Goal: Task Accomplishment & Management: Complete application form

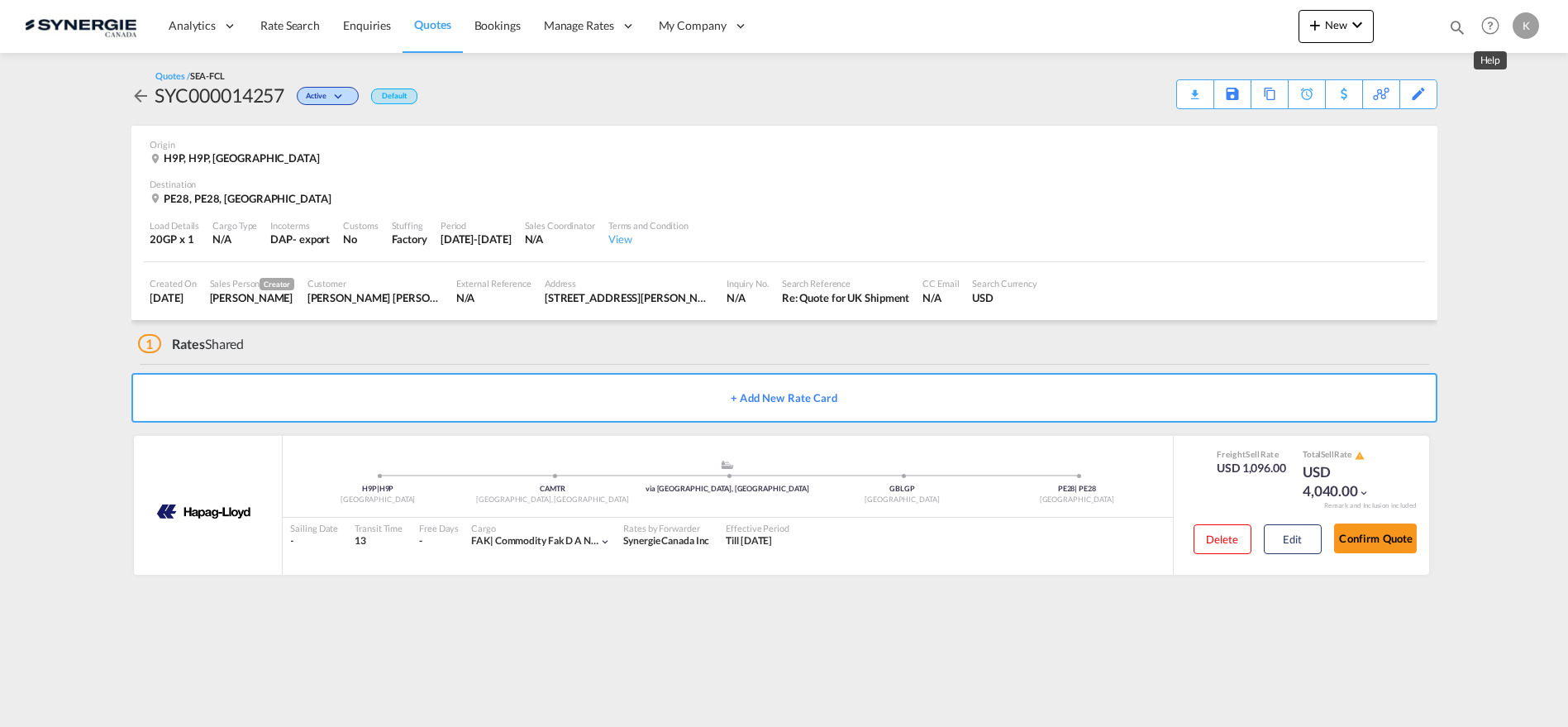
click at [1489, 17] on md-icon "Help" at bounding box center [1491, 26] width 28 height 28
click at [1452, 22] on md-backdrop at bounding box center [784, 364] width 1568 height 727
click at [1452, 22] on md-icon "icon-magnify" at bounding box center [1457, 28] width 18 height 18
click at [1207, 27] on select "Bookings Quotes Enquiries" at bounding box center [1194, 28] width 79 height 30
select select "Quotes"
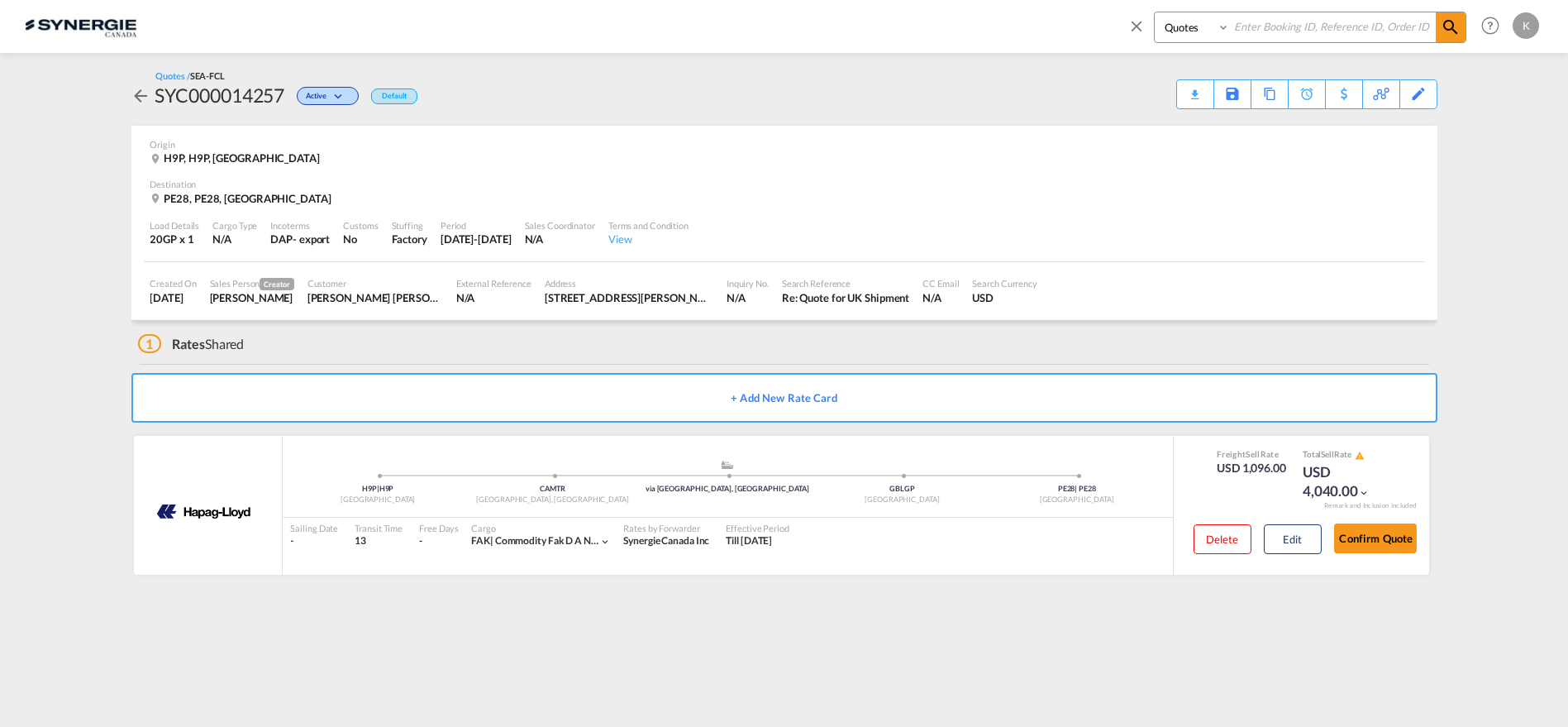
click at [1155, 13] on select "Bookings Quotes Enquiries" at bounding box center [1194, 28] width 79 height 30
click at [1282, 19] on input at bounding box center [1333, 27] width 206 height 29
type input "13537"
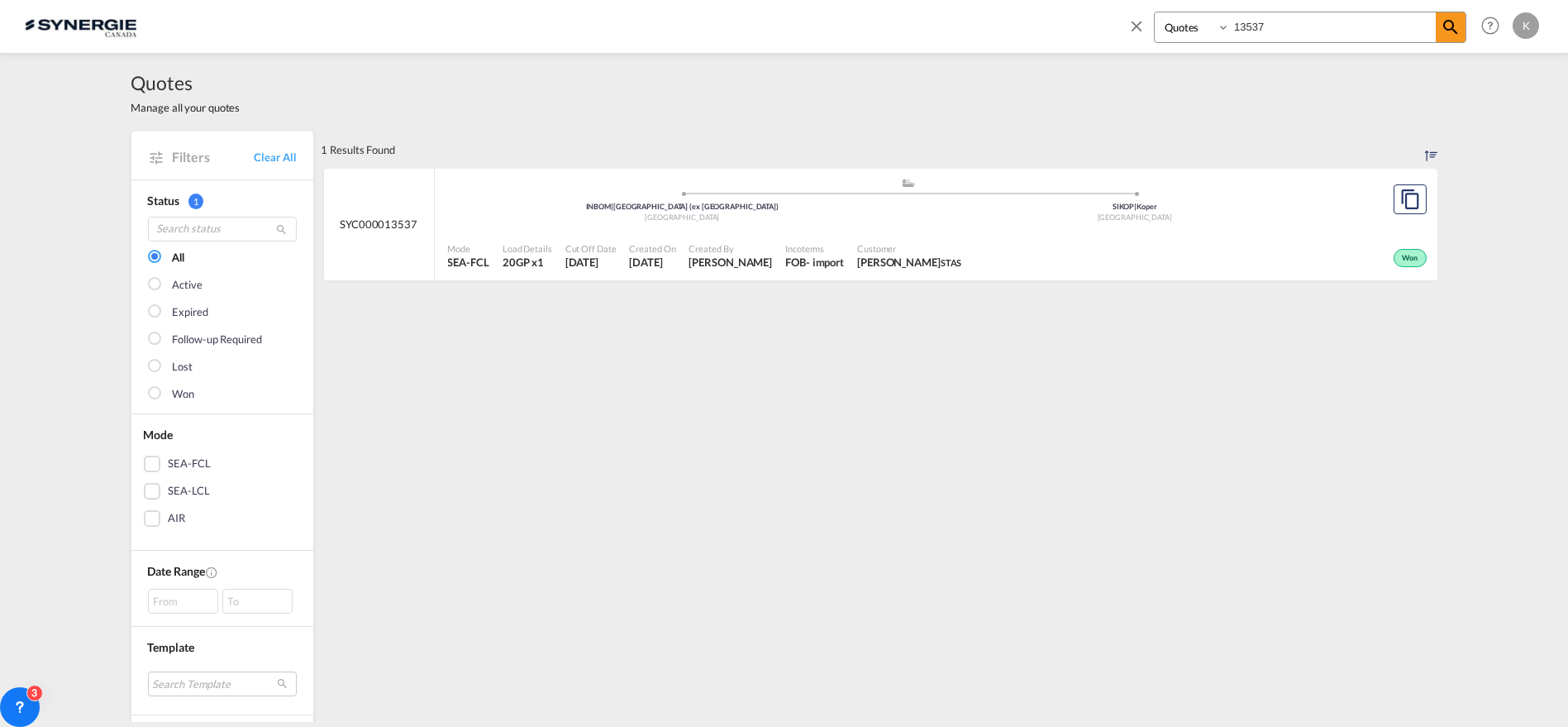
click at [750, 233] on div "Mode SEA-FCL Load Details 20GP x1 Cut Off Date 25 Jul 2025 Created On 25 Jul 20…" at bounding box center [936, 255] width 1003 height 49
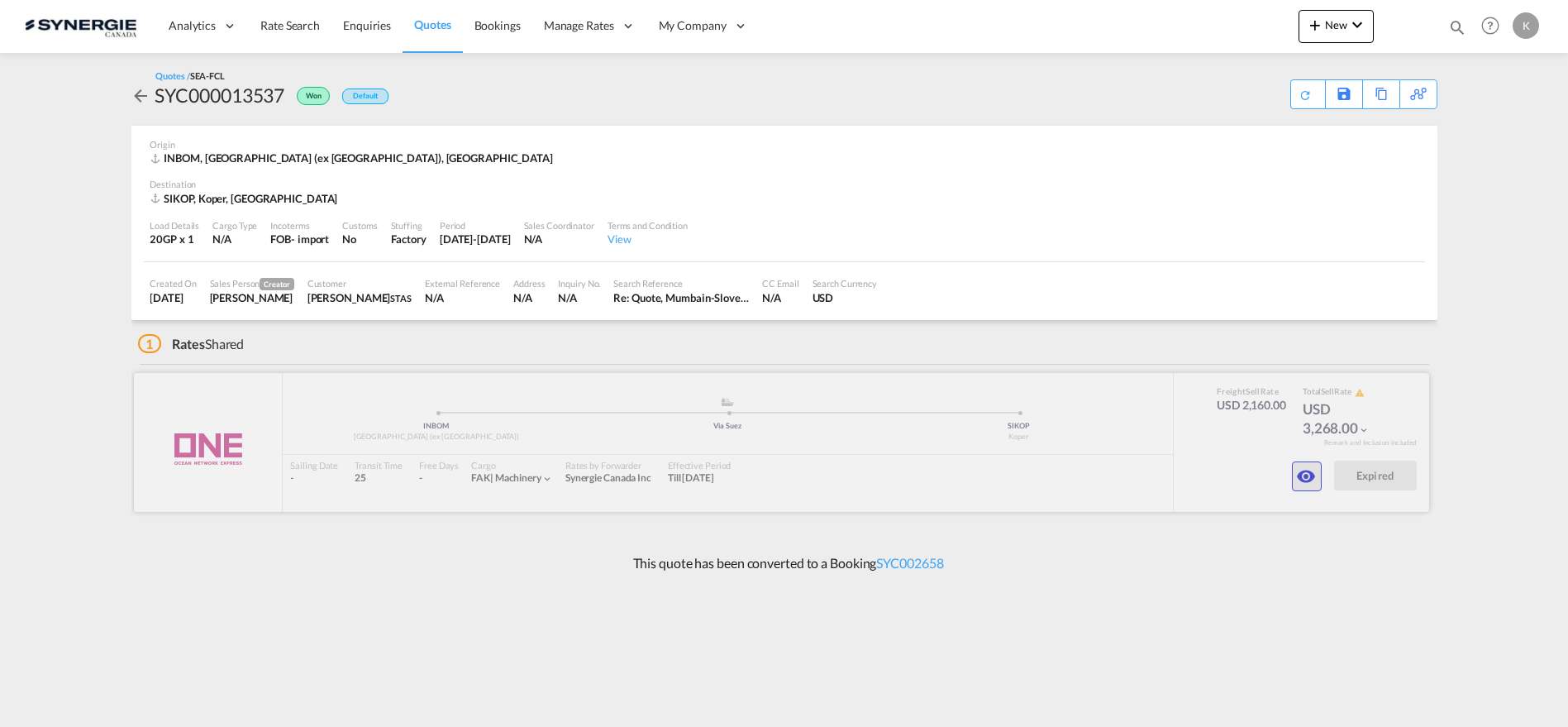
click at [1302, 477] on md-icon "icon-eye" at bounding box center [1308, 477] width 20 height 20
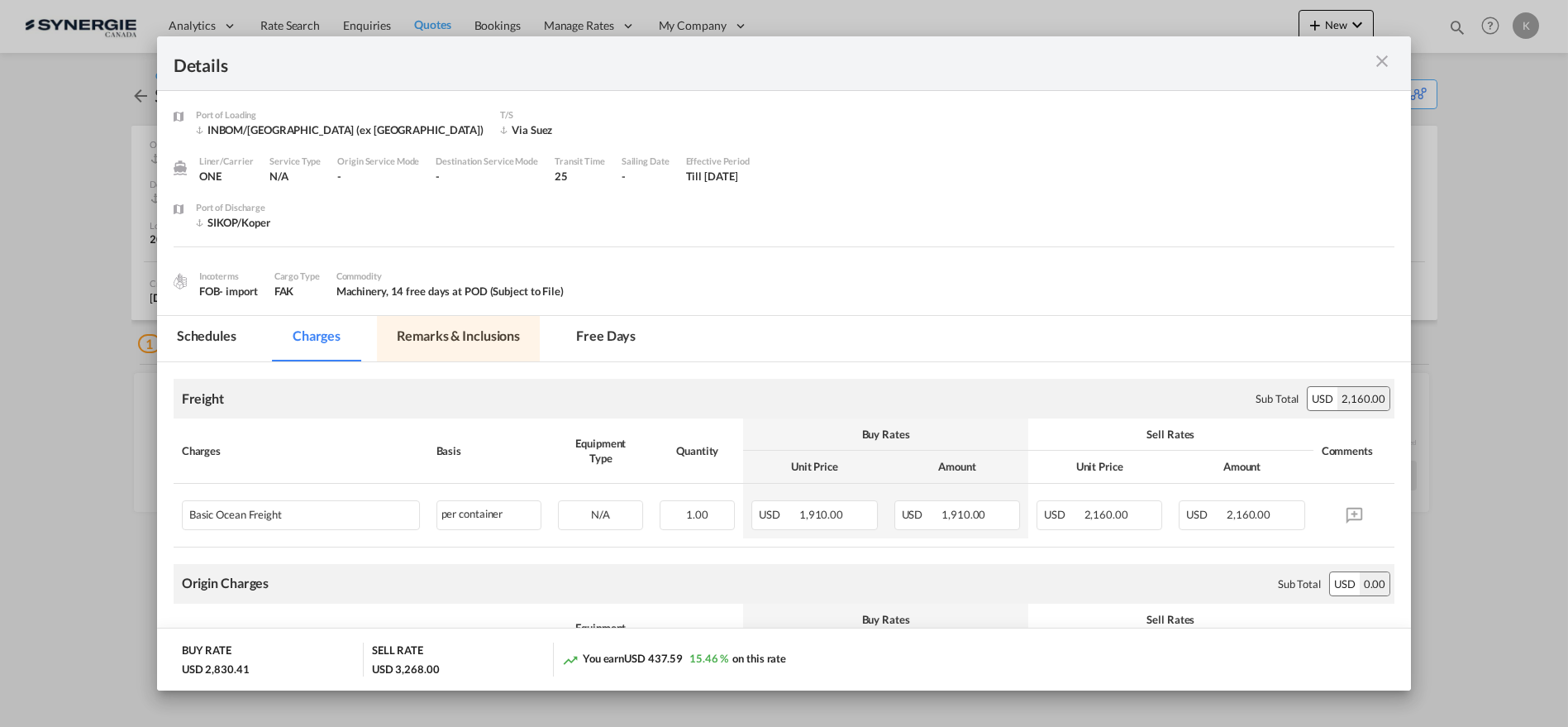
click at [470, 330] on md-tab-item "Remarks & Inclusions" at bounding box center [458, 338] width 162 height 45
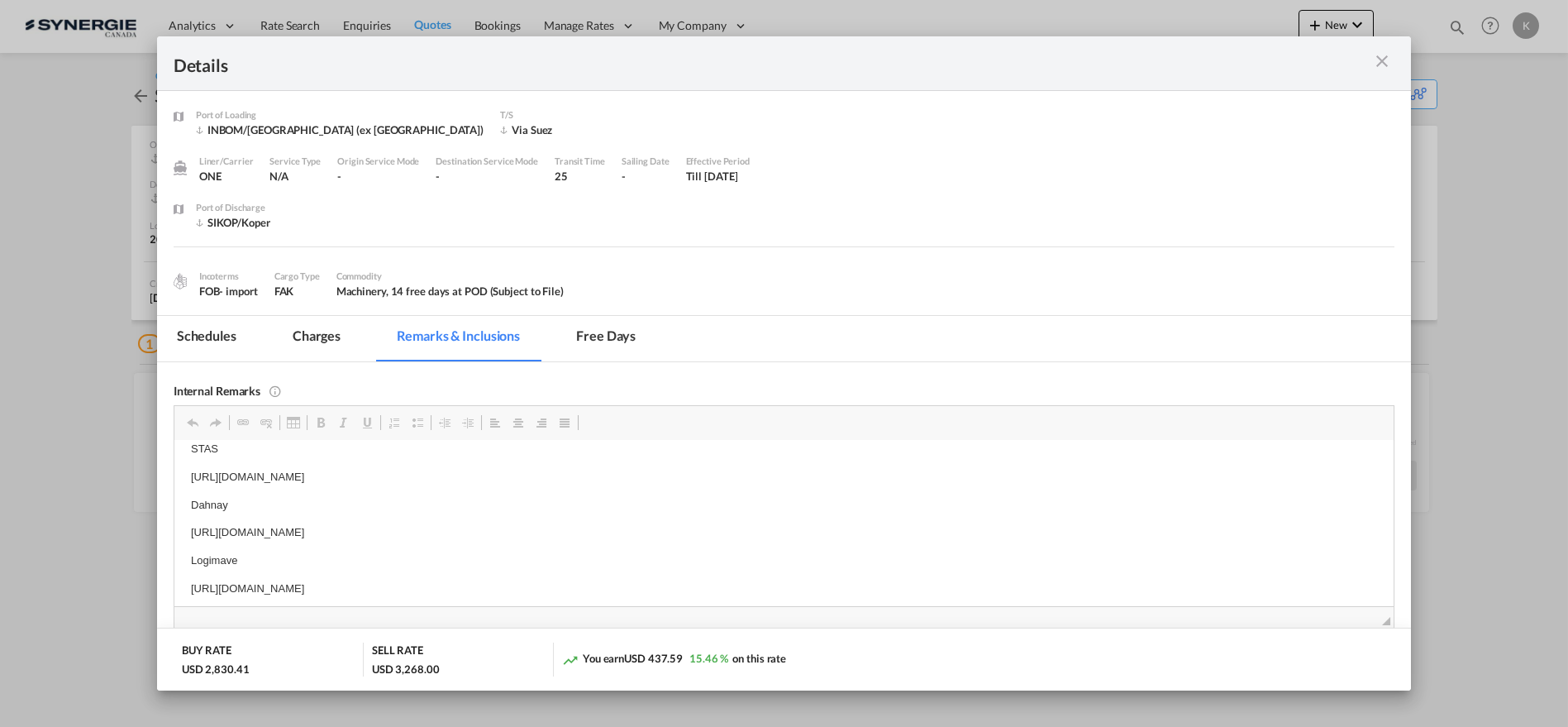
scroll to position [8, 0]
drag, startPoint x: 633, startPoint y: 573, endPoint x: 348, endPoint y: 575, distance: 285.0
drag, startPoint x: 186, startPoint y: 567, endPoint x: 652, endPoint y: 585, distance: 466.3
click at [652, 585] on html "STAS https://app.frontapp.com/open/msg_1gab2qfj?key=kES9tFwIDsDtDsSTvwhFZKiyuaY…" at bounding box center [783, 527] width 1220 height 190
copy body "Logimave https://app.frontapp.com/open/msg_1gdn0qtr?key=t3avp5Gt4XL8Dz9MvptJBS8…"
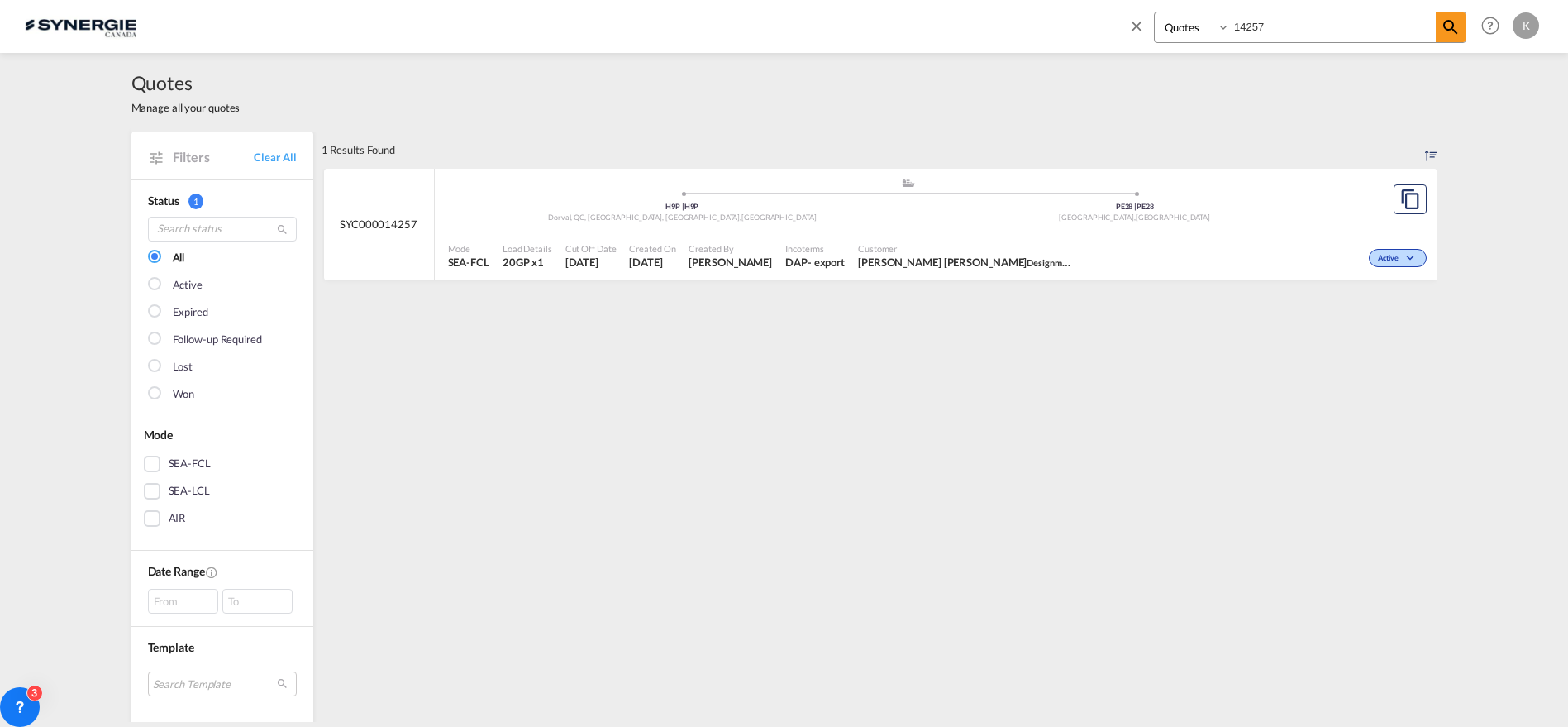
select select "Quotes"
click at [1134, 29] on md-icon "icon-close" at bounding box center [1137, 26] width 18 height 18
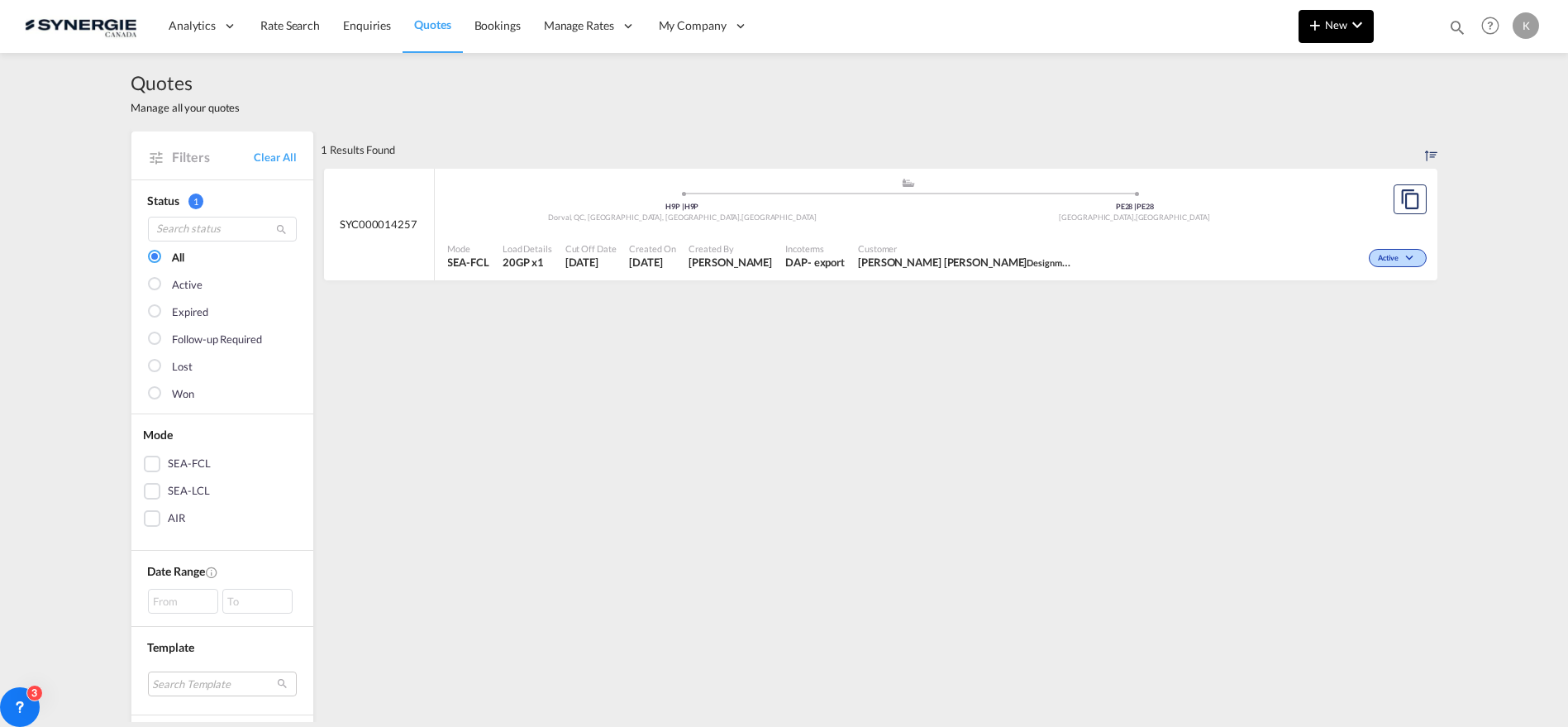
click at [1324, 23] on md-icon "icon-plus 400-fg" at bounding box center [1316, 25] width 20 height 20
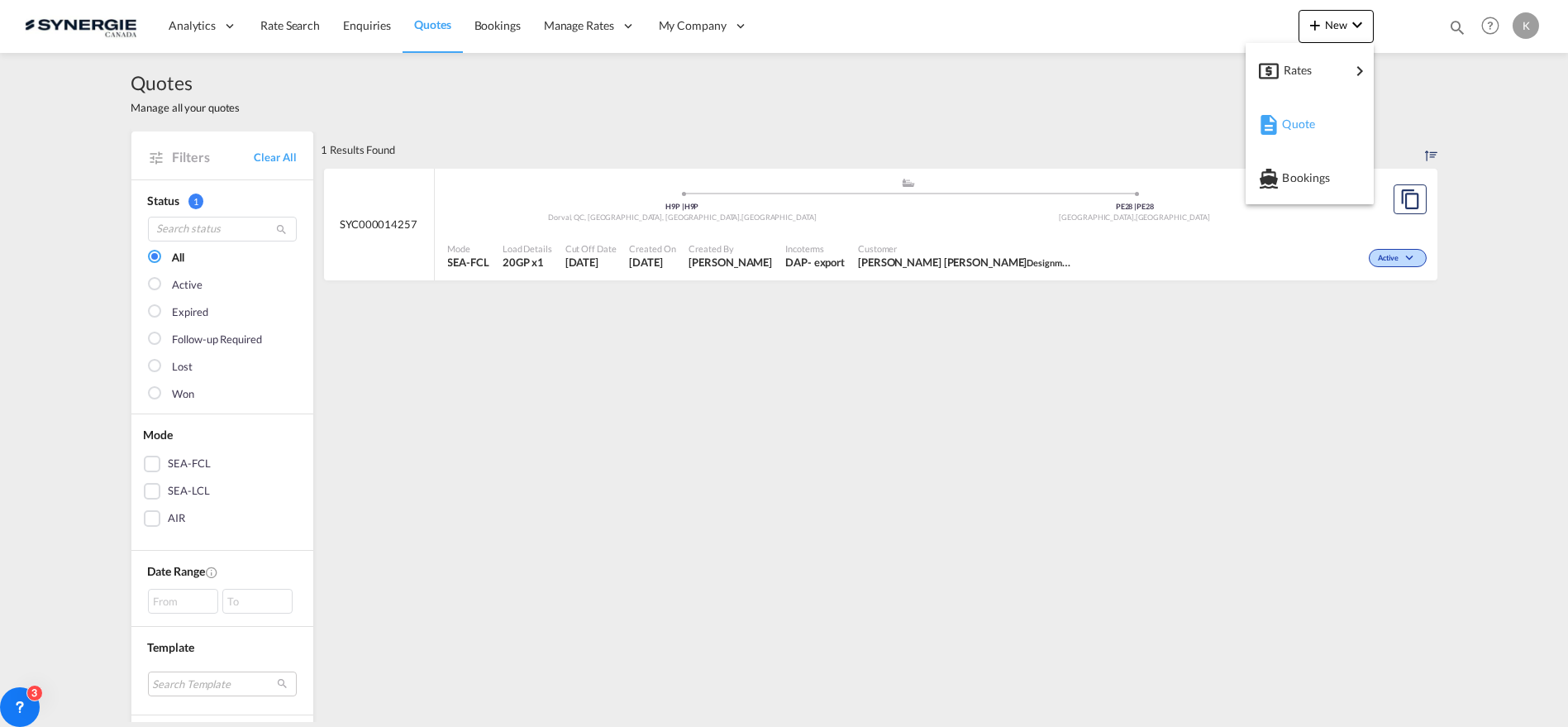
click at [1301, 121] on span "Quote" at bounding box center [1292, 123] width 18 height 33
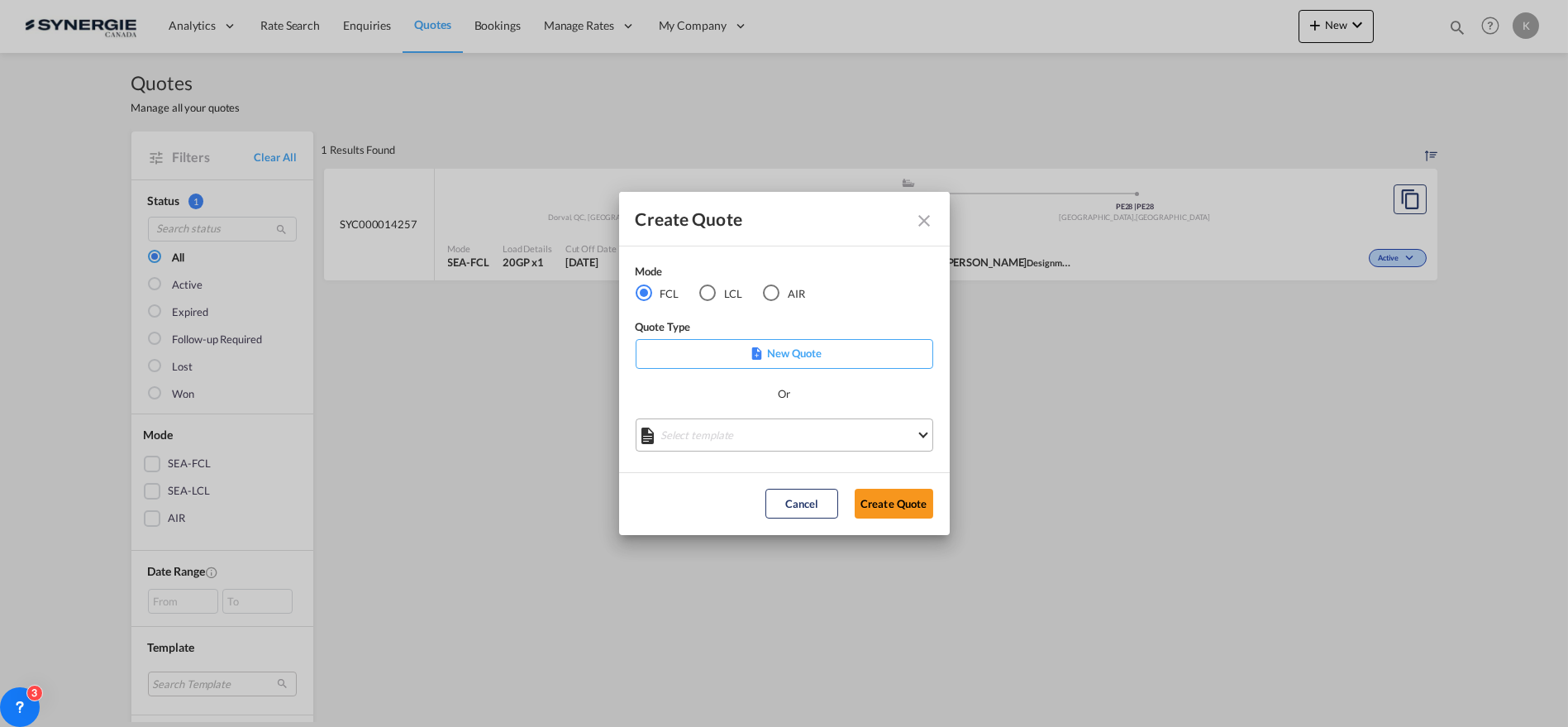
click at [746, 444] on md-select "Select template *NEW* FCL FREEHAND / DAP [PERSON_NAME] | [DATE] *NEW* Import FC…" at bounding box center [784, 434] width 297 height 33
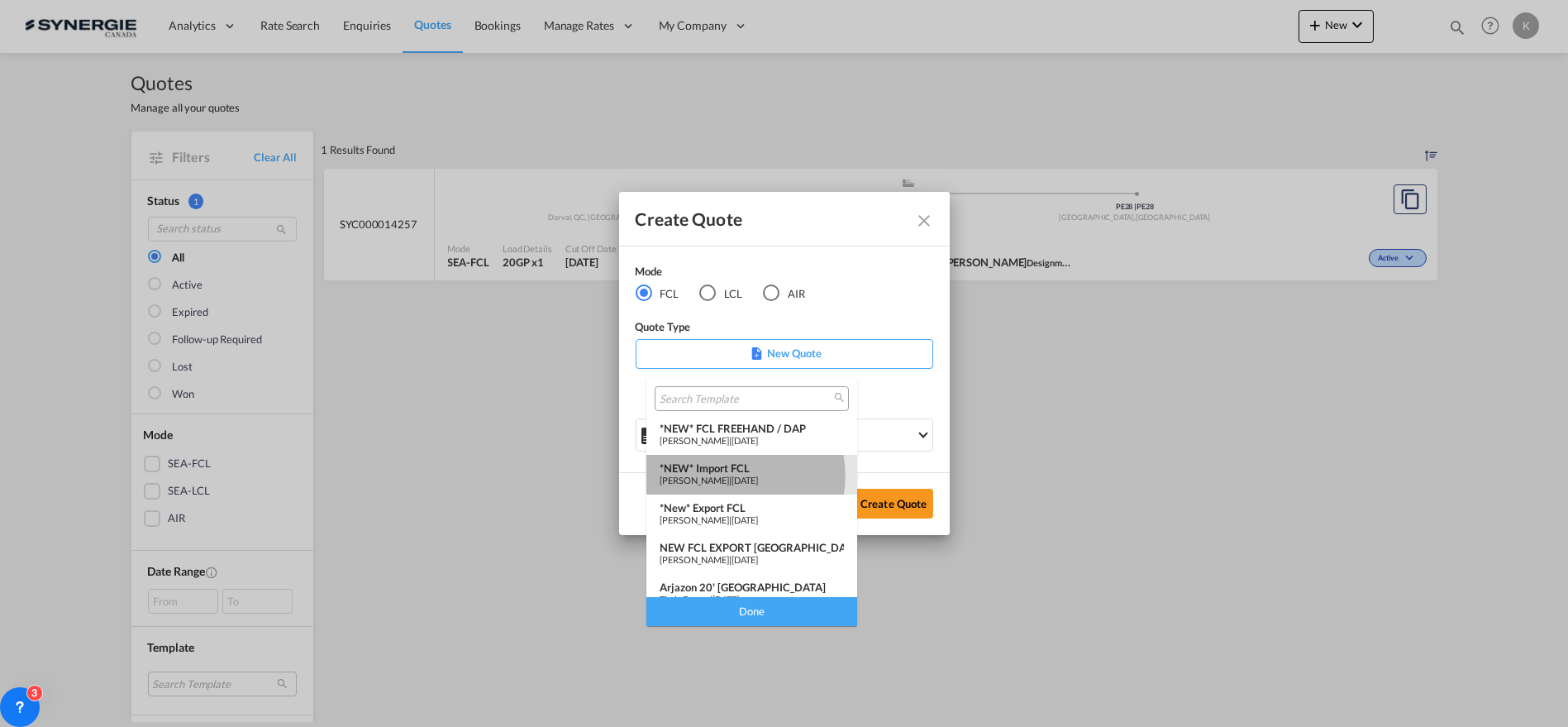
click at [730, 476] on span "Pablo Gomez Saldarriaga" at bounding box center [694, 480] width 70 height 11
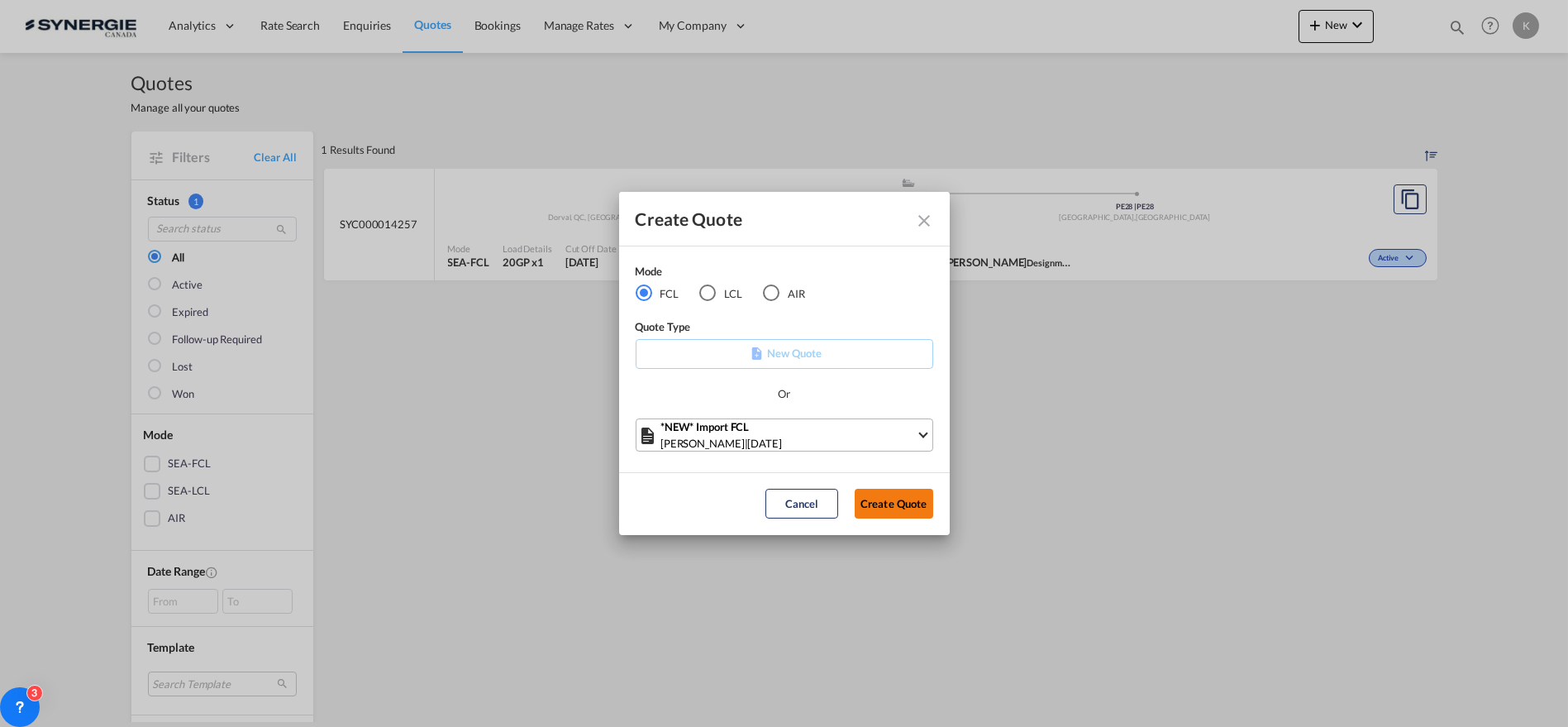
click at [899, 513] on button "Create Quote" at bounding box center [895, 503] width 79 height 30
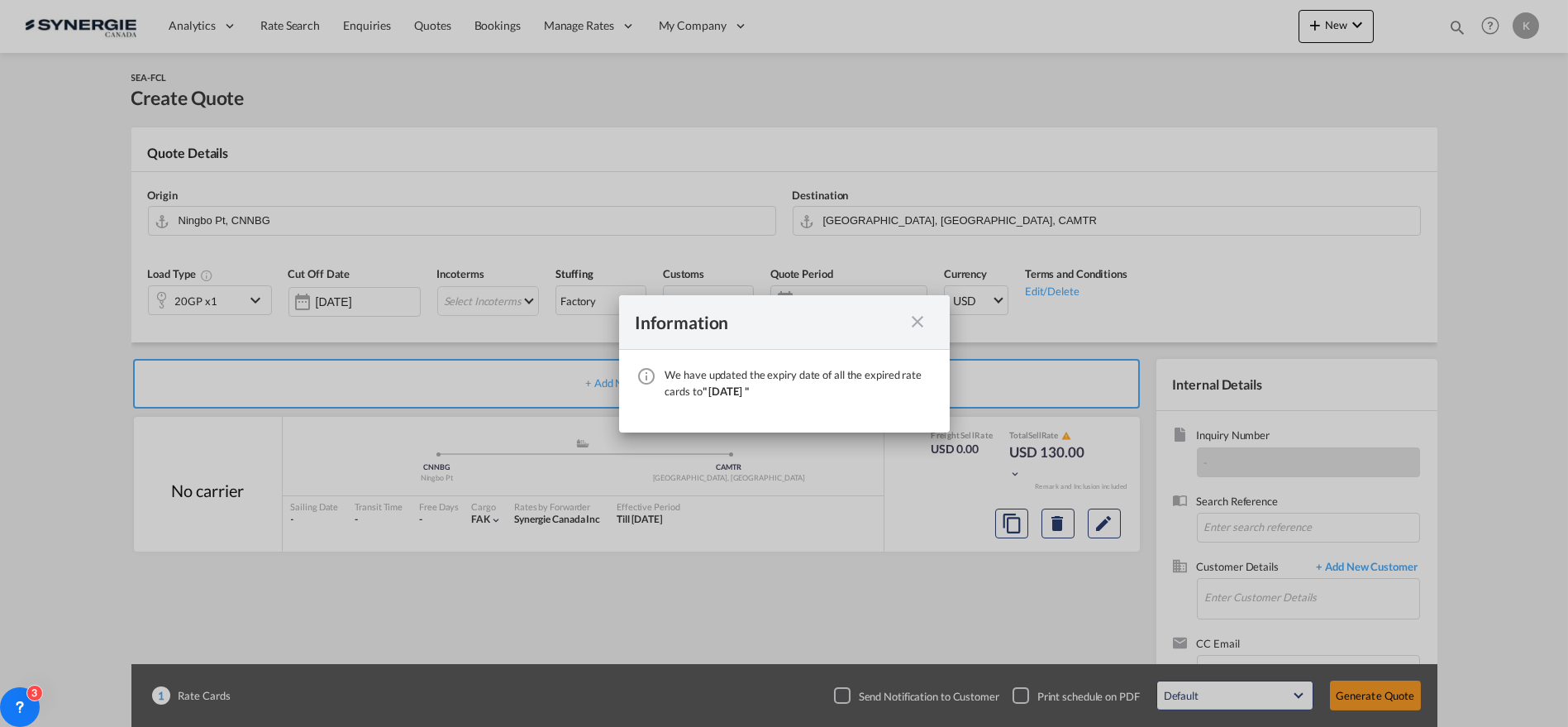
click at [916, 321] on md-icon "icon-close fg-AAA8AD cursor" at bounding box center [919, 322] width 20 height 20
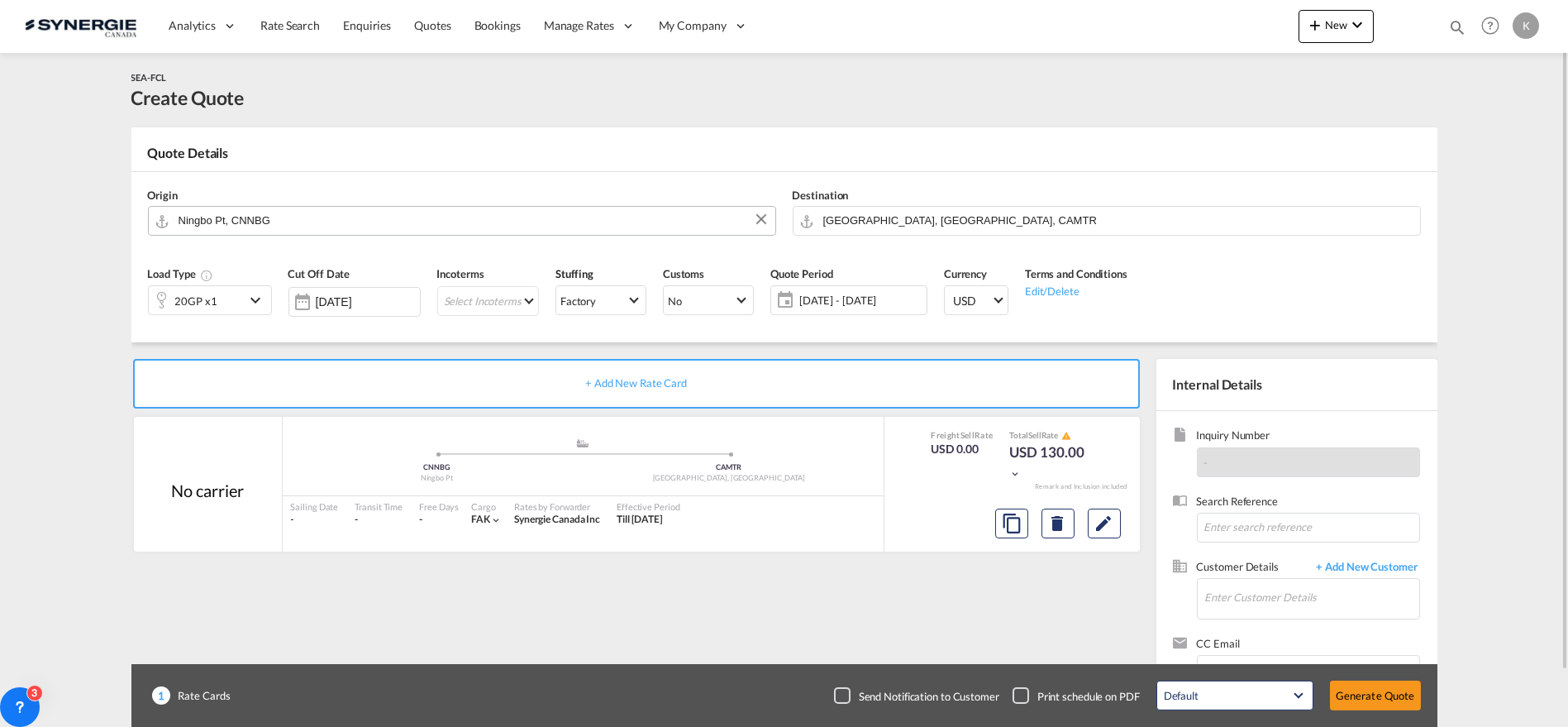
click at [291, 224] on input "Ningbo Pt, CNNBG" at bounding box center [472, 220] width 589 height 29
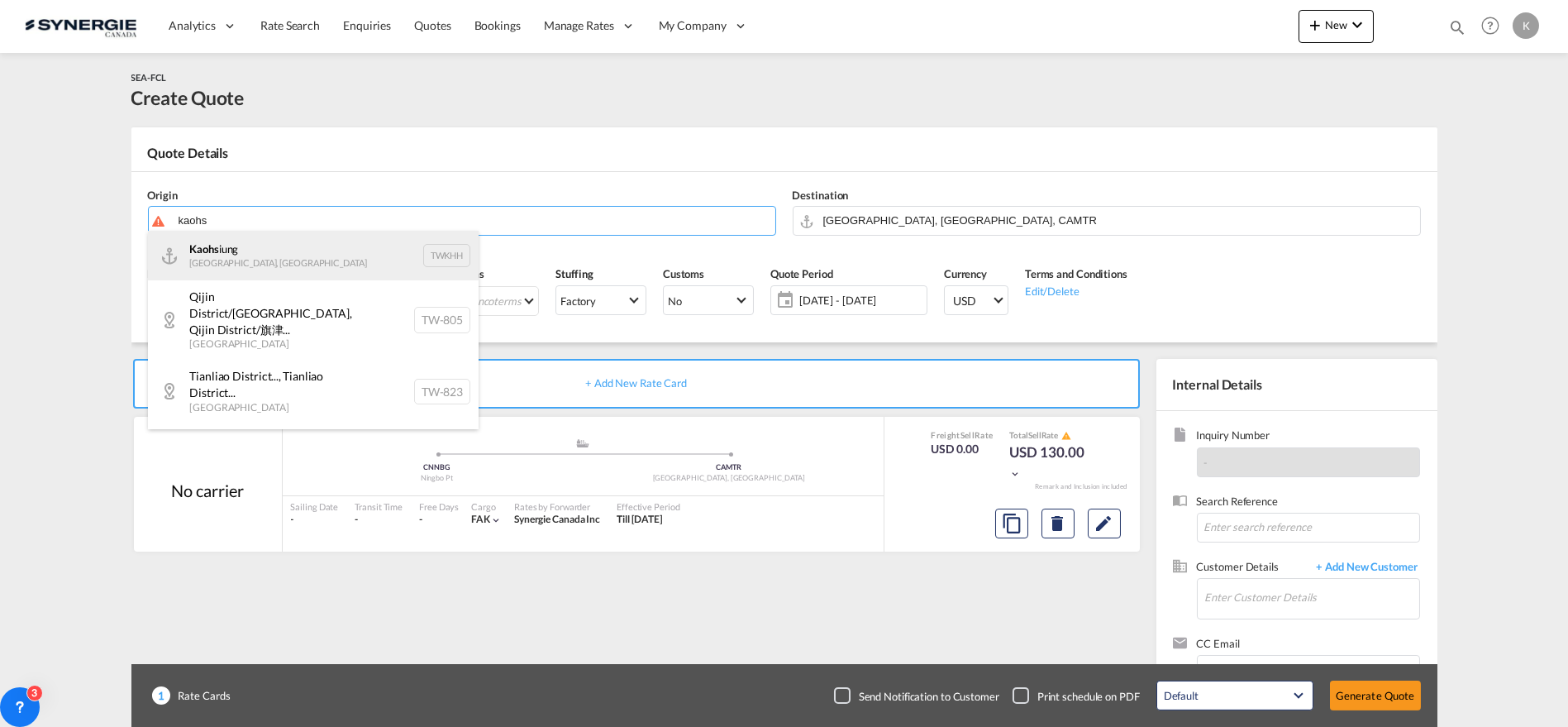
click at [261, 254] on div "Kaohs iung Taiwan, Province of China TWKHH" at bounding box center [313, 255] width 331 height 49
type input "Kaohsiung, TWKHH"
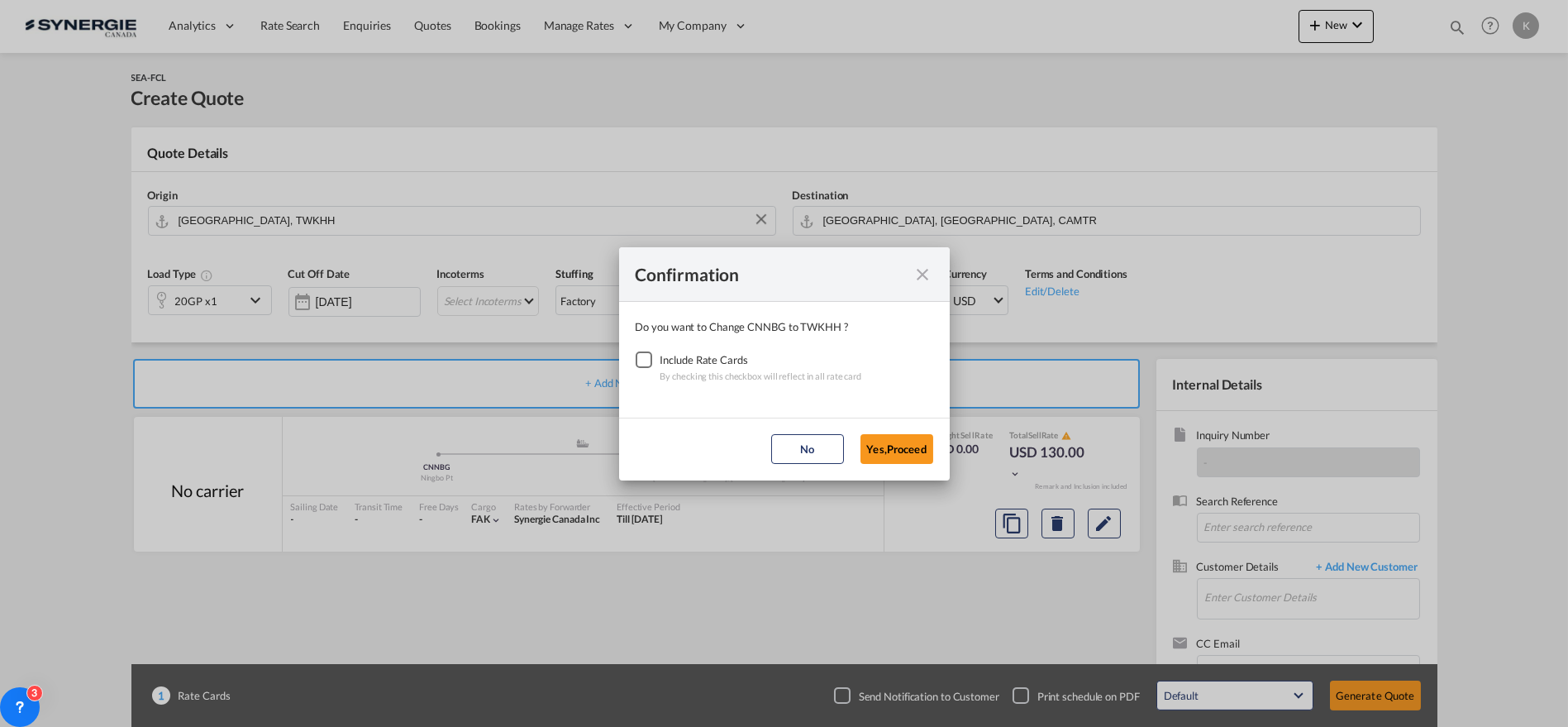
click at [647, 357] on div "Checkbox No Ink" at bounding box center [644, 359] width 17 height 17
click at [912, 453] on button "Yes,Proceed" at bounding box center [896, 449] width 73 height 30
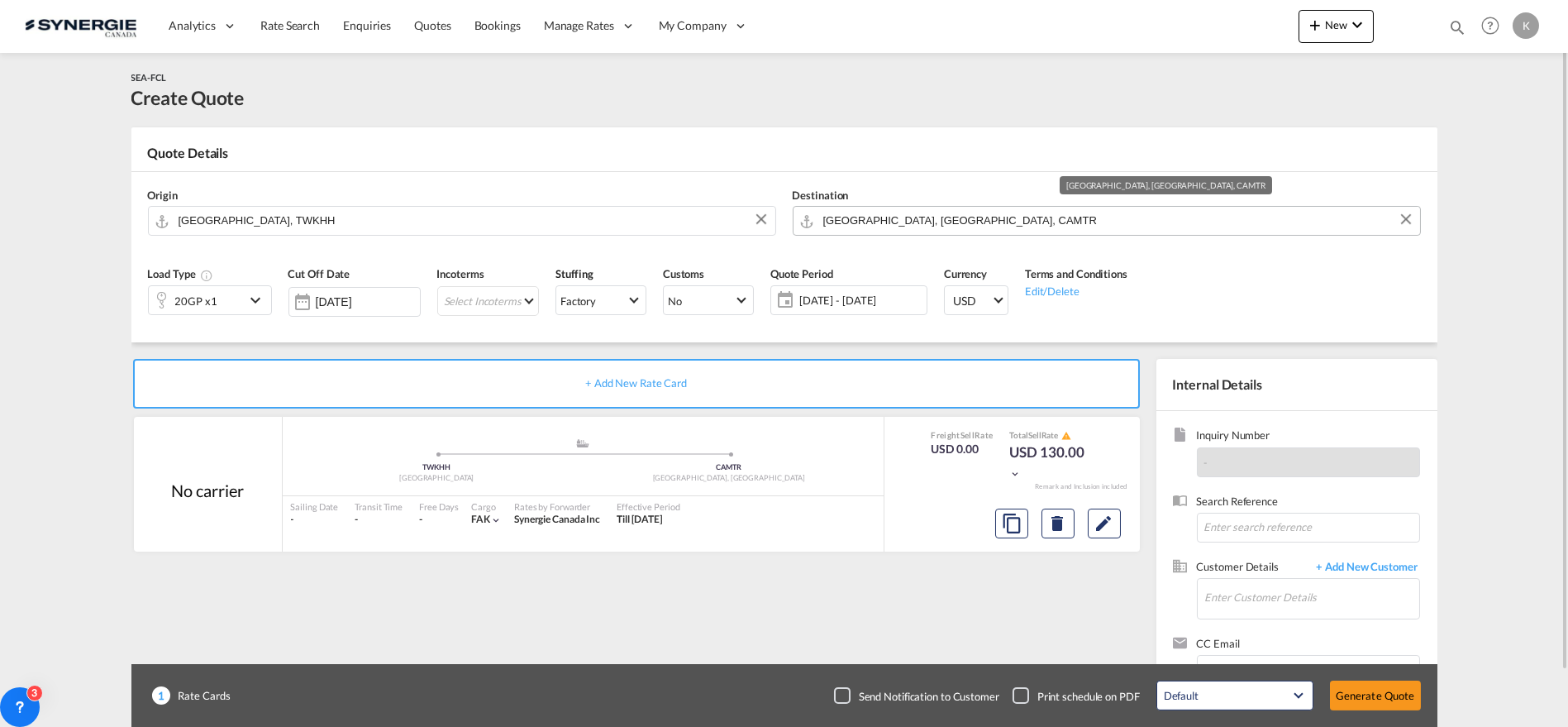
click at [847, 216] on input "Montreal, QC, CAMTR" at bounding box center [1117, 220] width 589 height 29
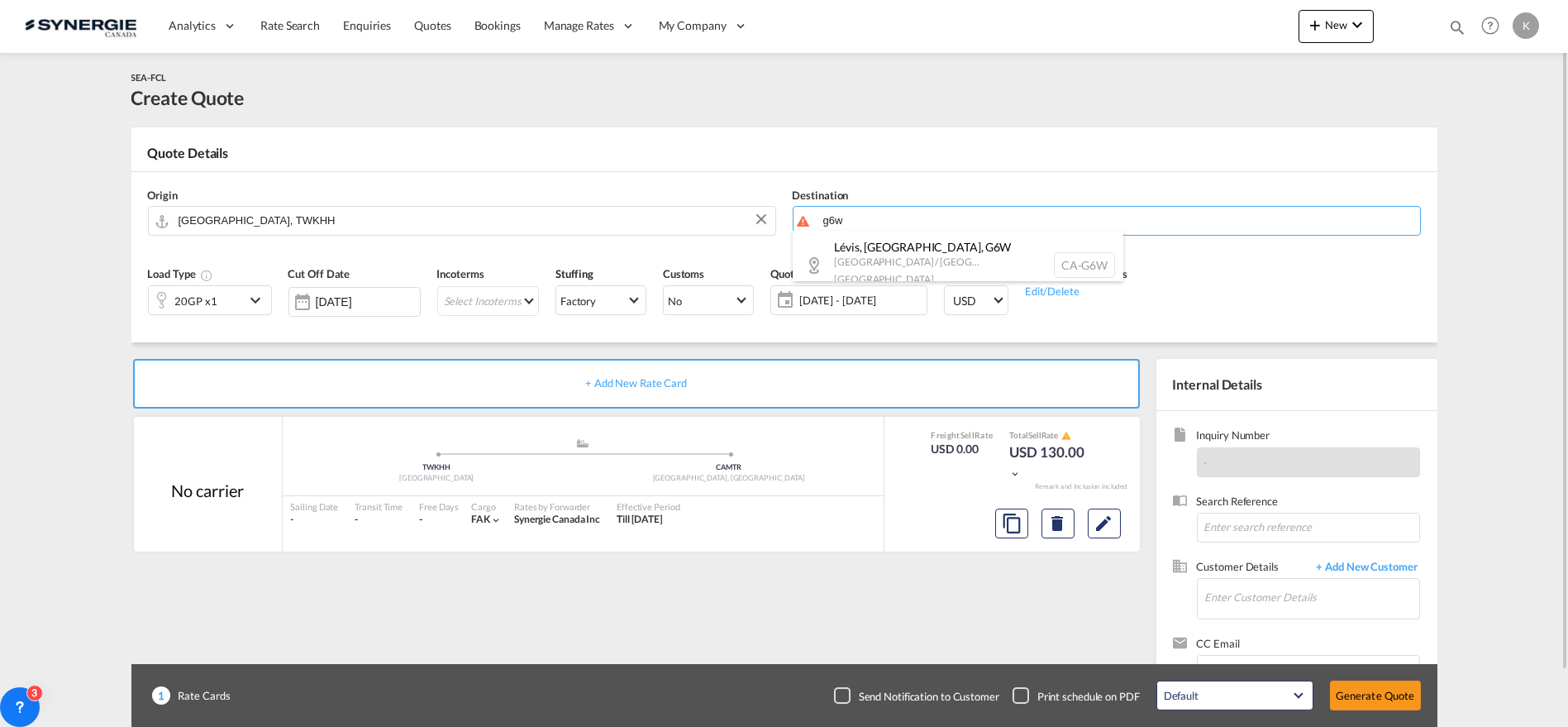
click at [874, 263] on div "Lévis, QC , G6W Quebec / Québec Canada CA-G6W" at bounding box center [958, 265] width 331 height 69
type input "CA-G6W, Lévis, QC, Quebec / Québec"
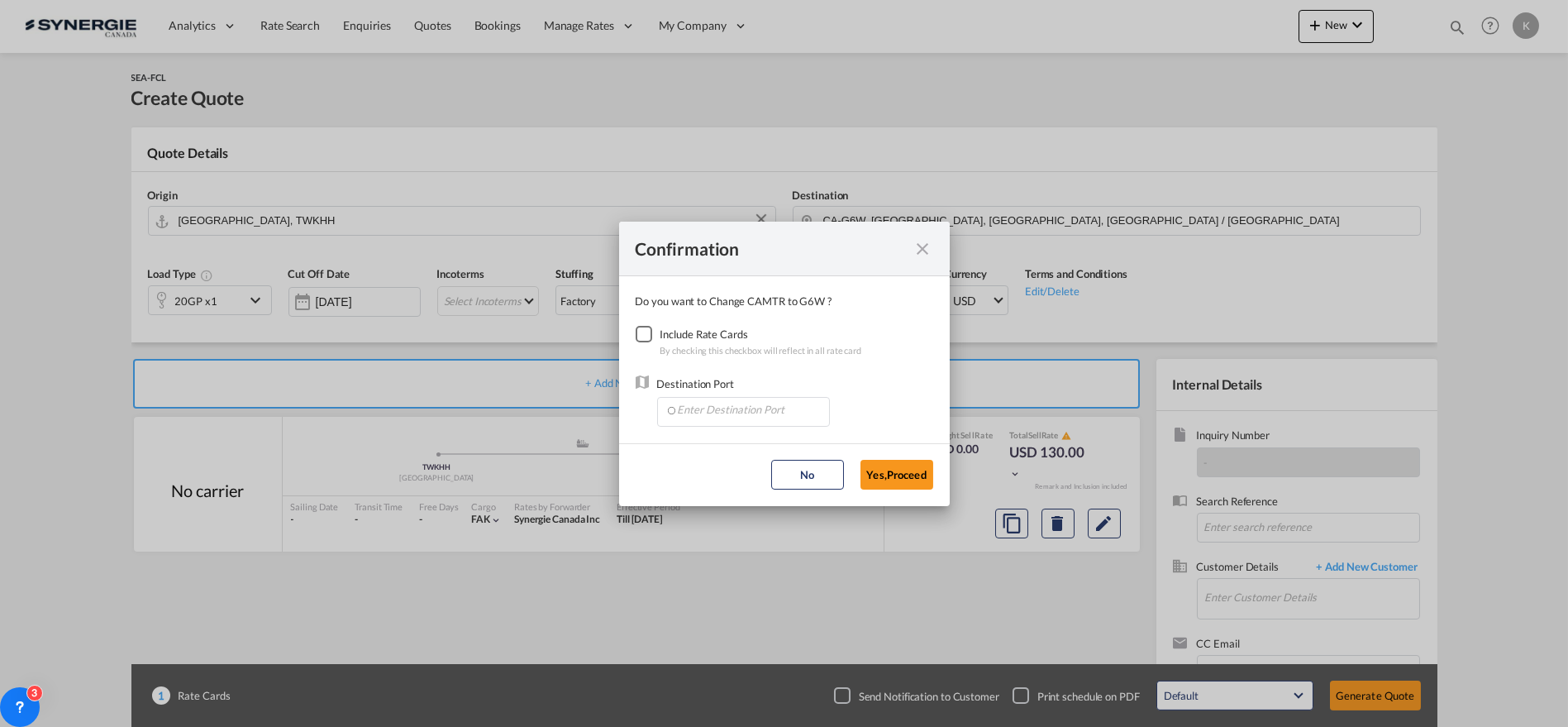
click at [642, 332] on div "Checkbox No Ink" at bounding box center [644, 334] width 17 height 17
click at [735, 412] on input "Enter Destination Port" at bounding box center [747, 410] width 163 height 25
click at [738, 486] on span "CAMTR, Montreal, QC, Canada, North America, Americas" at bounding box center [1000, 485] width 649 height 14
type input "CAMTR, Montreal, QC, Canada, North America, Americas"
click at [874, 480] on button "Yes,Proceed" at bounding box center [896, 475] width 73 height 30
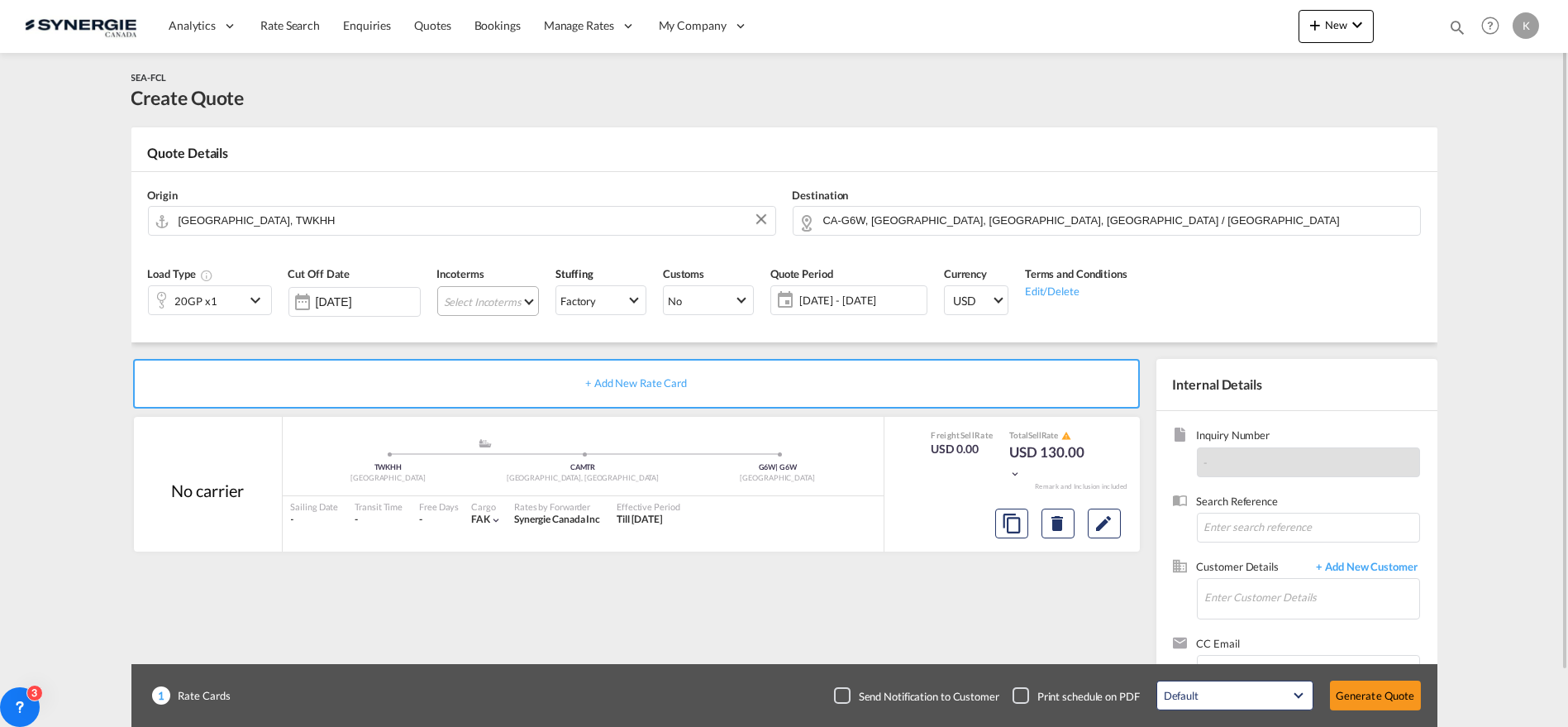
click at [472, 298] on md-select "Select Incoterms CIF - export Cost,Insurance and Freight CPT - import Carrier P…" at bounding box center [487, 302] width 101 height 30
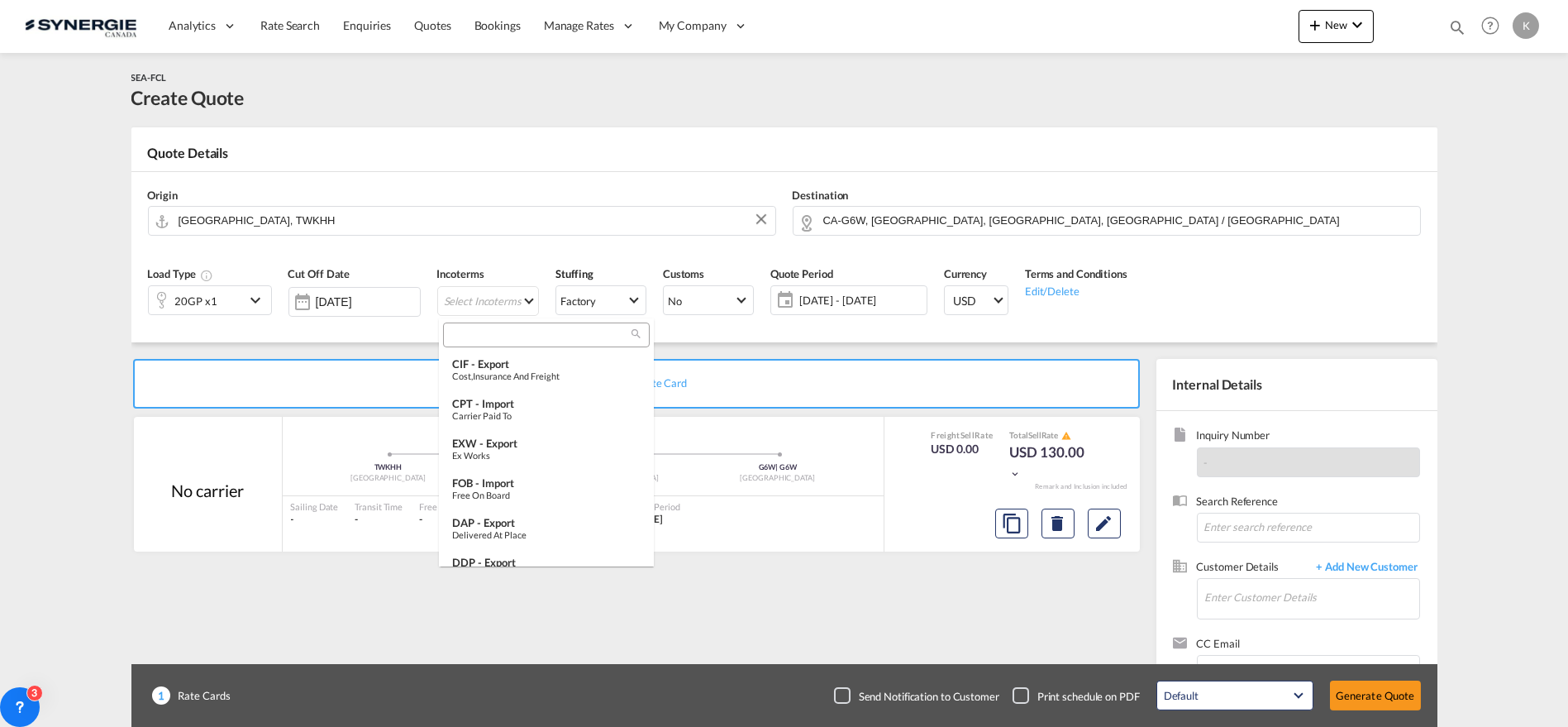
click at [513, 338] on input "search" at bounding box center [539, 335] width 183 height 15
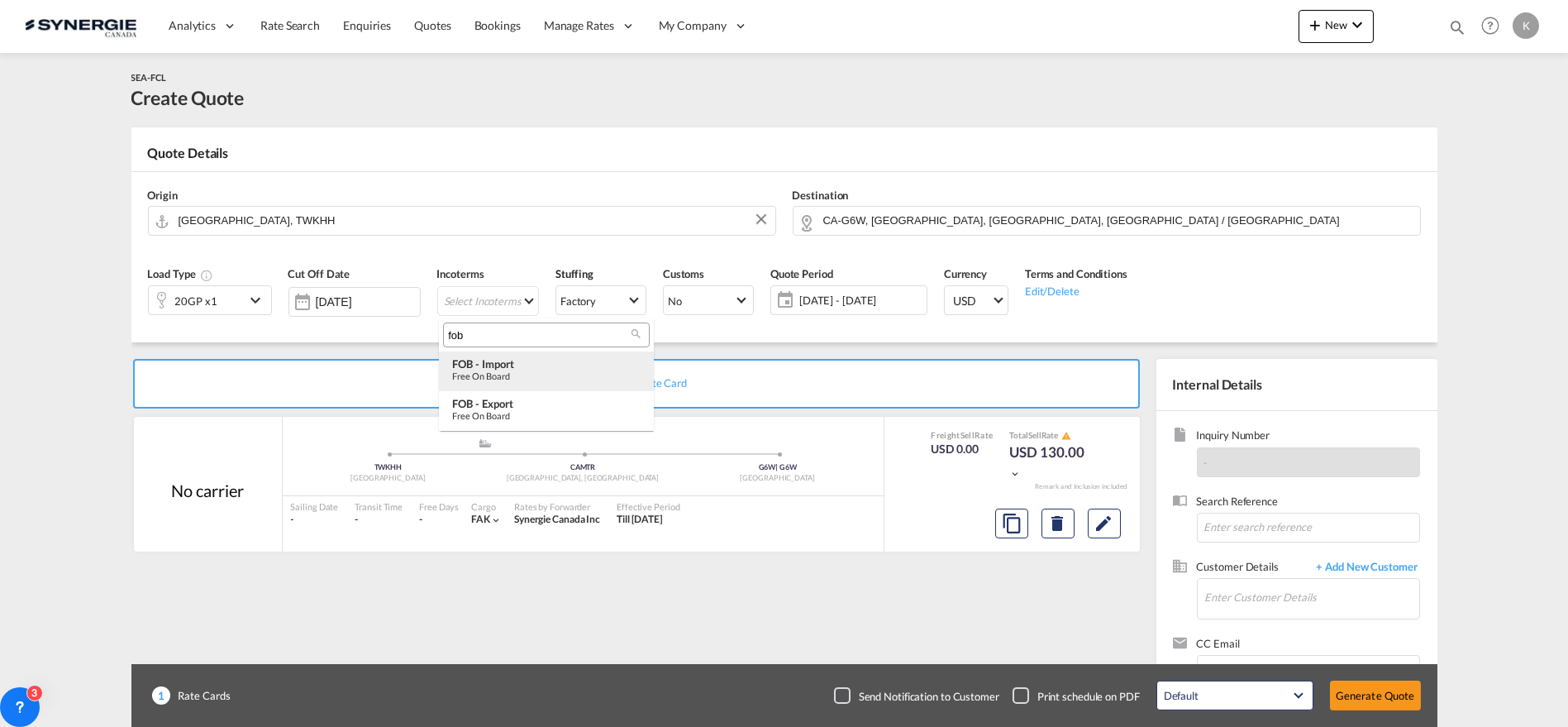
type input "fob"
click at [524, 370] on div "Free on Board" at bounding box center [546, 375] width 188 height 11
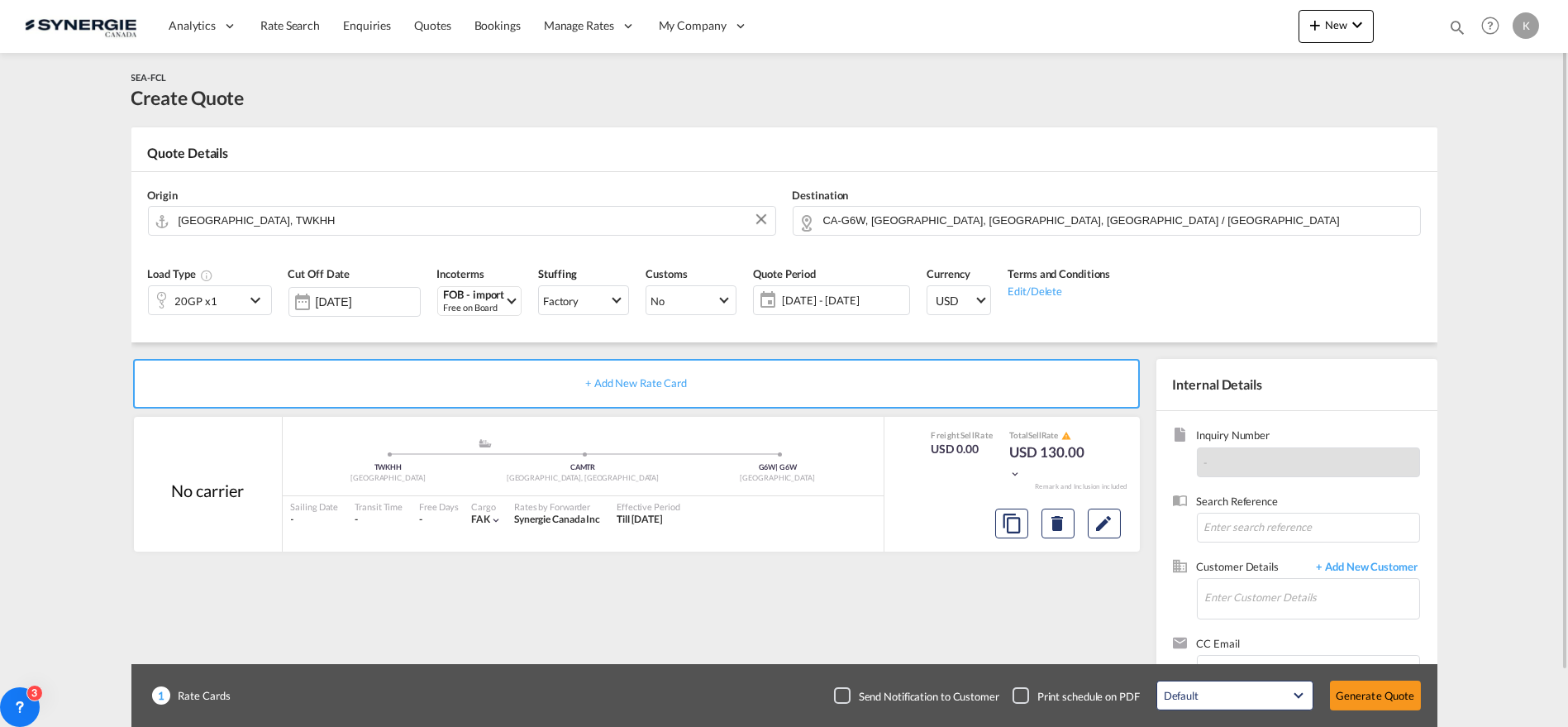
click at [804, 302] on span "22 Aug - 21 Sep 2025" at bounding box center [843, 300] width 123 height 15
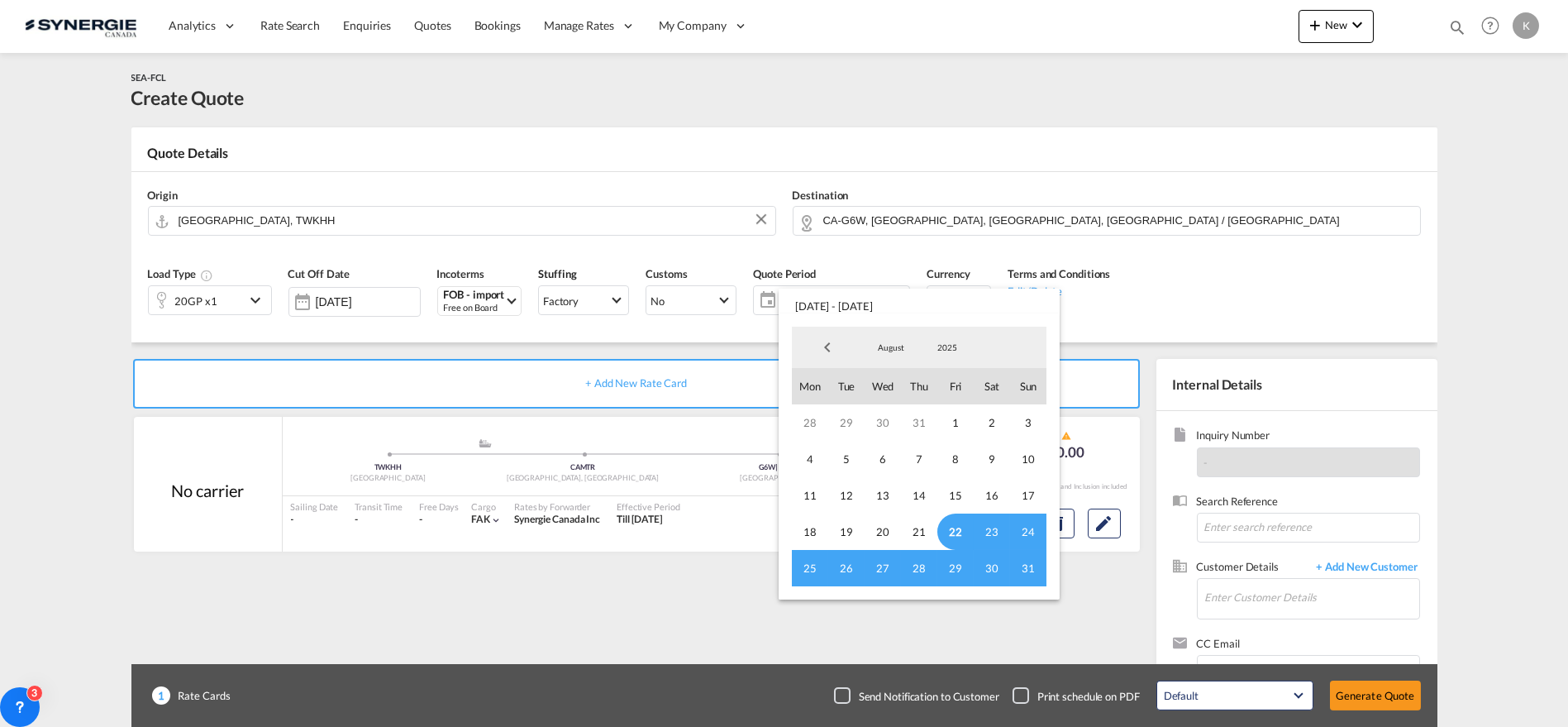
click at [966, 523] on span "22" at bounding box center [955, 531] width 36 height 36
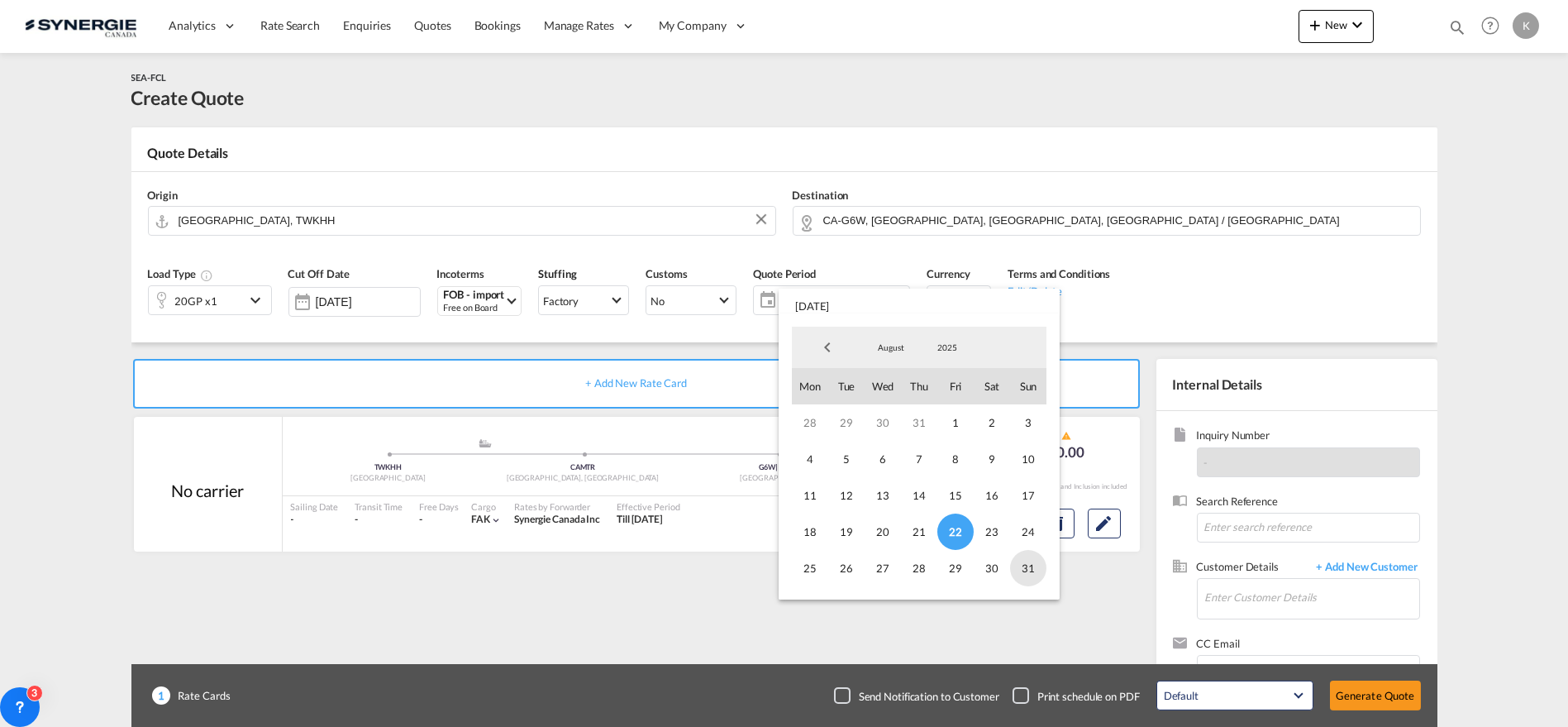
click at [1038, 572] on span "31" at bounding box center [1028, 567] width 36 height 36
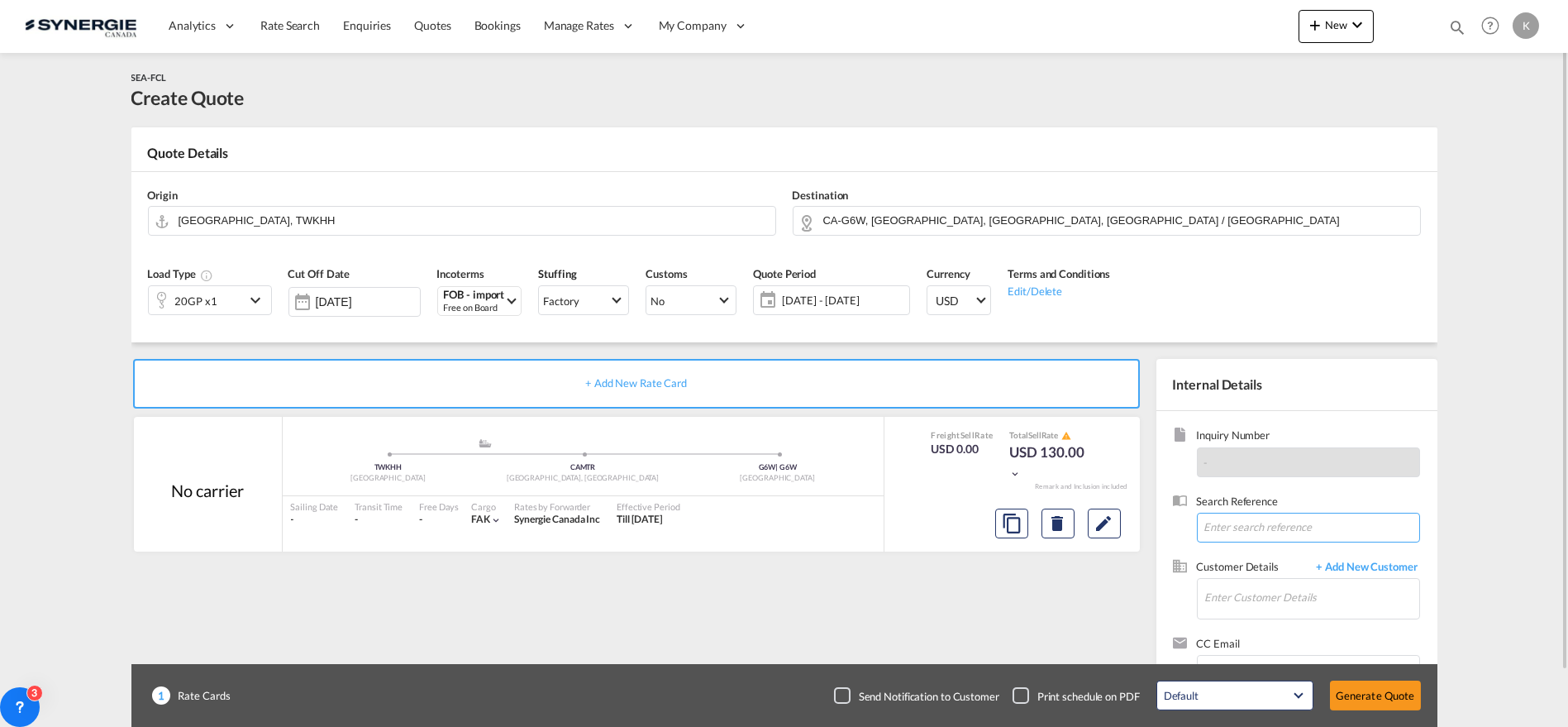
click at [1268, 531] on input at bounding box center [1308, 528] width 223 height 30
paste input "Re: [CATCHALL] (南俊 9/09 ++SO NO#++) ** New booking 1x20'cntr S/NAN JUEN INTERNA…"
type input "Re: [CATCHALL] (南俊 9/09 ++SO NO#++) ** New booking 1x20'cntr S/NAN JUEN INTERNA…"
click at [1294, 591] on input "Enter Customer Details" at bounding box center [1313, 597] width 214 height 37
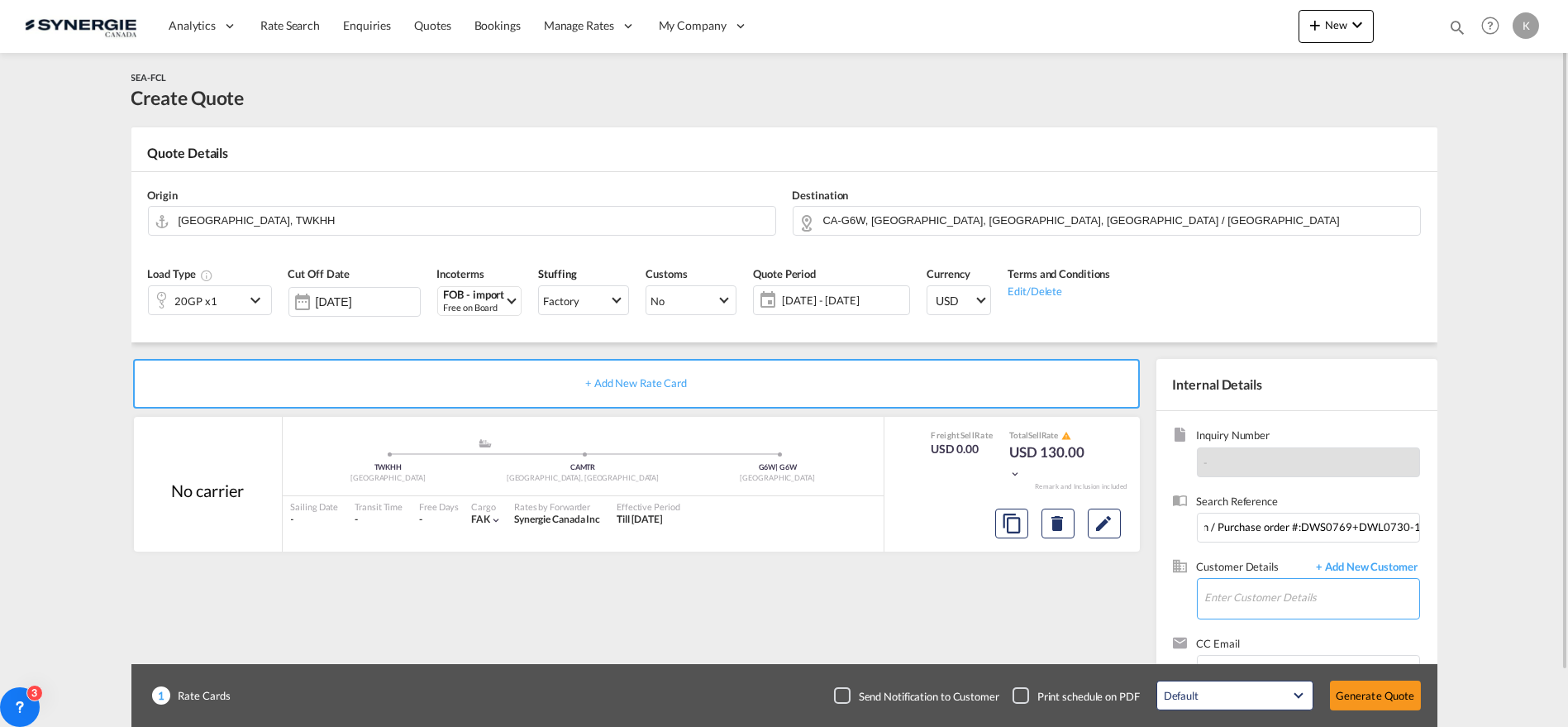
scroll to position [0, 0]
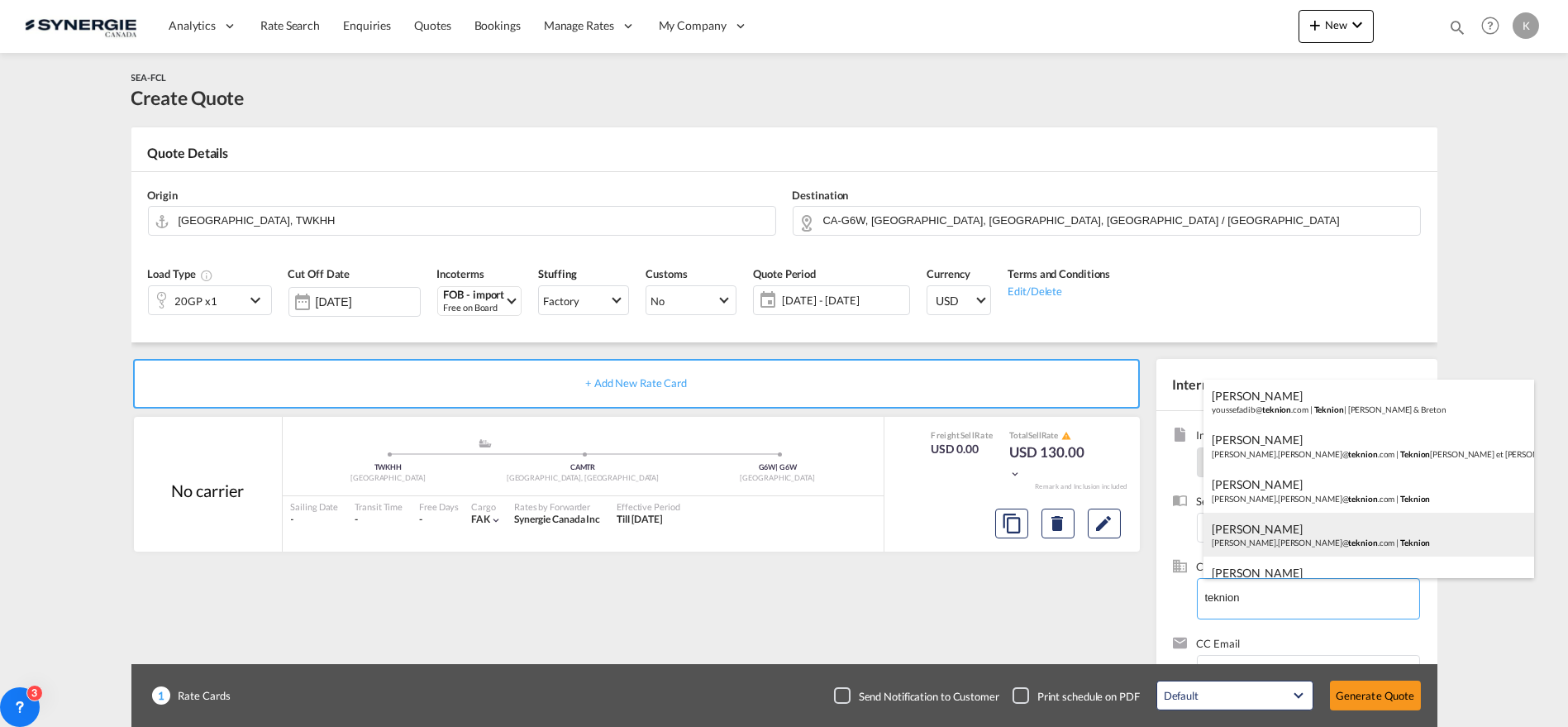
click at [1284, 532] on div "Charles-Olivier Thibault charles-olivier.thibault@ teknion .com | Teknion" at bounding box center [1369, 534] width 331 height 44
type input "Teknion, Charles-Olivier Thibault, charles-olivier.thibault@teknion.com"
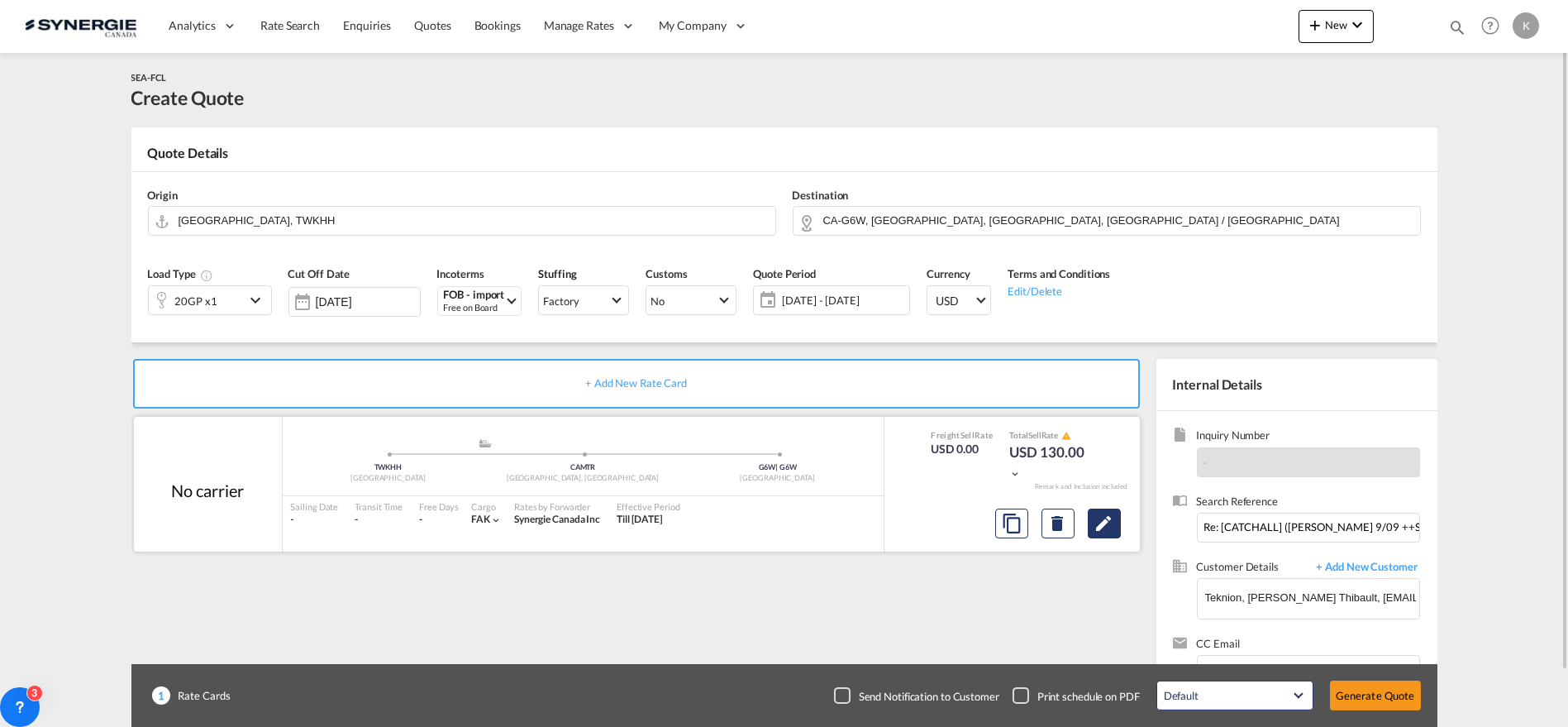
click at [1097, 521] on md-icon "Edit" at bounding box center [1105, 523] width 20 height 20
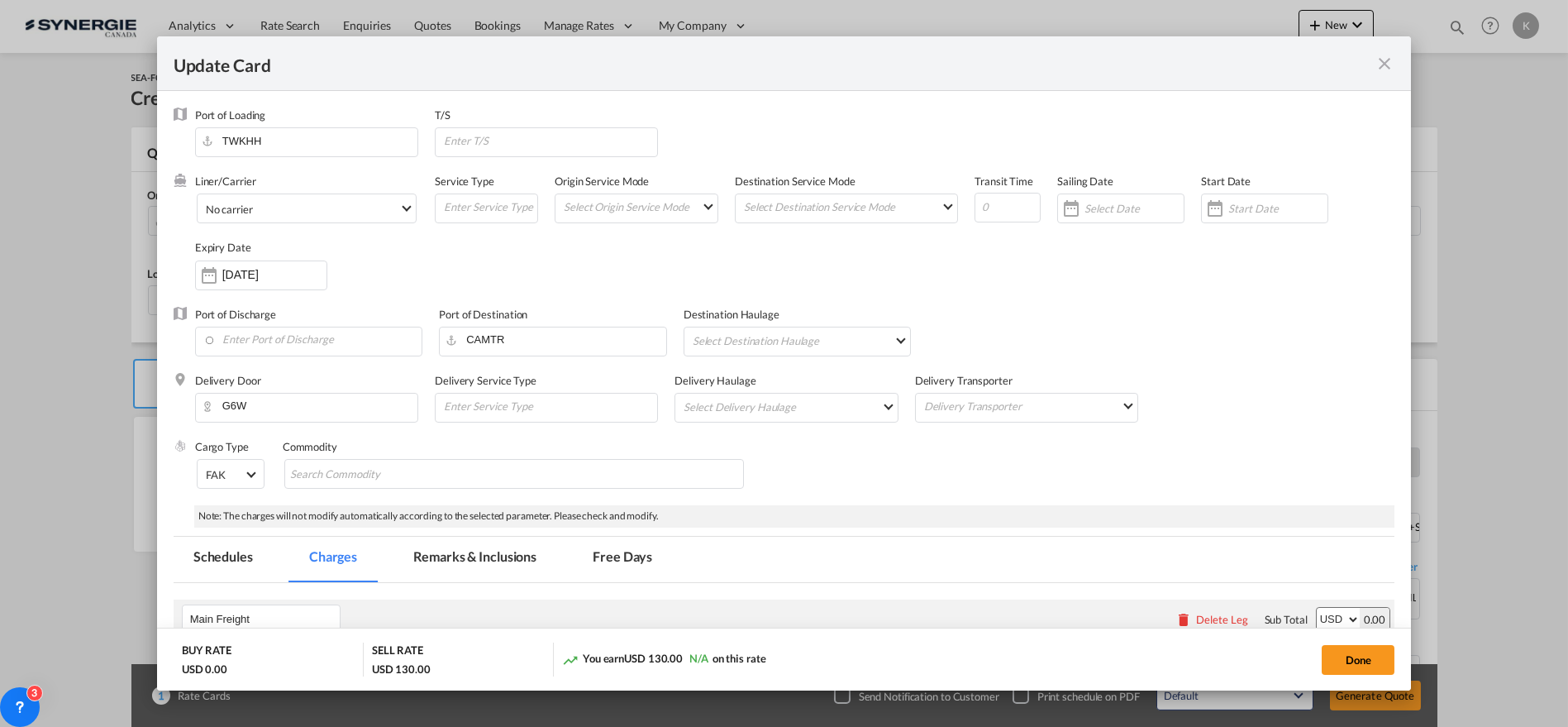
click at [1382, 62] on md-icon "icon-close fg-AAA8AD m-0 pointer" at bounding box center [1385, 64] width 20 height 20
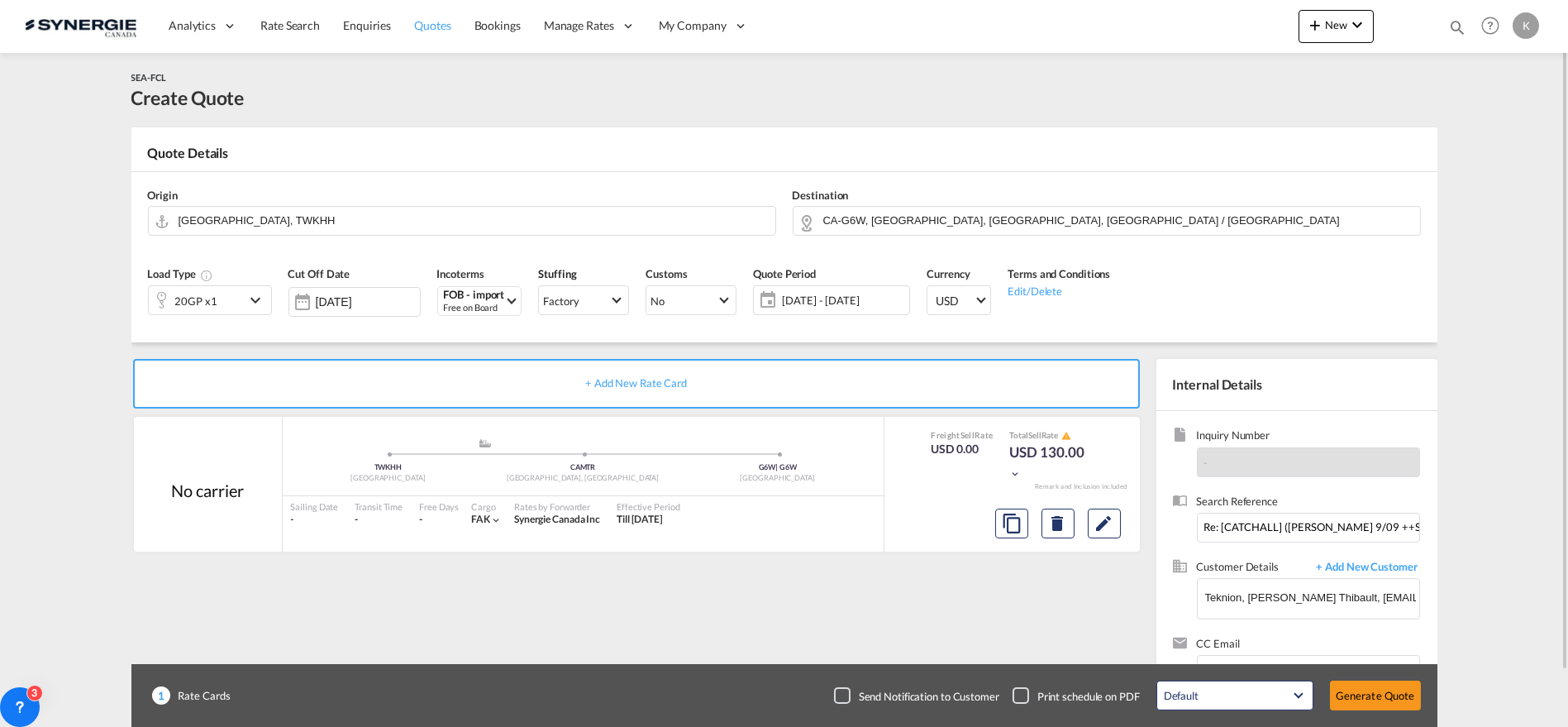
click at [429, 23] on span "Quotes" at bounding box center [431, 25] width 36 height 14
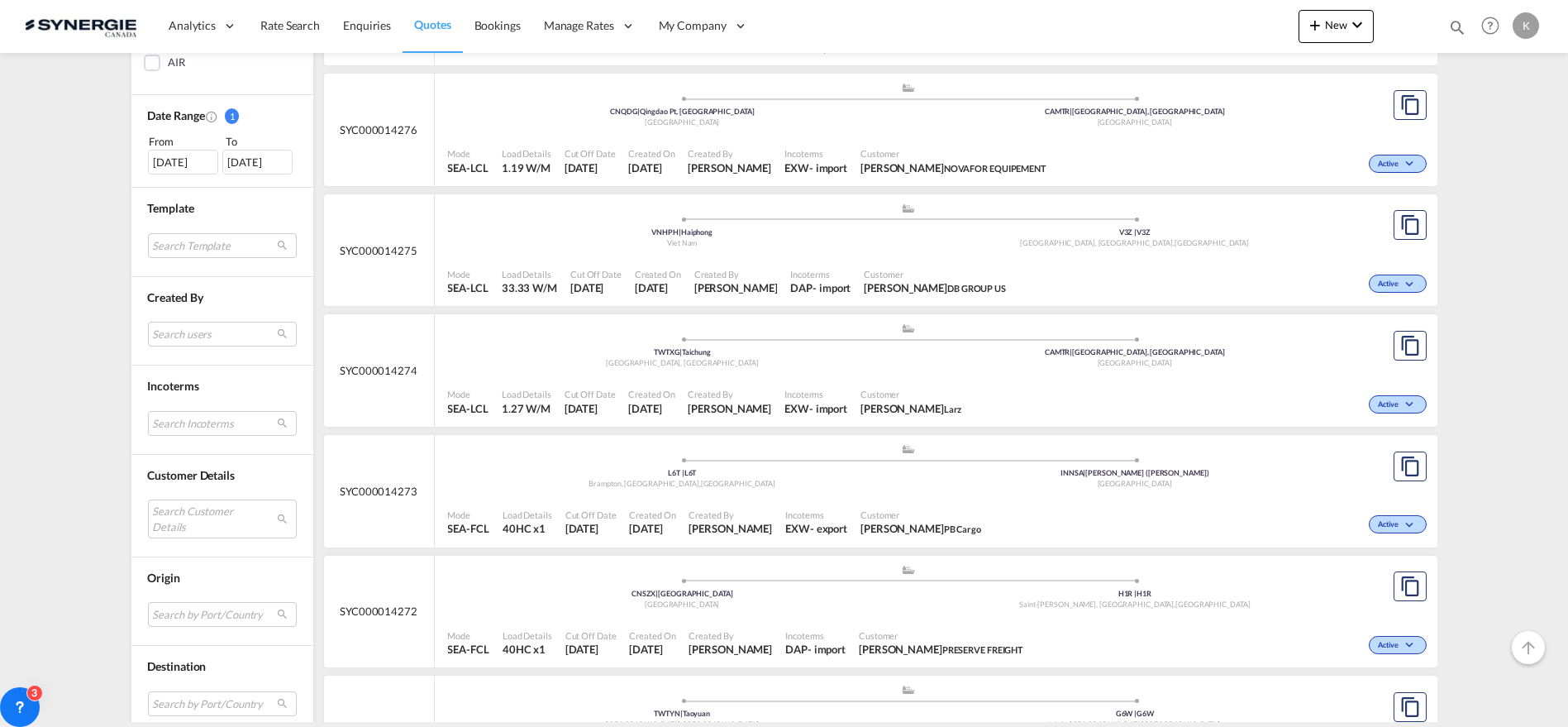
scroll to position [459, 0]
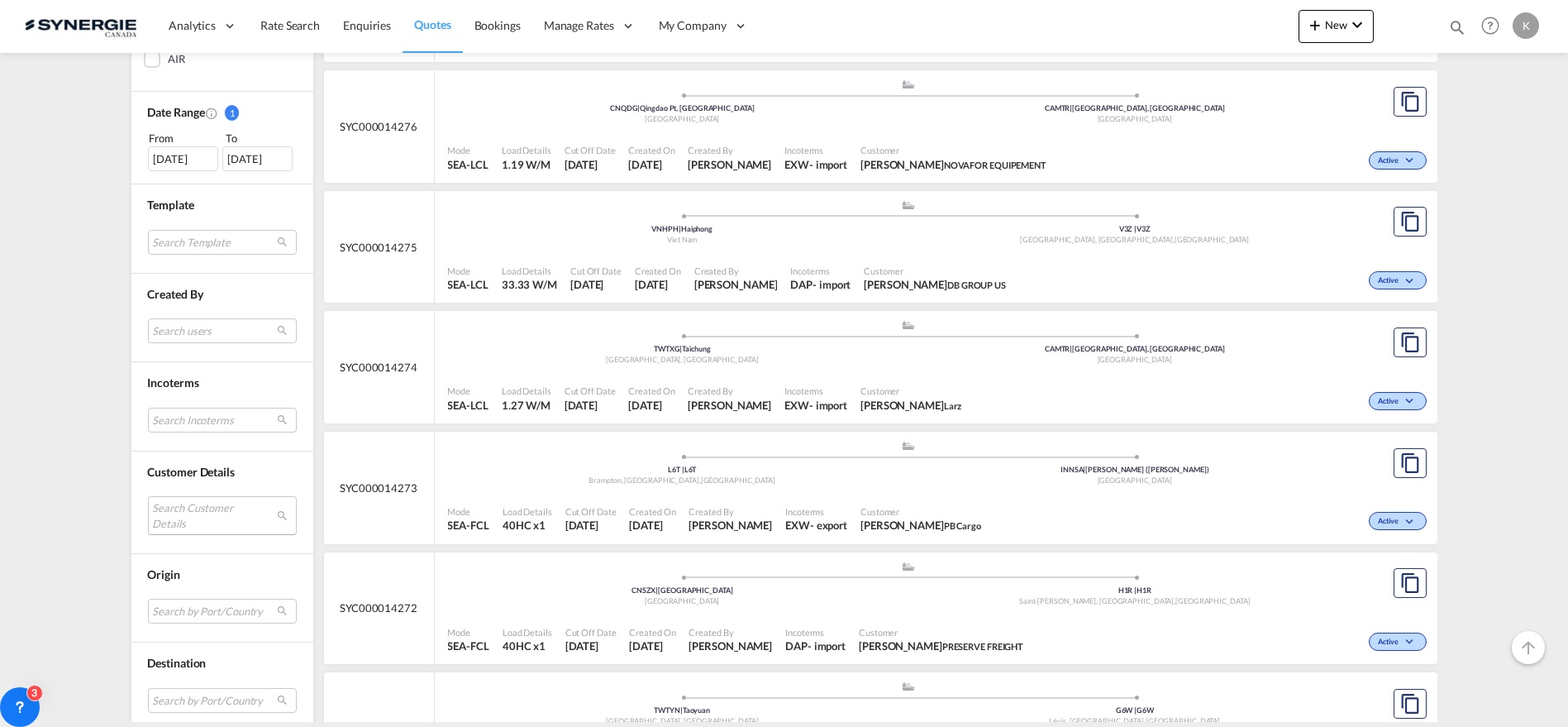
click at [204, 520] on md-select "Search Customer Details user name user salma Shaikh oceancs@pbcargo.in | pb car…" at bounding box center [223, 514] width 149 height 38
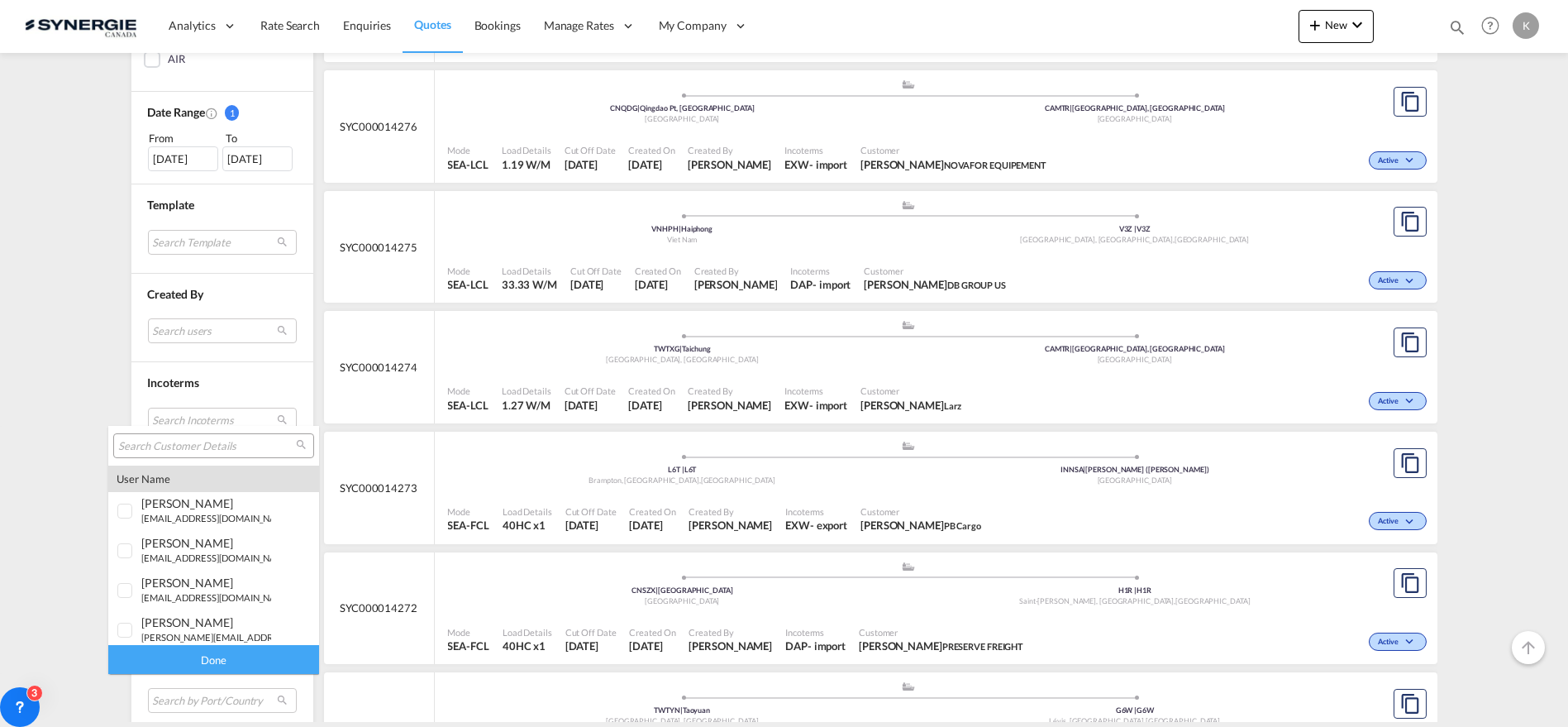
click at [193, 451] on input "search" at bounding box center [207, 446] width 178 height 15
type input "design"
click at [186, 585] on div "manish Singh Khati" at bounding box center [206, 582] width 130 height 14
click at [208, 663] on div "Done" at bounding box center [214, 659] width 211 height 29
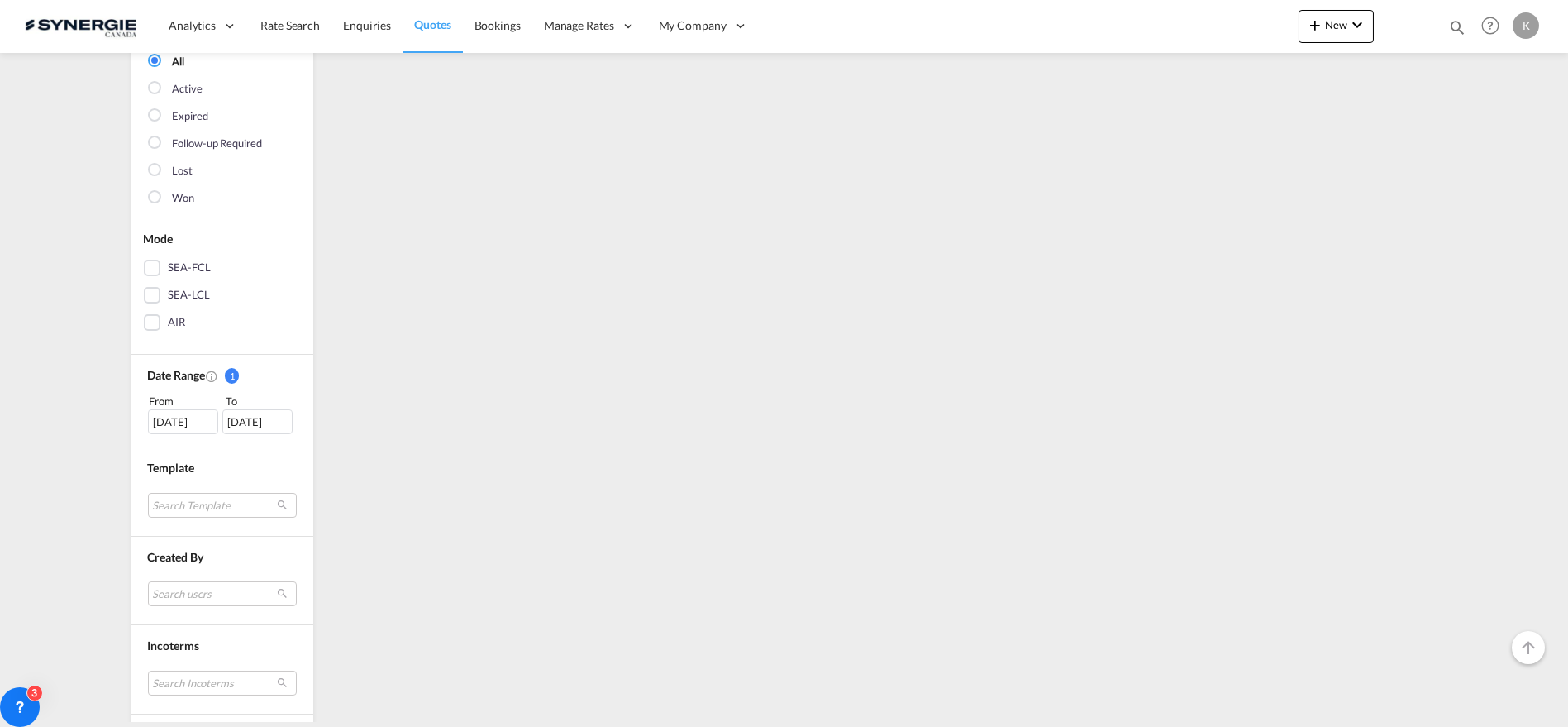
scroll to position [0, 0]
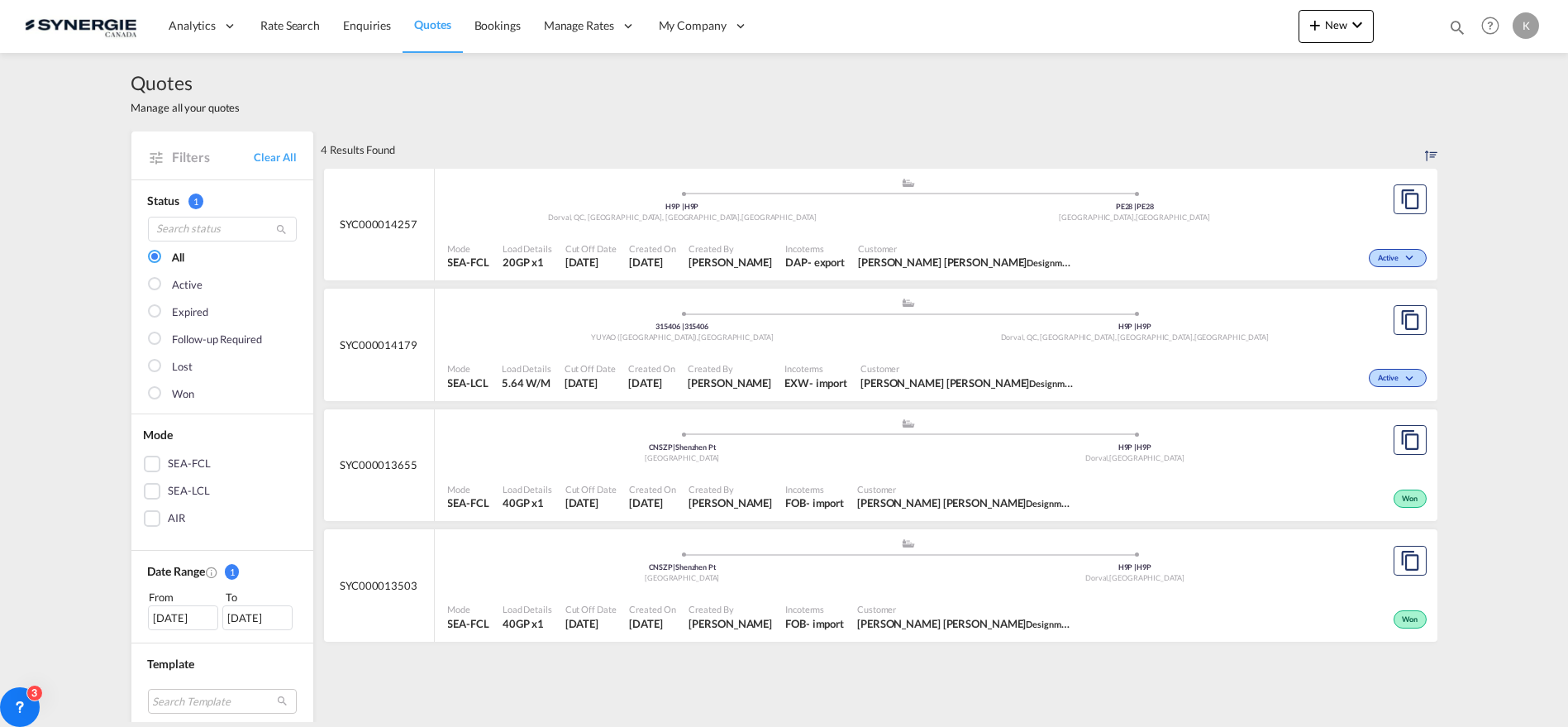
click at [859, 230] on div "Mode SEA-FCL Load Details 20GP x1 Cut Off Date 22 Aug 2025 Created On 22 Aug 20…" at bounding box center [936, 255] width 1003 height 50
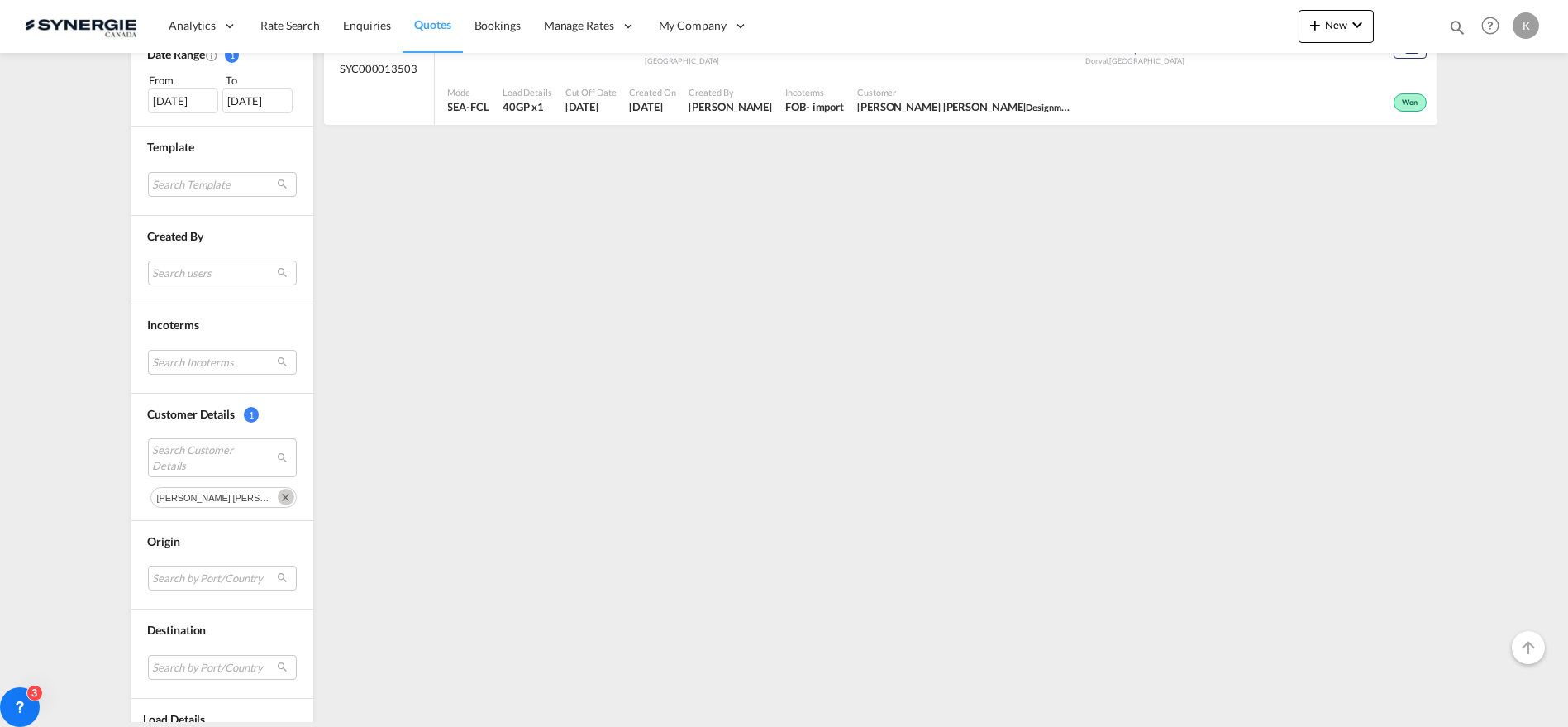
scroll to position [575, 0]
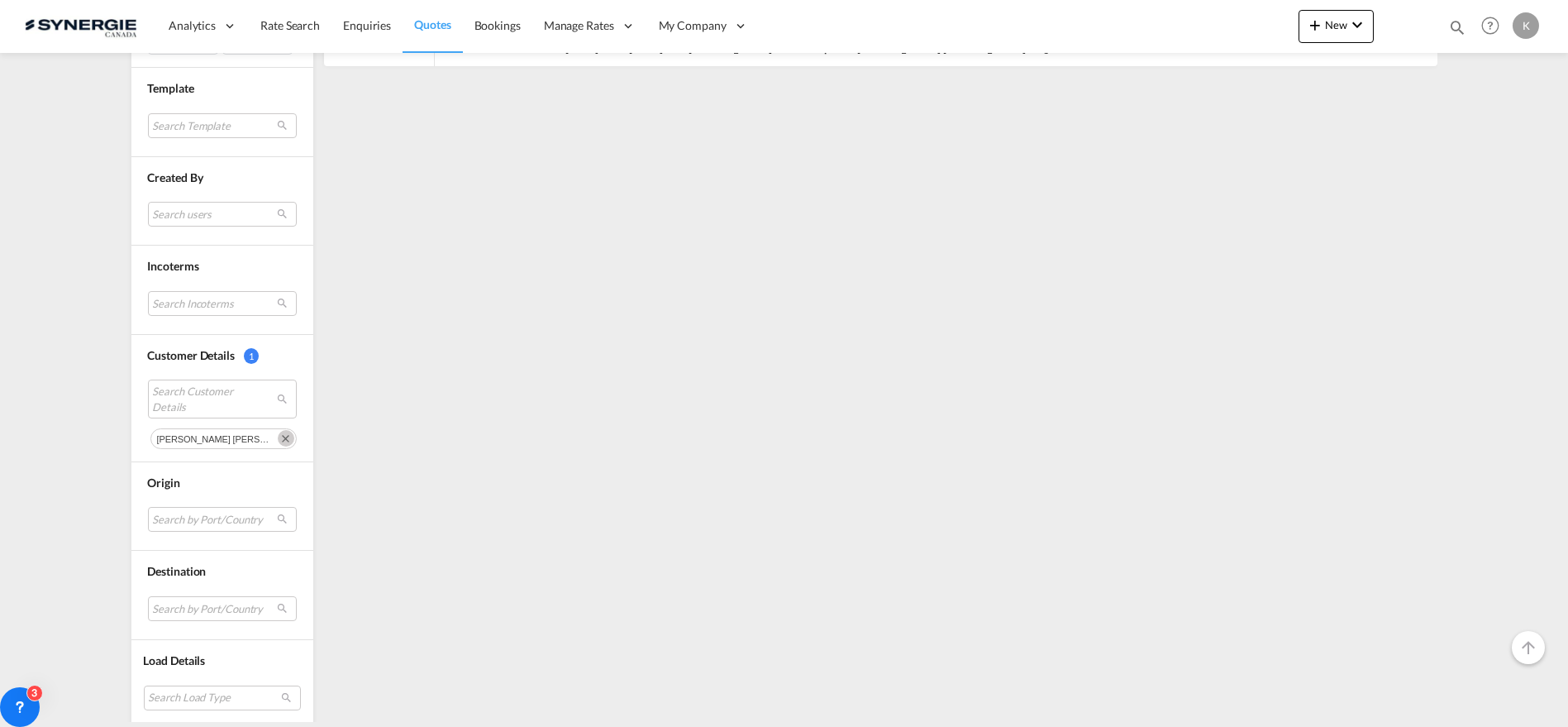
drag, startPoint x: 241, startPoint y: 431, endPoint x: 192, endPoint y: 407, distance: 54.6
click at [278, 431] on md-icon "Remove" at bounding box center [286, 438] width 17 height 17
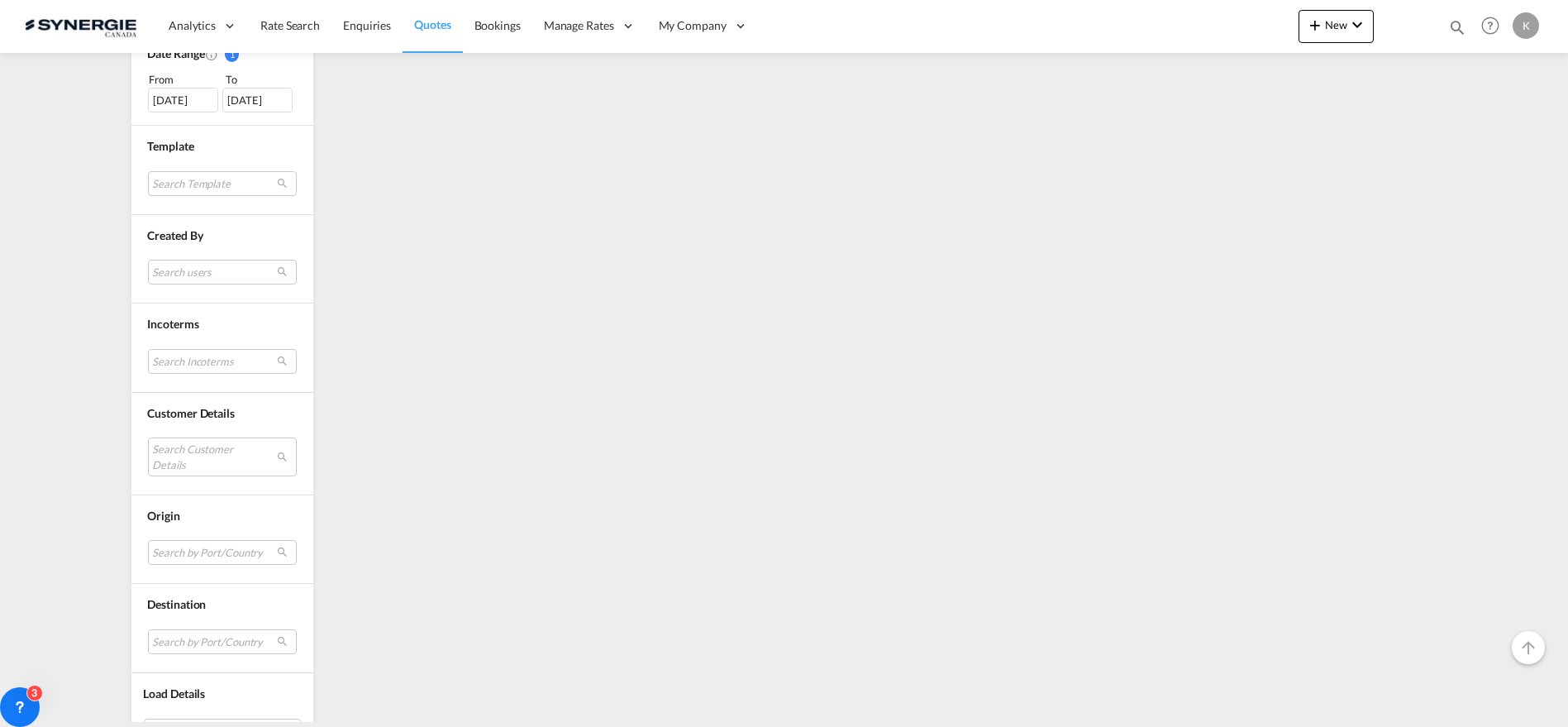
scroll to position [550, 0]
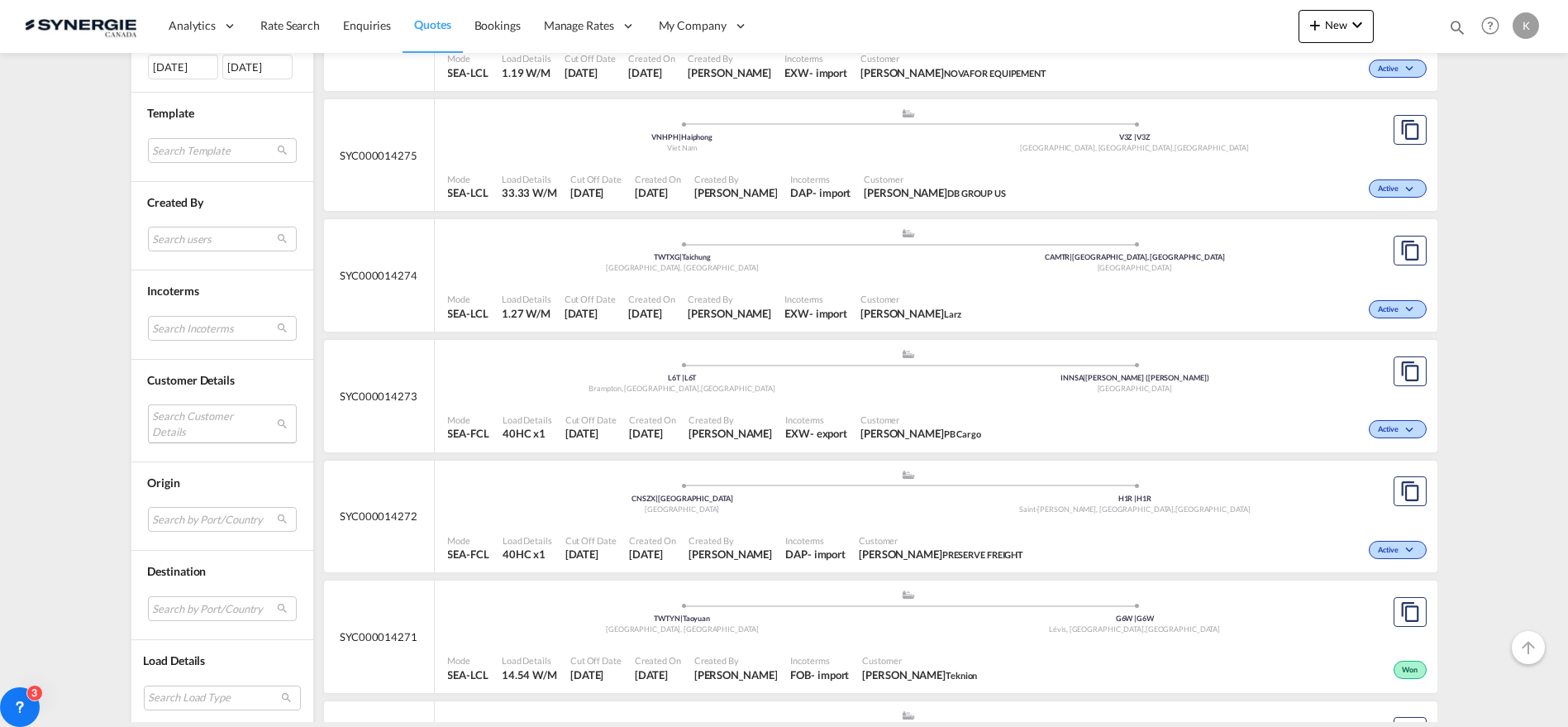
click at [188, 416] on md-select "Search Customer Details" at bounding box center [223, 423] width 149 height 38
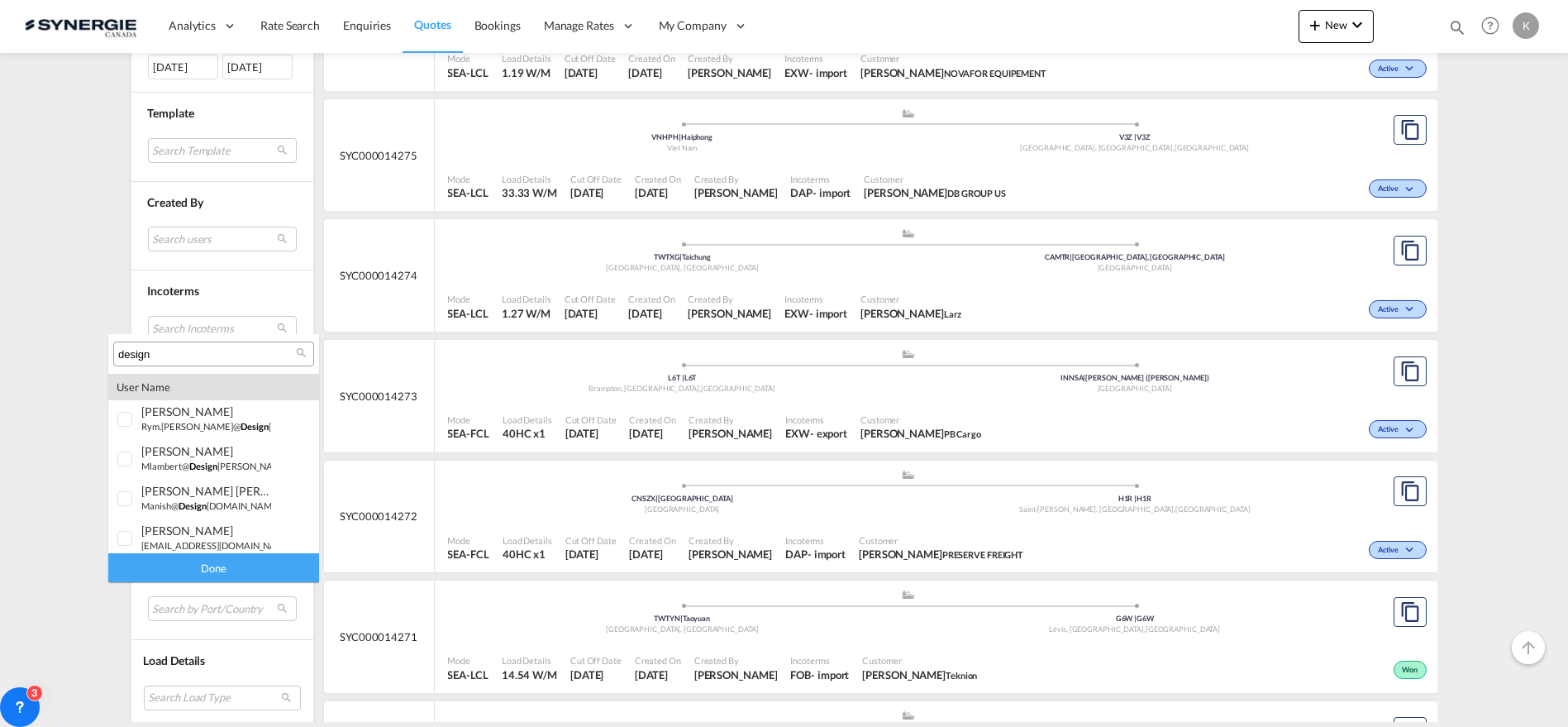
click at [203, 358] on input "design" at bounding box center [207, 355] width 178 height 15
click at [201, 355] on input "design" at bounding box center [207, 355] width 178 height 15
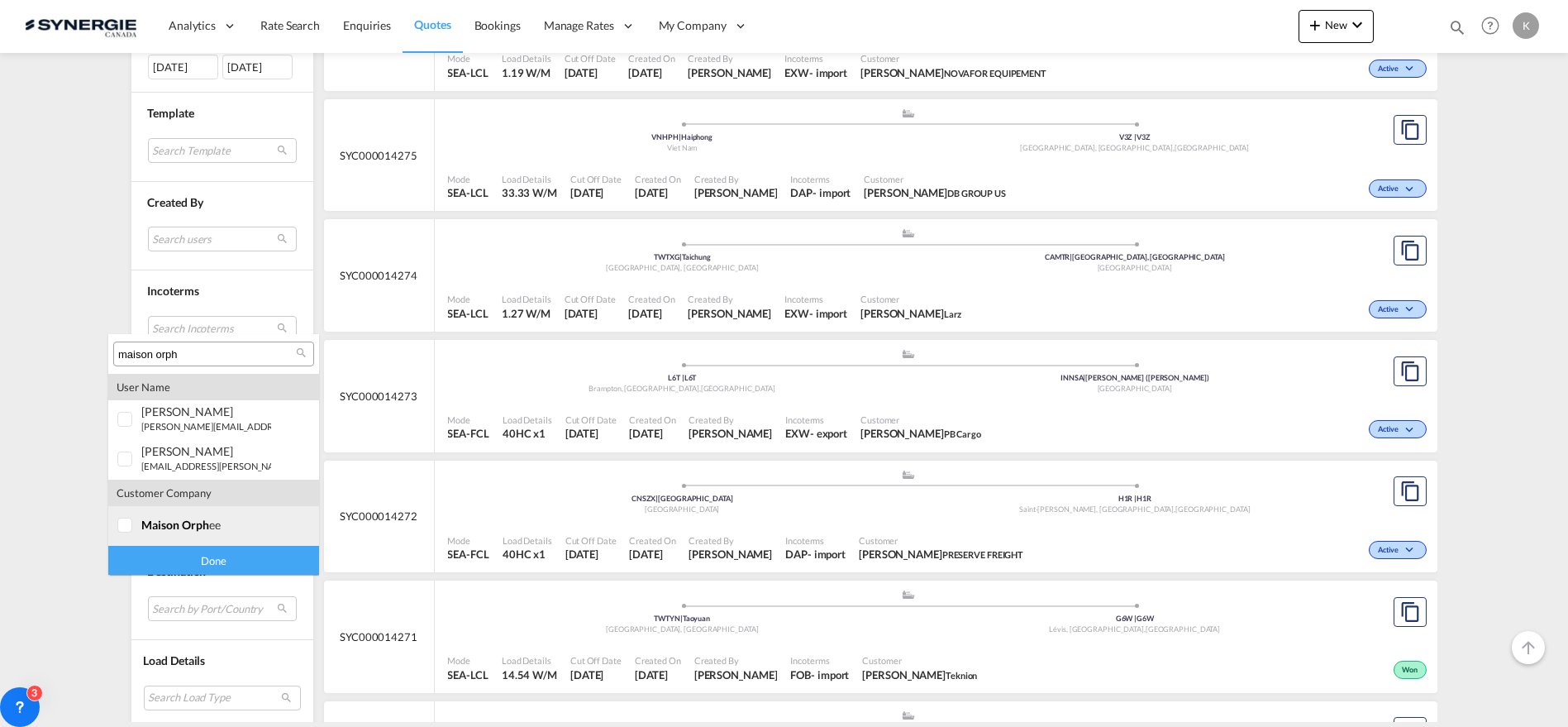
type input "maison orph"
click at [130, 519] on div at bounding box center [126, 526] width 17 height 17
click at [215, 546] on div "Done" at bounding box center [214, 559] width 211 height 29
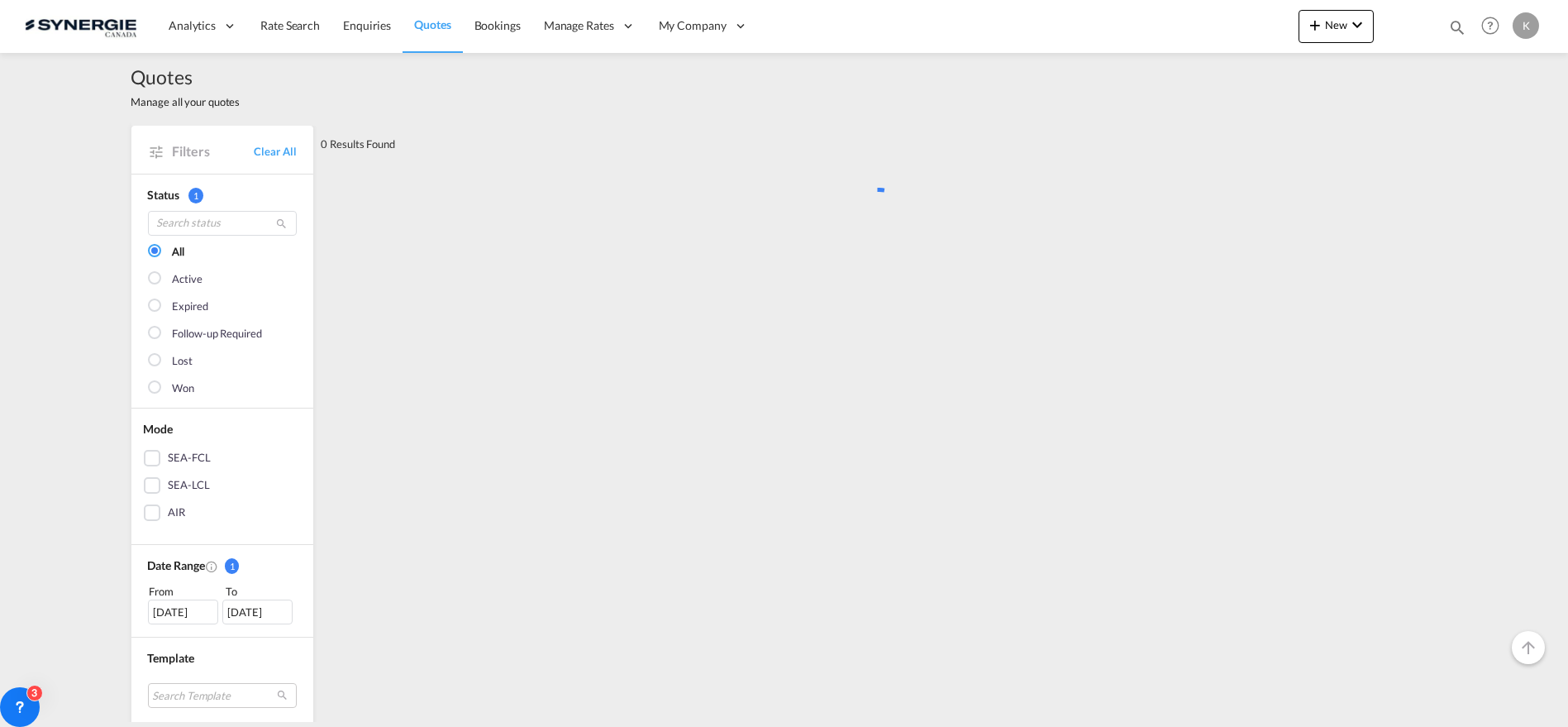
scroll to position [0, 0]
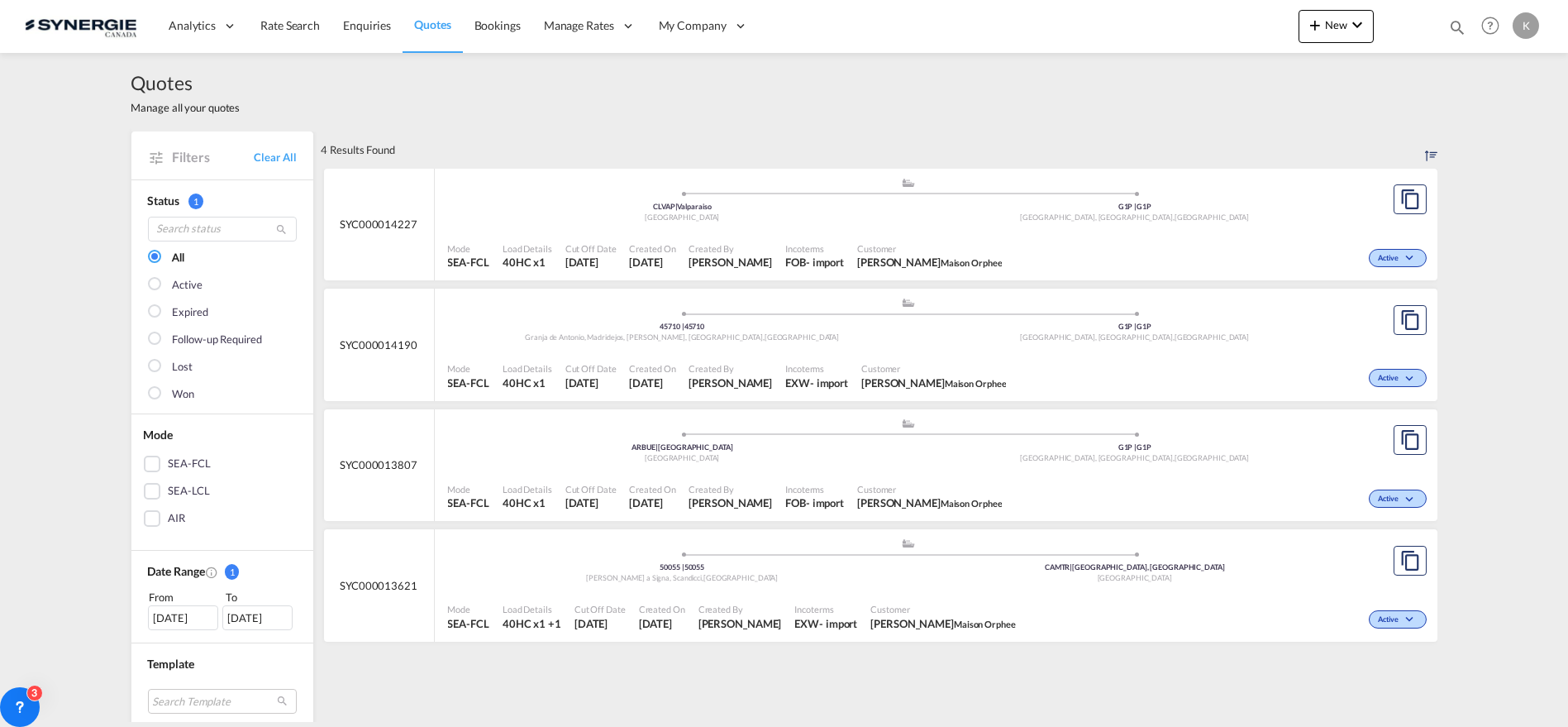
click at [1454, 27] on md-icon "icon-magnify" at bounding box center [1457, 28] width 18 height 18
drag, startPoint x: 1261, startPoint y: 27, endPoint x: 1192, endPoint y: 28, distance: 69.0
click at [1192, 28] on div "Bookings Quotes Enquiries 14257" at bounding box center [1310, 28] width 312 height 32
type input "13848"
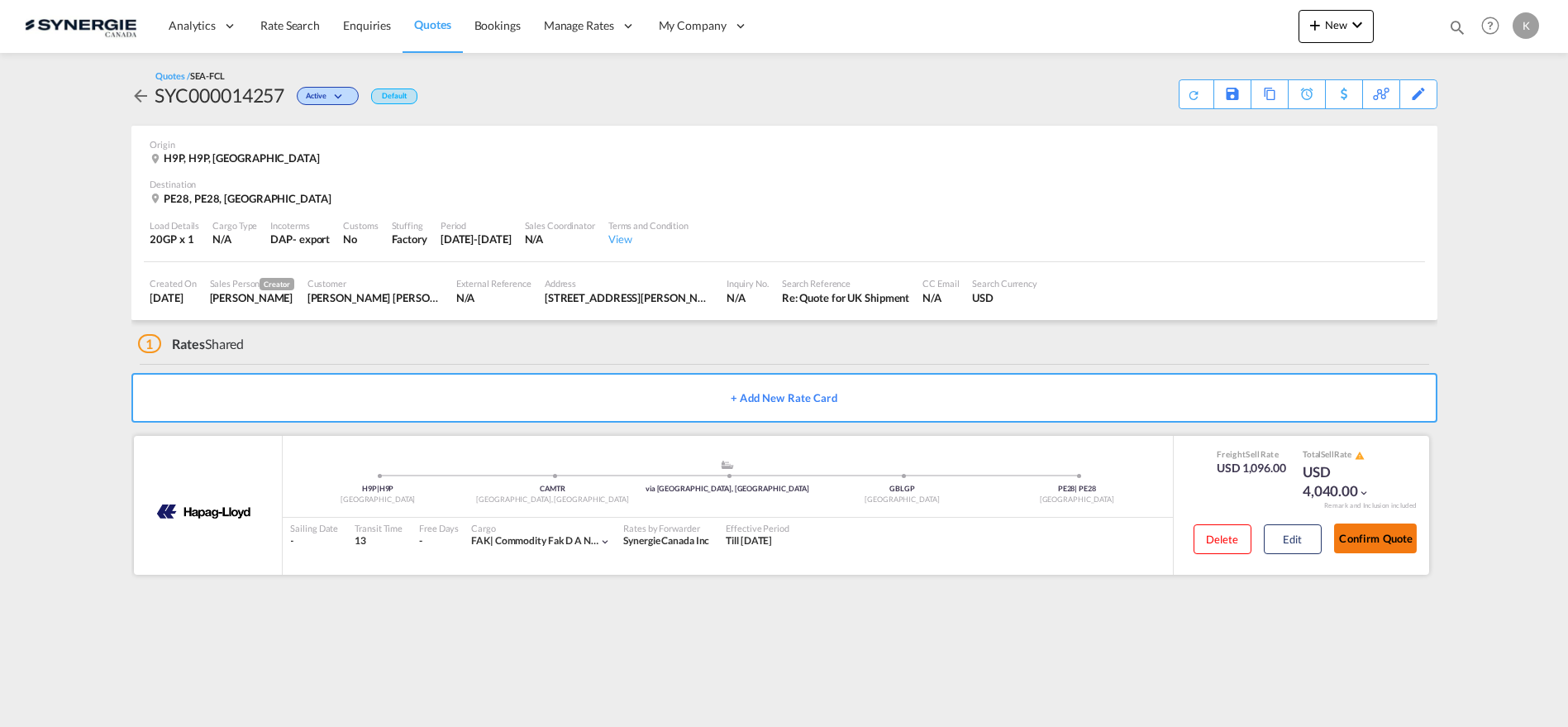
click at [1381, 543] on button "Confirm Quote" at bounding box center [1375, 539] width 83 height 30
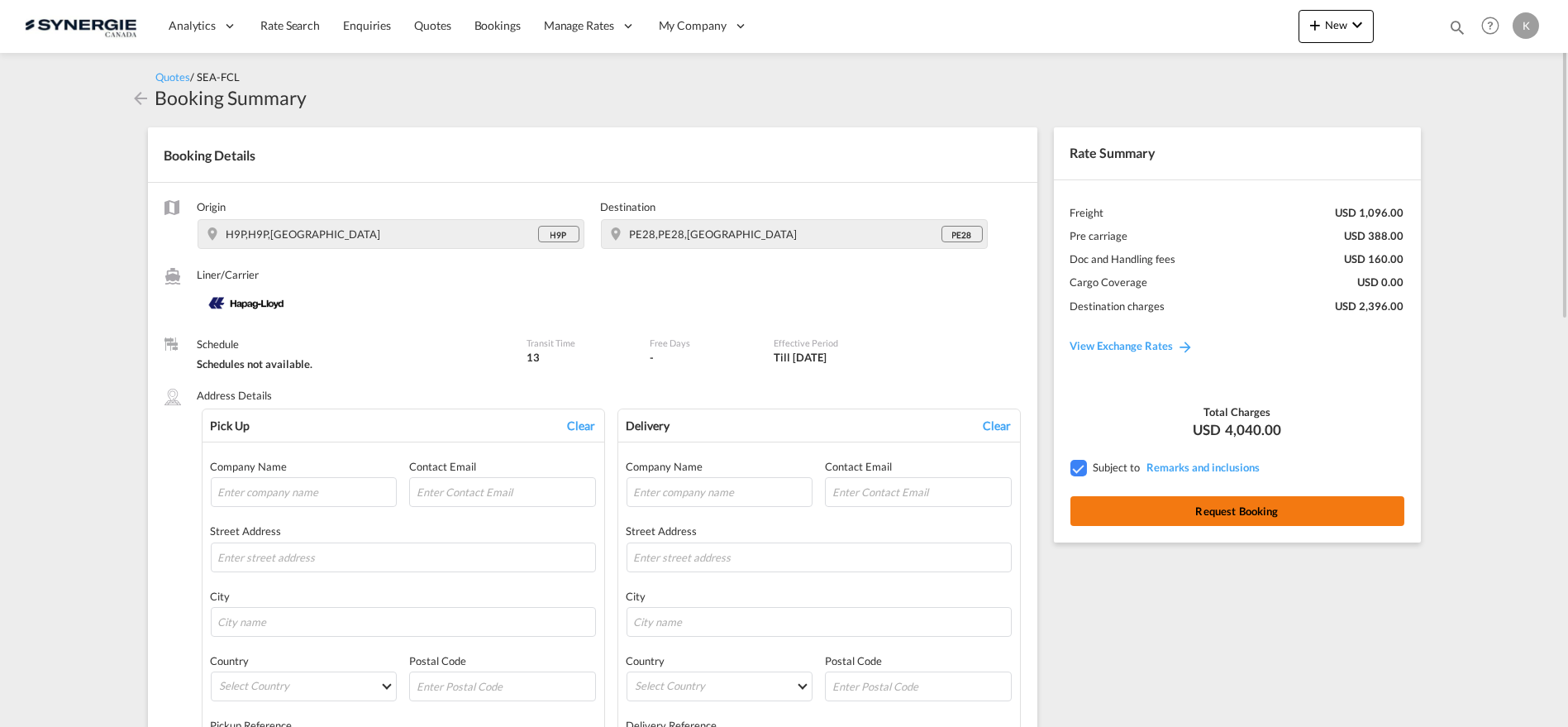
click at [1173, 508] on button "Request Booking" at bounding box center [1237, 511] width 334 height 30
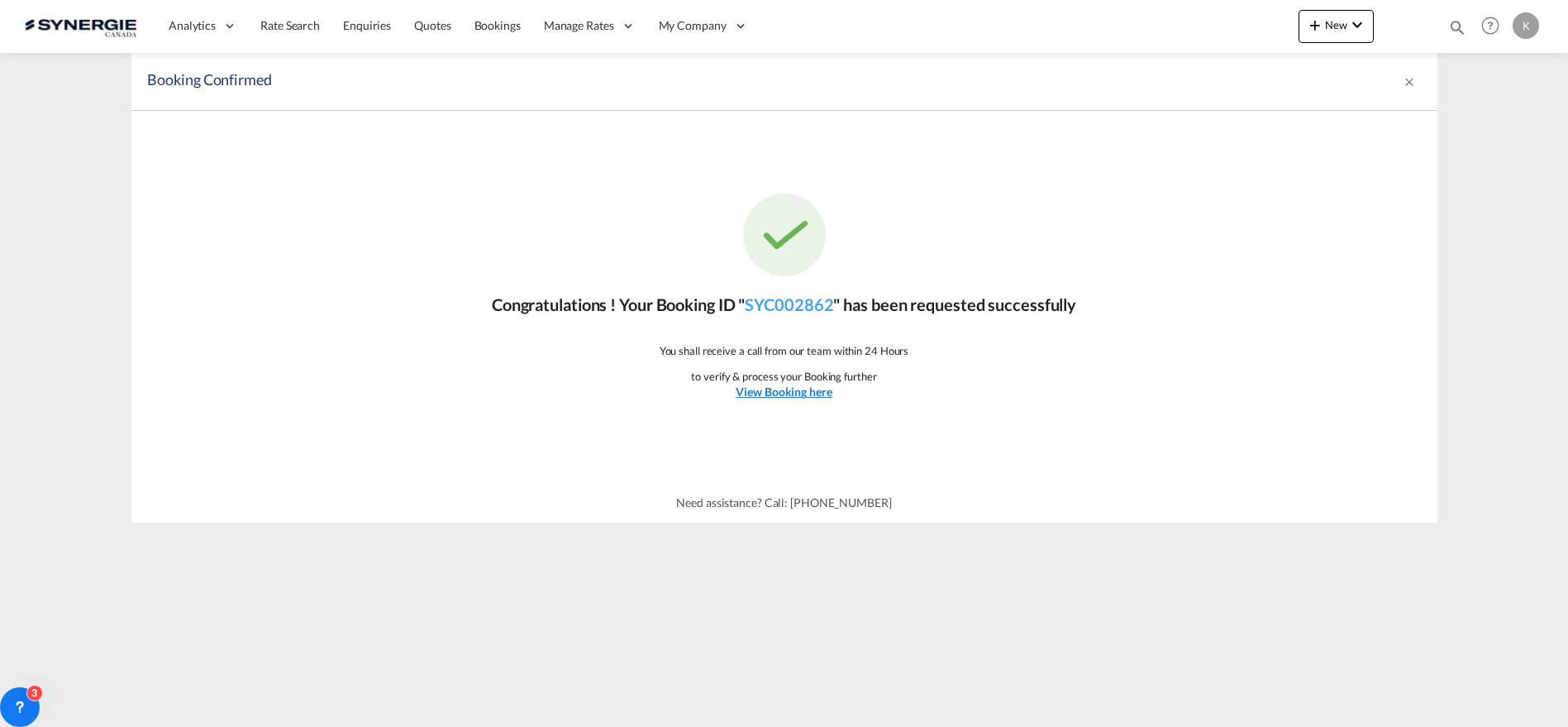
click at [783, 396] on u "View Booking here" at bounding box center [783, 391] width 95 height 14
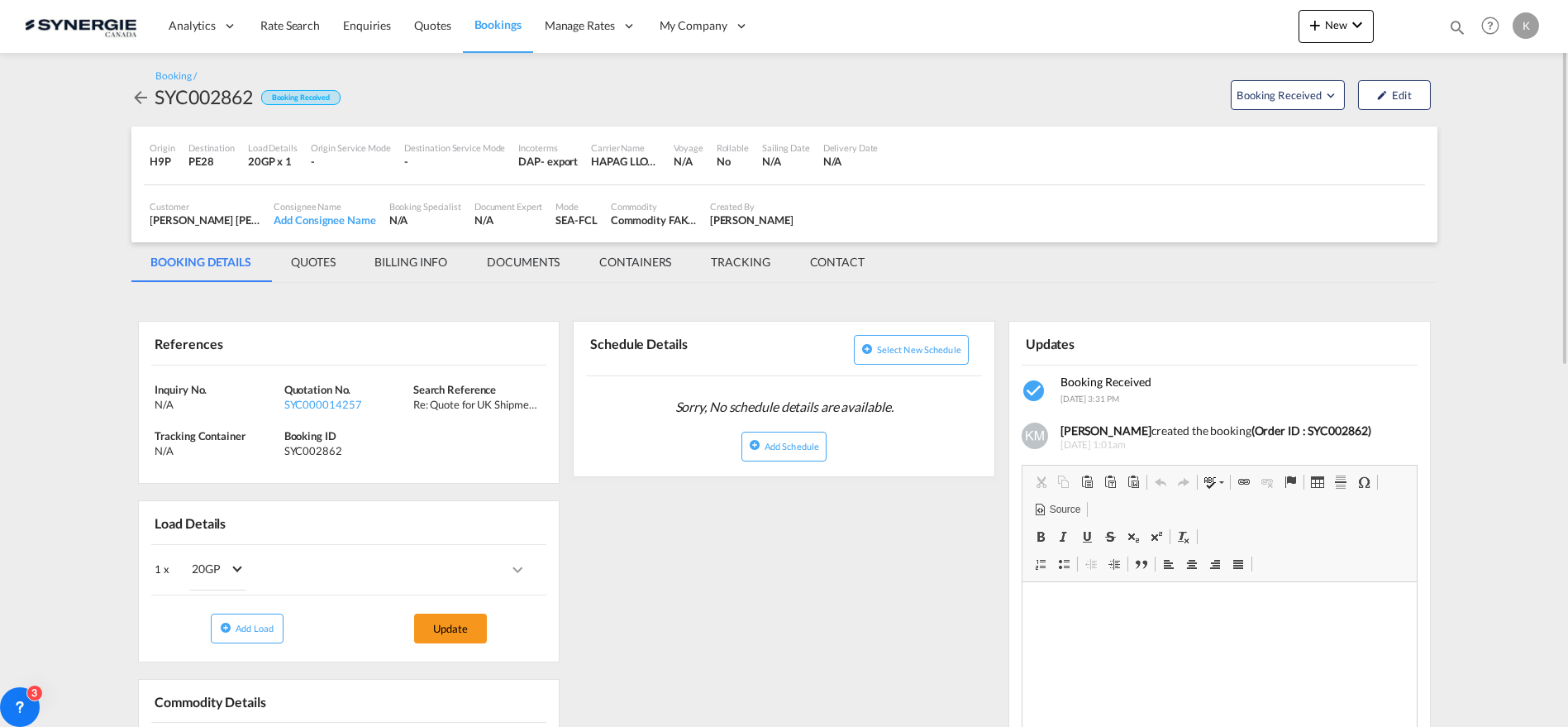
drag, startPoint x: 329, startPoint y: 260, endPoint x: 370, endPoint y: 263, distance: 41.1
click at [329, 260] on md-tab-item "QUOTES" at bounding box center [313, 261] width 84 height 39
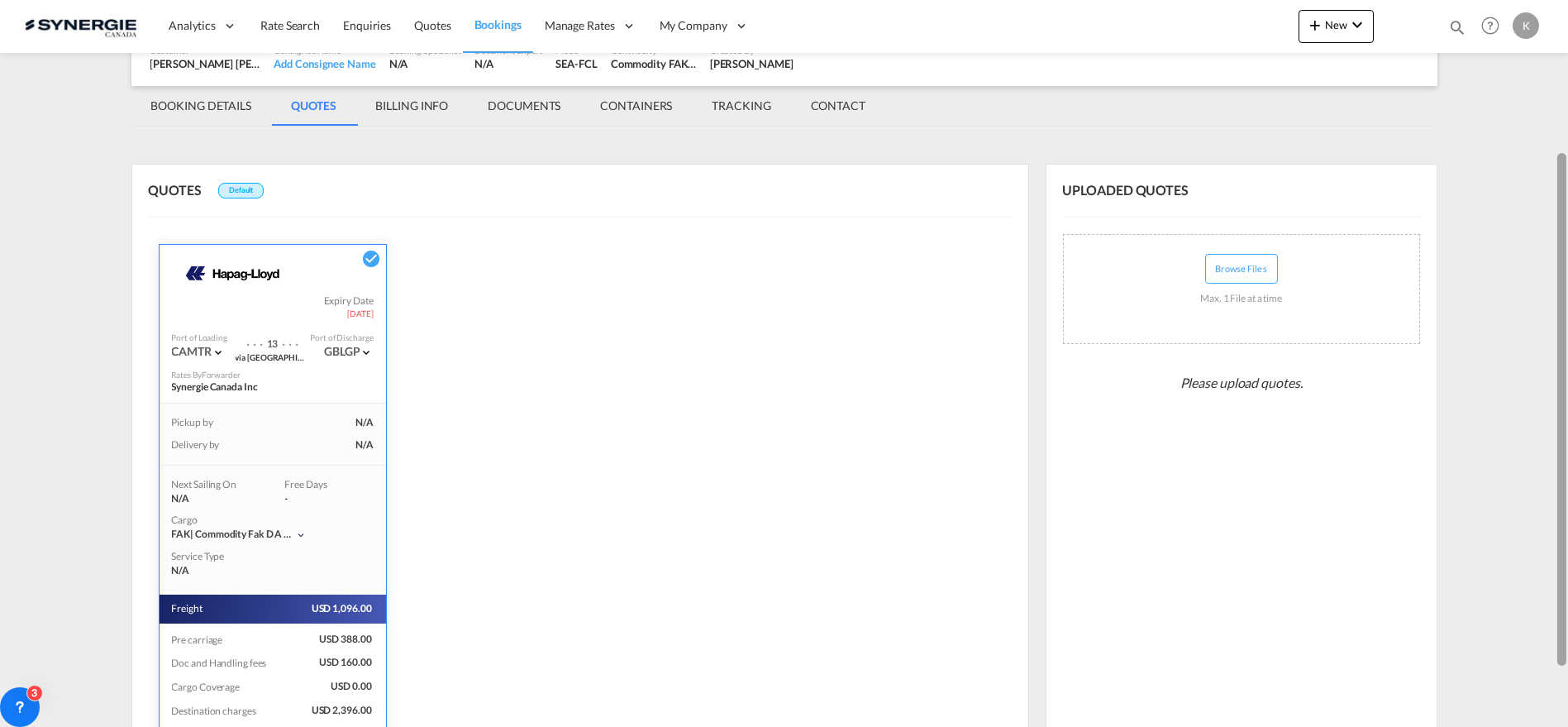
drag, startPoint x: 1563, startPoint y: 200, endPoint x: 1554, endPoint y: 327, distance: 127.3
click at [1554, 327] on body "Analytics Reports Dashboard Rate Search Enquiries Quotes Bookings" at bounding box center [784, 364] width 1568 height 727
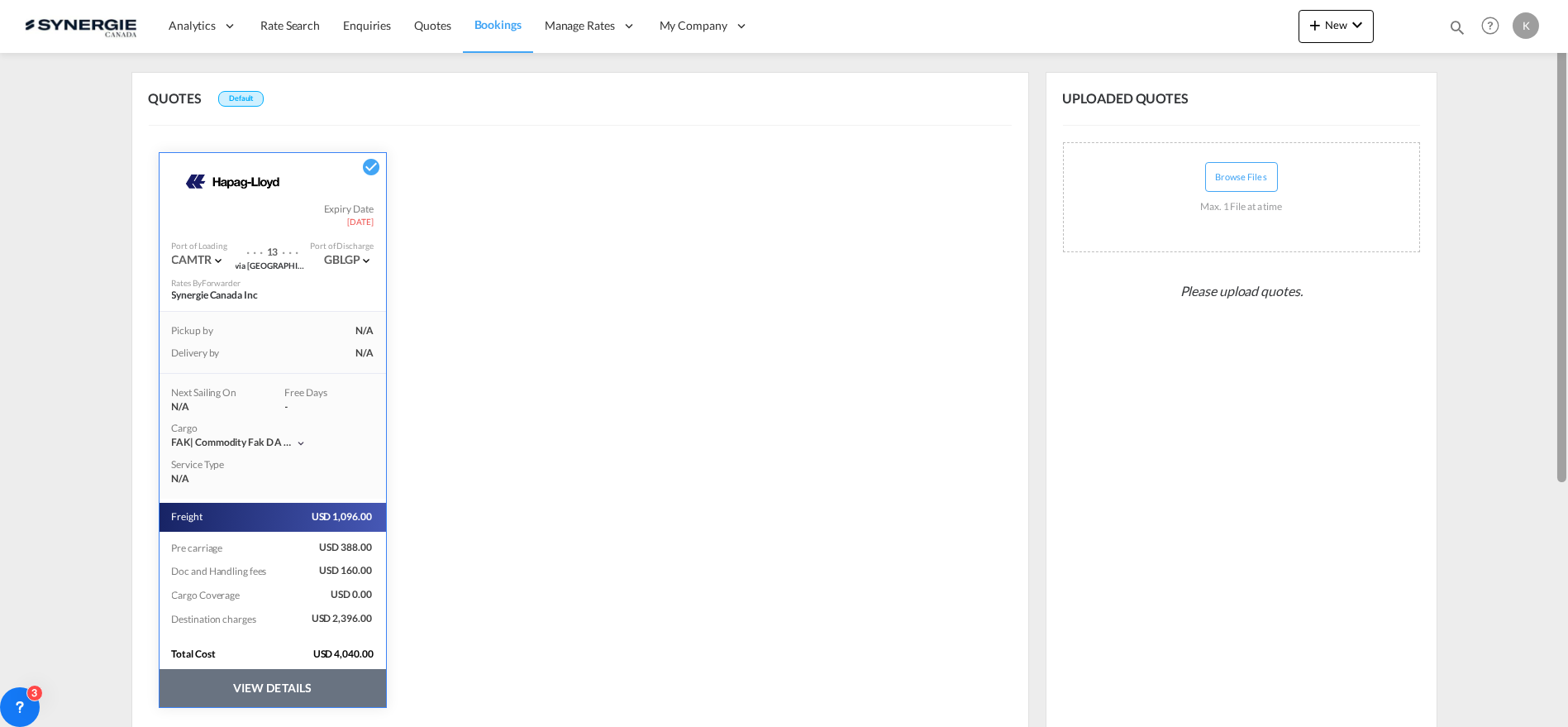
scroll to position [292, 0]
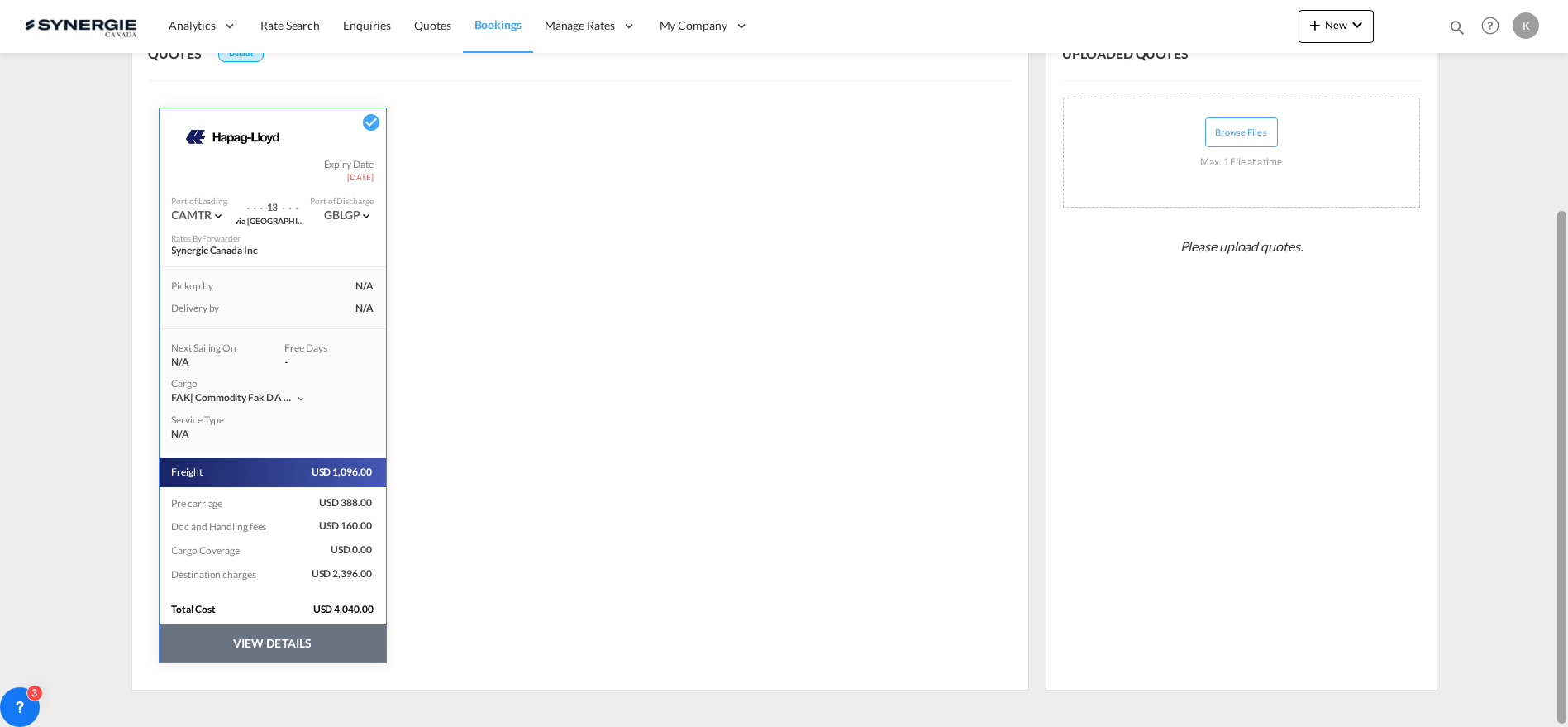
drag, startPoint x: 1565, startPoint y: 359, endPoint x: 1545, endPoint y: 503, distance: 145.4
click at [1545, 503] on md-content "Analytics Reports Dashboard Rate Search Enquiries Quotes Bookings" at bounding box center [784, 364] width 1568 height 727
click at [314, 646] on button "VIEW DETAILS" at bounding box center [272, 642] width 226 height 38
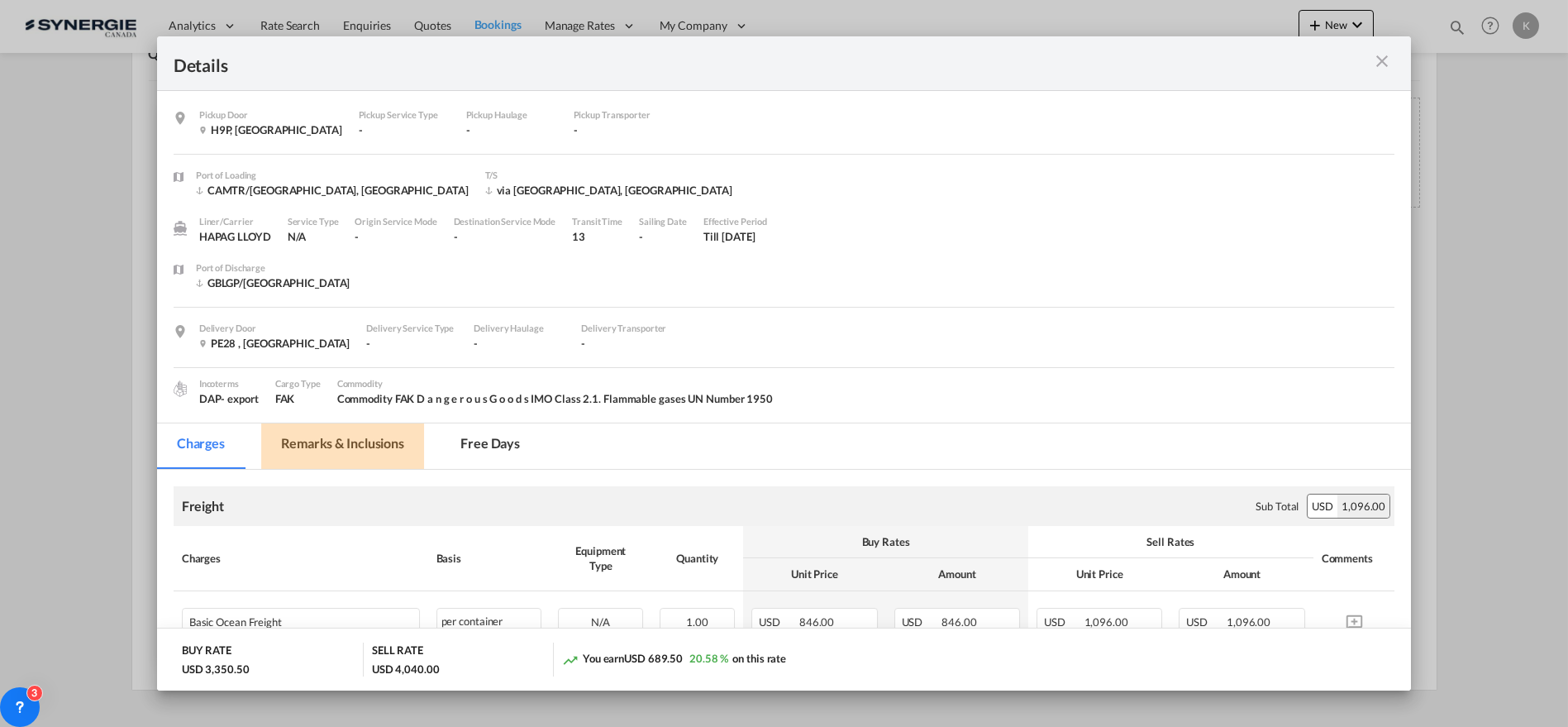
click at [396, 448] on md-tab-item "Remarks & Inclusions" at bounding box center [343, 446] width 162 height 45
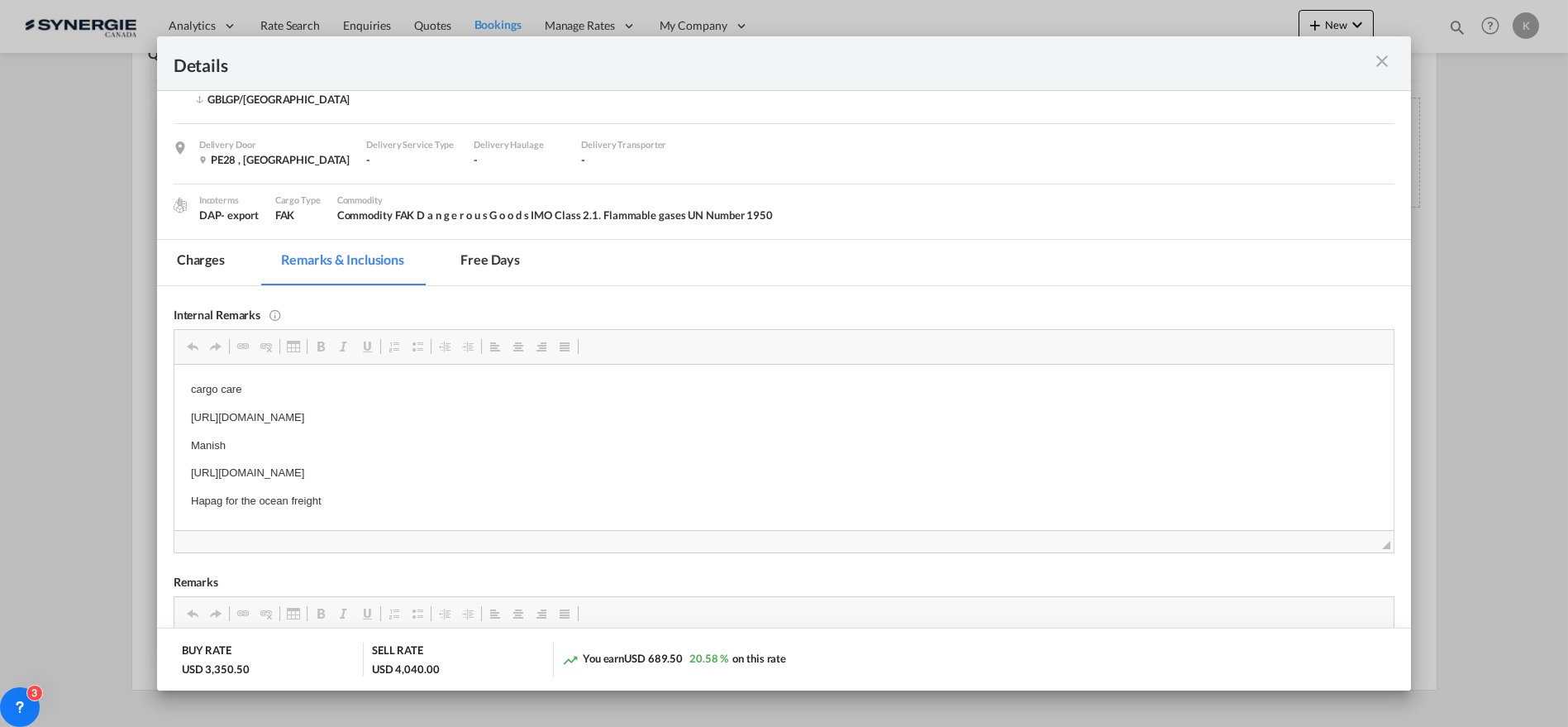
scroll to position [367, 0]
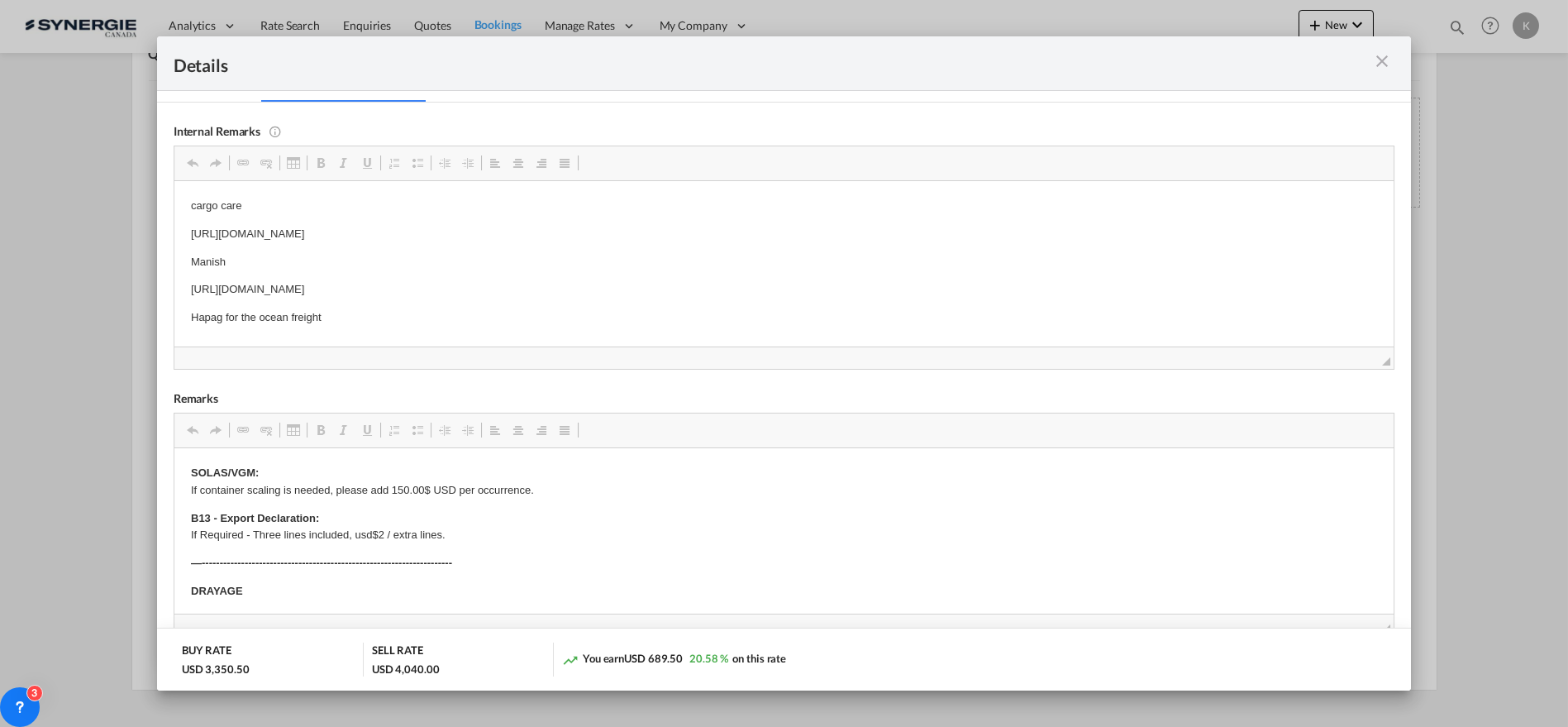
click at [1381, 58] on md-icon "icon-close m-3 fg-AAA8AD cursor" at bounding box center [1382, 61] width 20 height 20
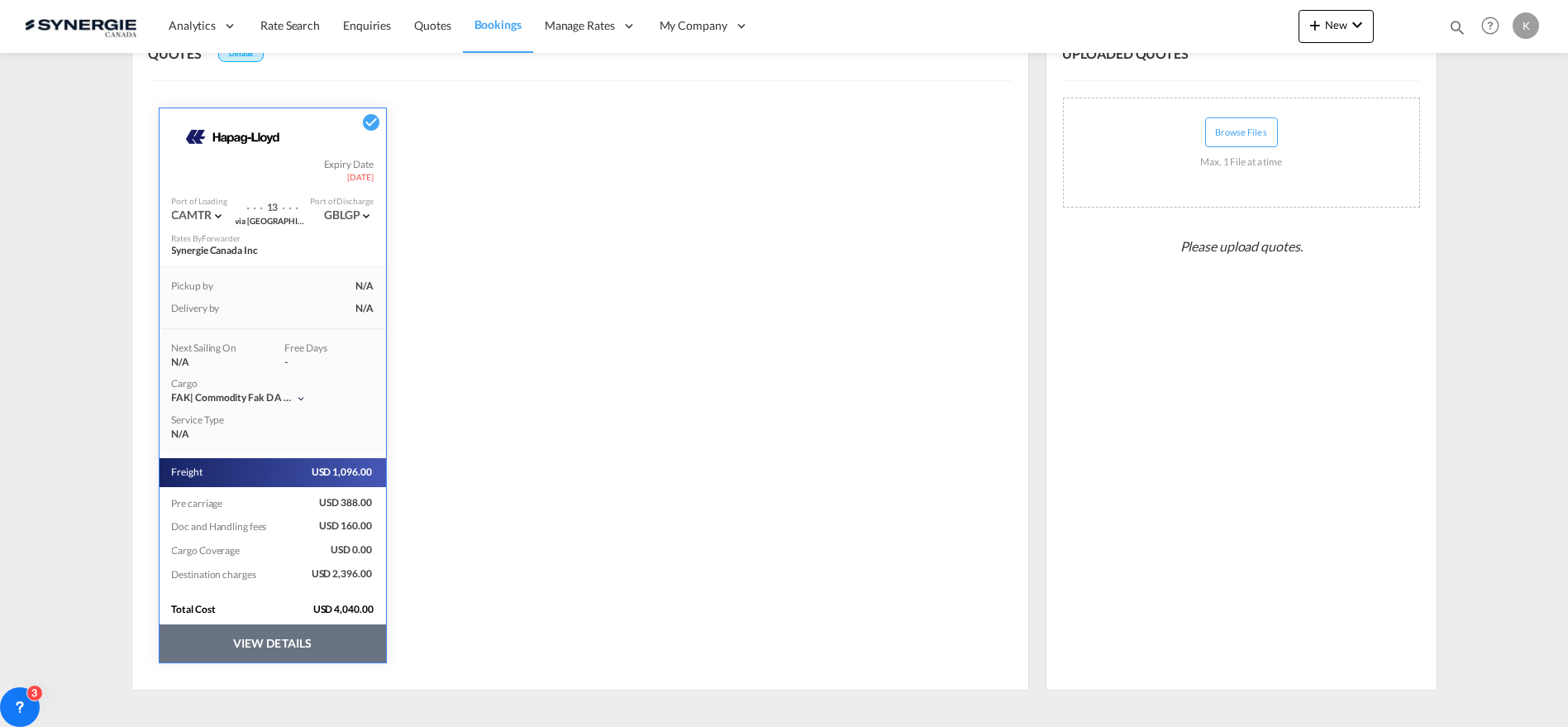
scroll to position [43, 0]
click at [1456, 18] on md-icon "icon-magnify" at bounding box center [1457, 28] width 18 height 18
click at [1209, 27] on select "Bookings Quotes Enquiries" at bounding box center [1194, 28] width 79 height 30
select select "Quotes"
click at [1155, 13] on select "Bookings Quotes Enquiries" at bounding box center [1194, 28] width 79 height 30
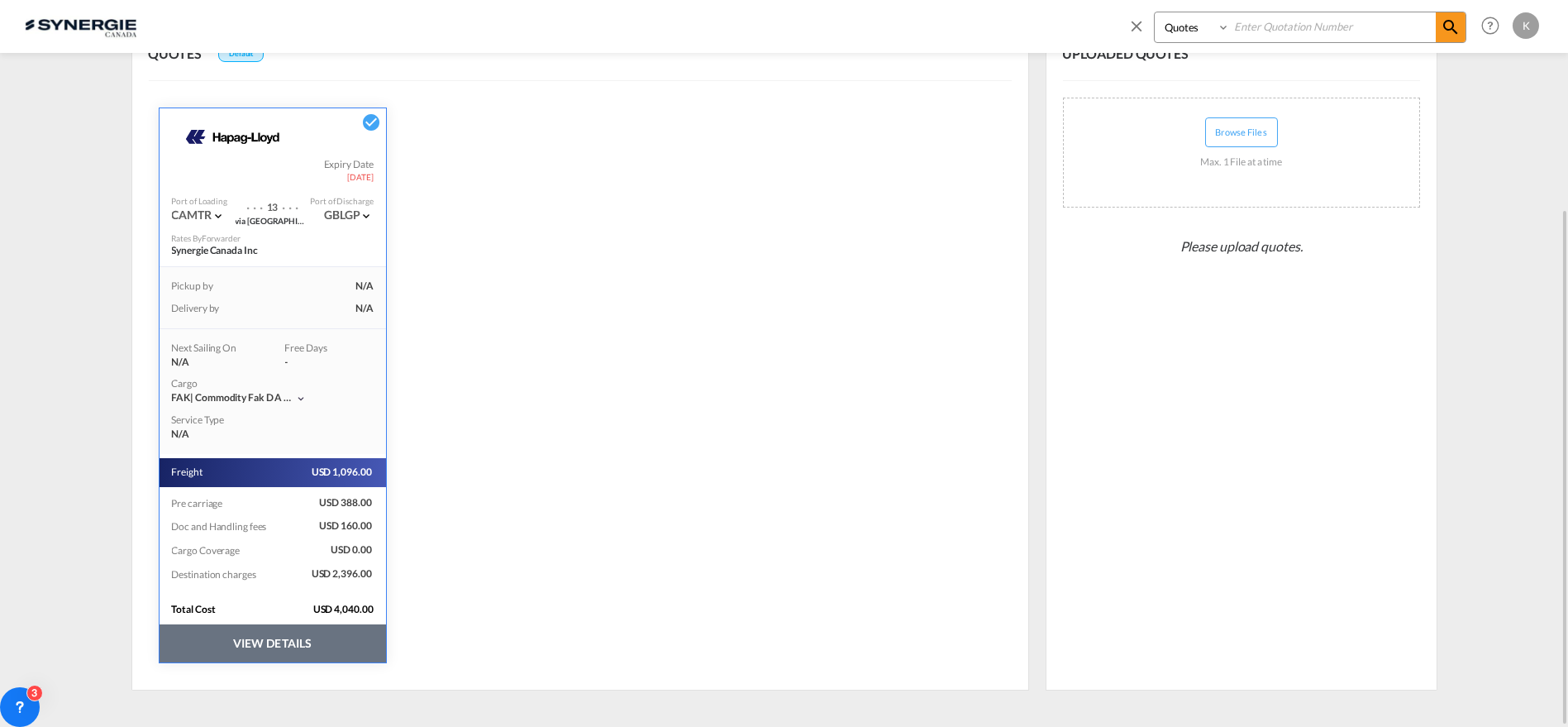
click at [1266, 28] on input at bounding box center [1333, 27] width 206 height 29
type input "13854"
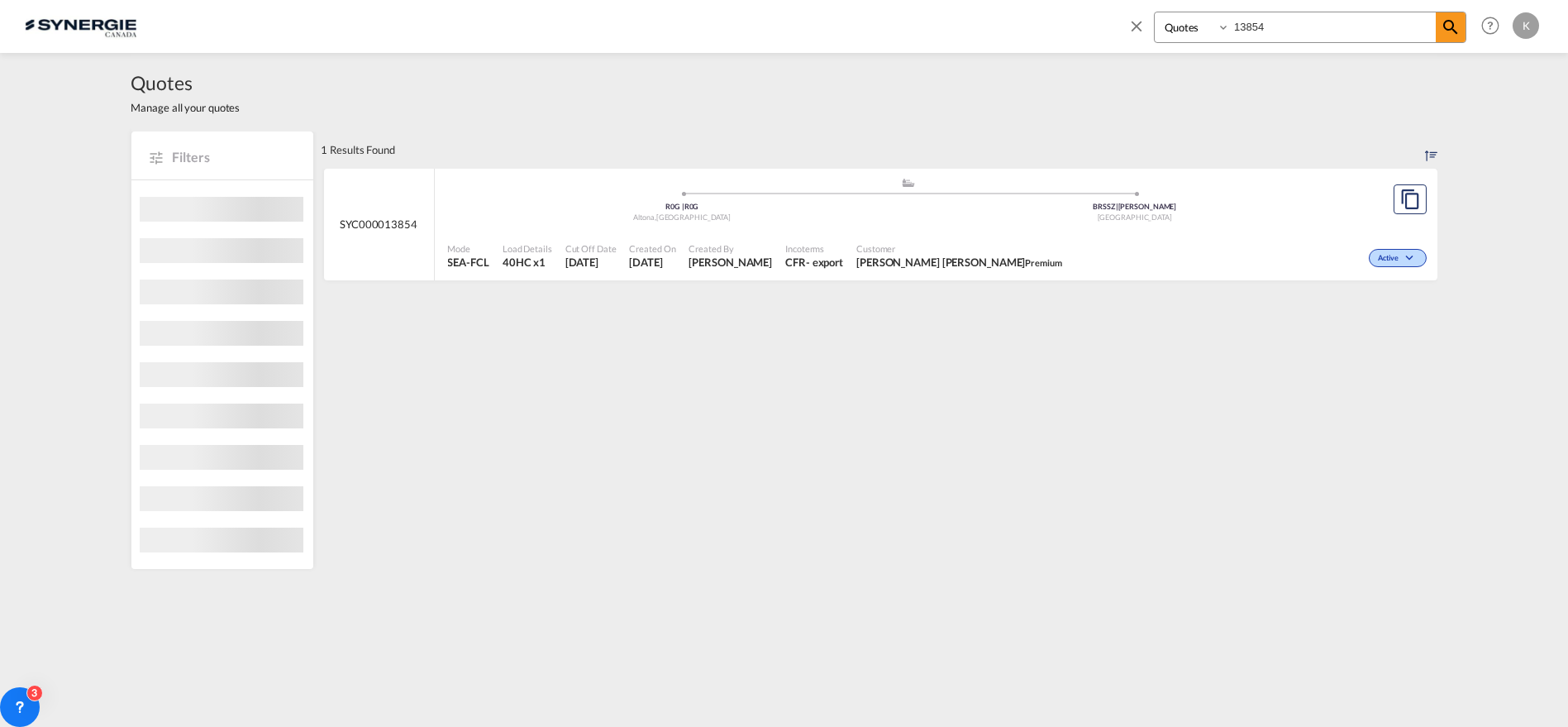
click at [930, 243] on span "Customer" at bounding box center [960, 248] width 206 height 13
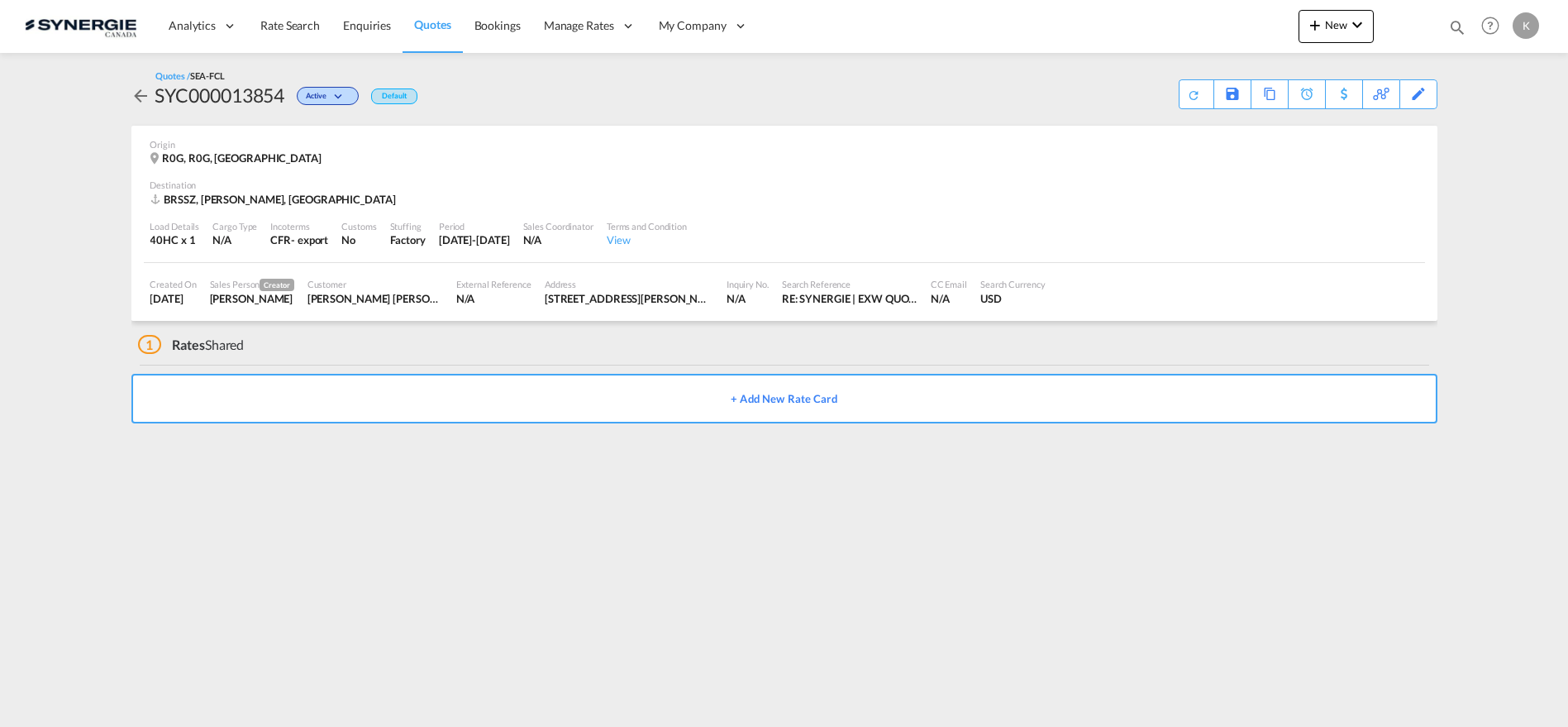
click at [431, 28] on span "Quotes" at bounding box center [431, 24] width 36 height 14
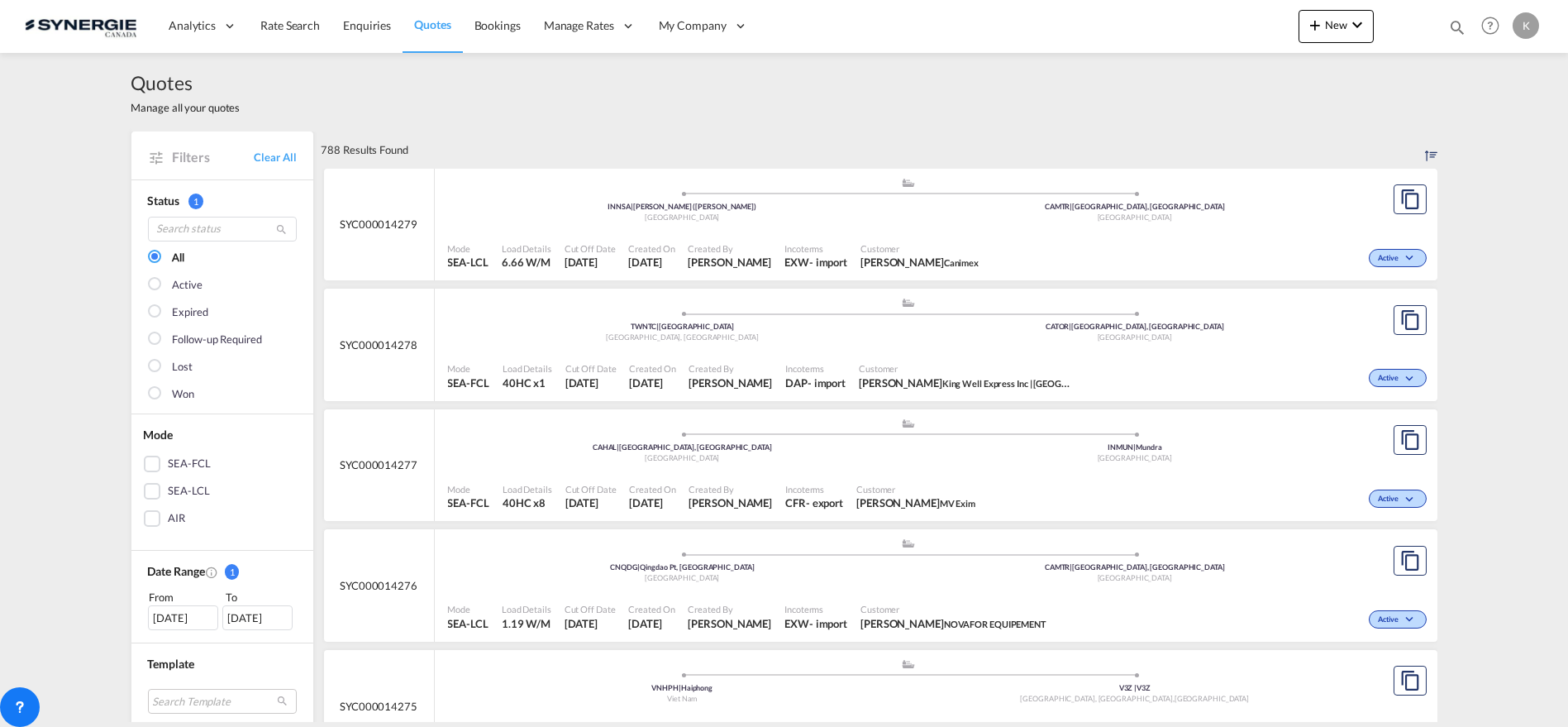
click at [1452, 27] on md-icon "icon-magnify" at bounding box center [1457, 28] width 18 height 18
click at [1254, 28] on input at bounding box center [1333, 27] width 206 height 29
drag, startPoint x: 1195, startPoint y: 32, endPoint x: 1194, endPoint y: 40, distance: 8.1
click at [1195, 32] on select "Bookings Quotes Enquiries" at bounding box center [1194, 28] width 79 height 30
select select "Quotes"
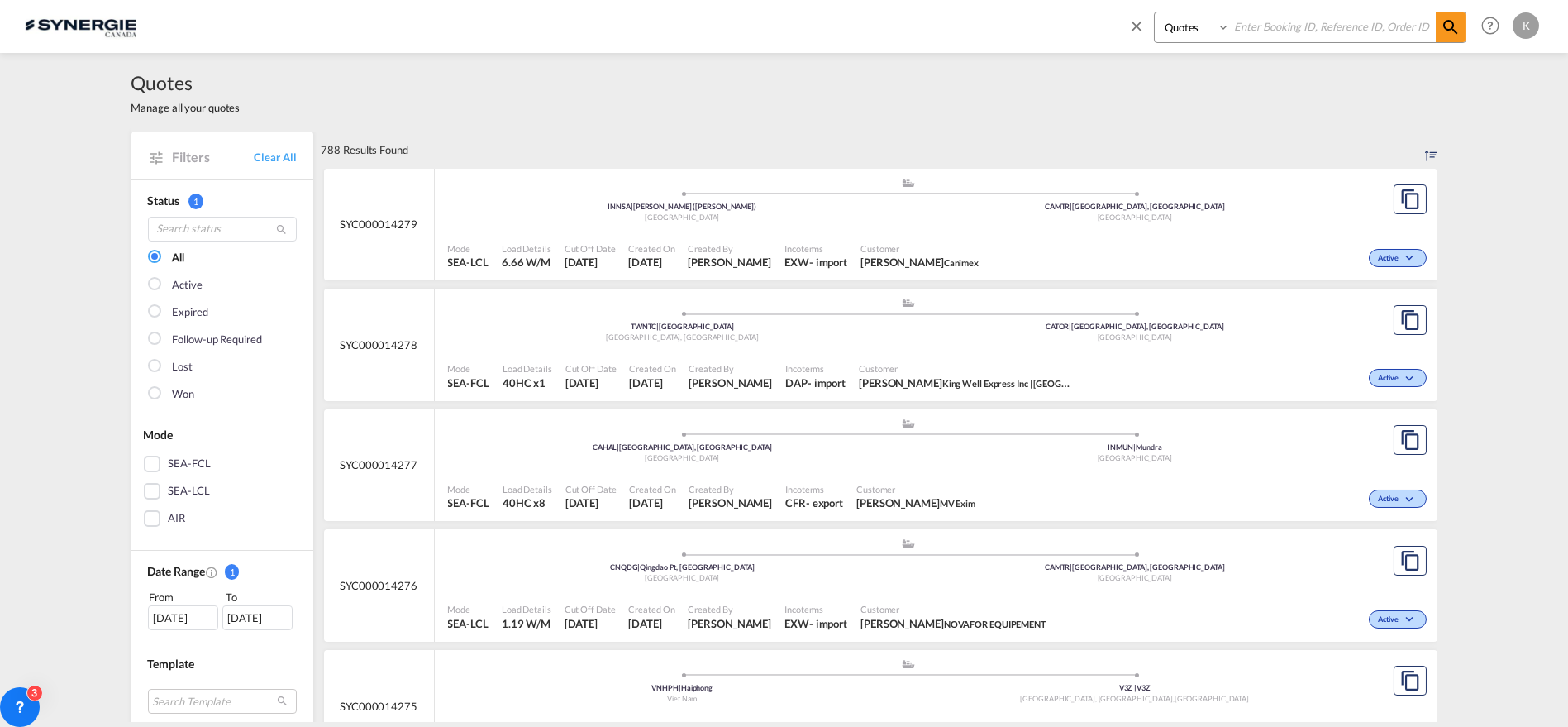
click at [1155, 13] on select "Bookings Quotes Enquiries" at bounding box center [1194, 28] width 79 height 30
click at [1294, 39] on input at bounding box center [1333, 27] width 206 height 29
type input "13854"
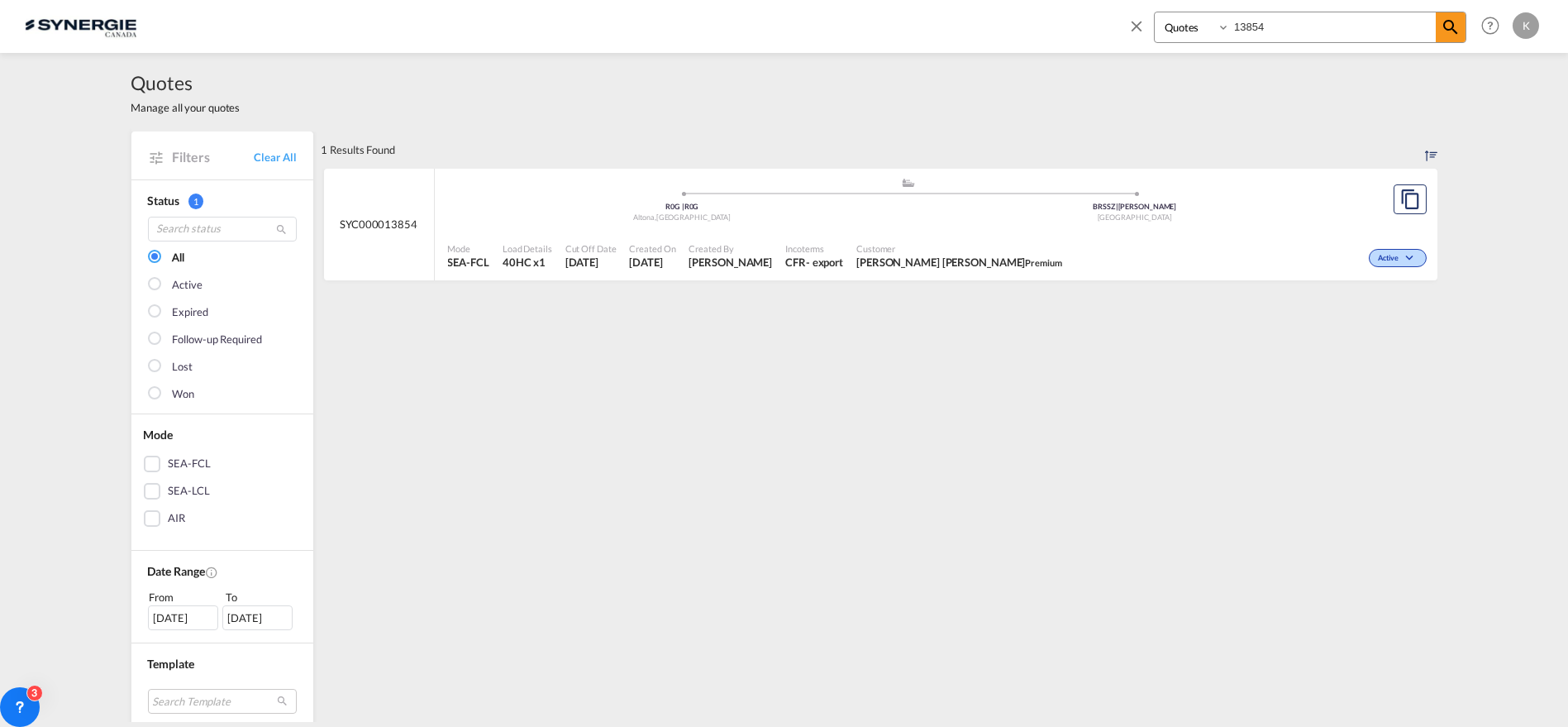
click at [931, 273] on div "Customer Wagner Gomes Premium" at bounding box center [960, 255] width 219 height 41
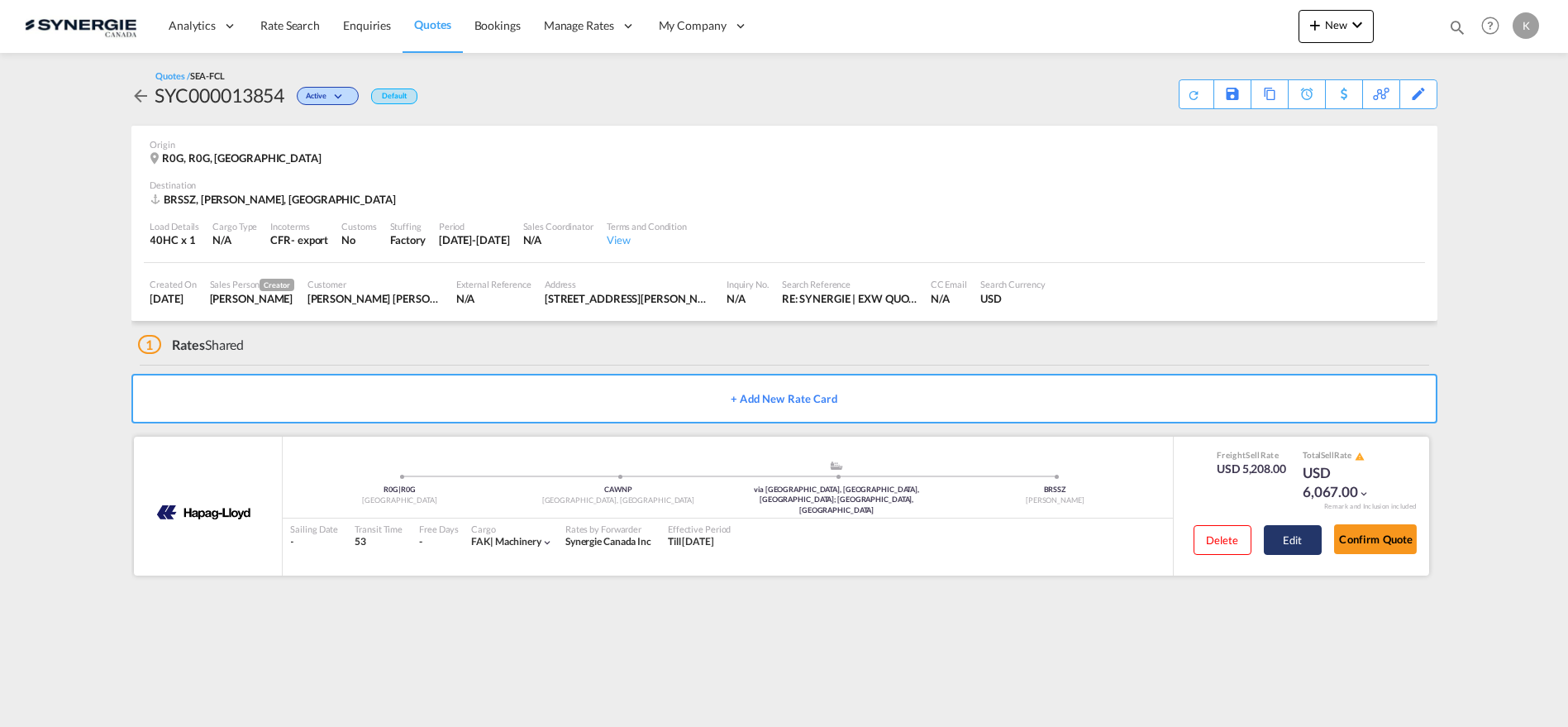
click at [1293, 542] on button "Edit" at bounding box center [1292, 540] width 58 height 30
